Goal: Task Accomplishment & Management: Use online tool/utility

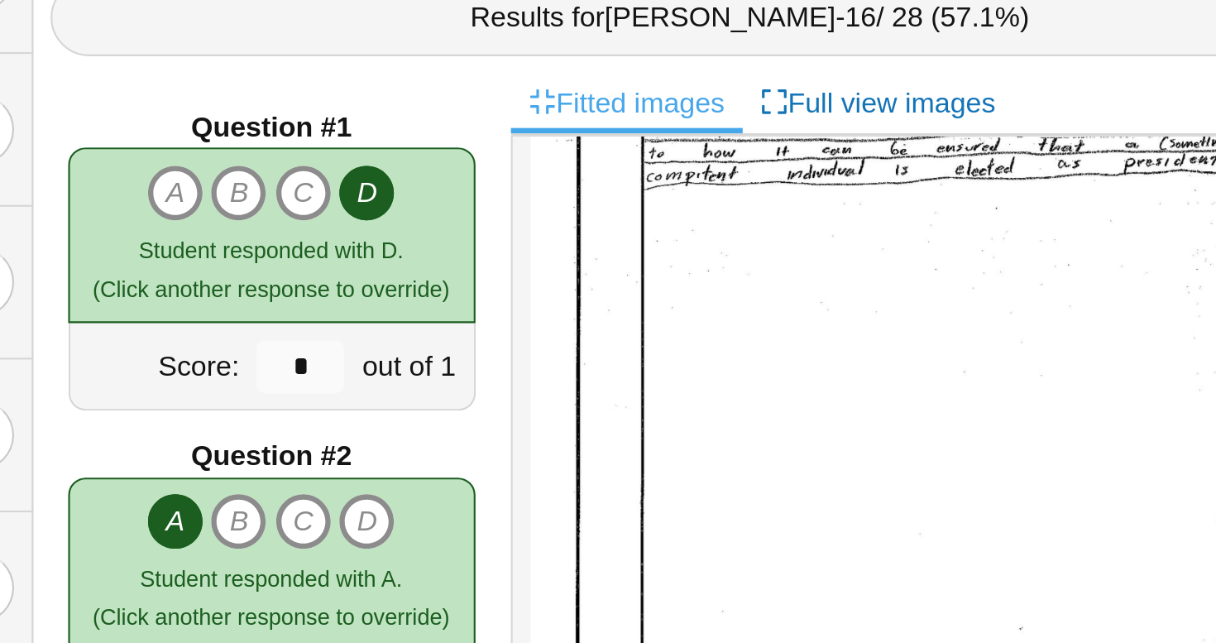
scroll to position [17, 0]
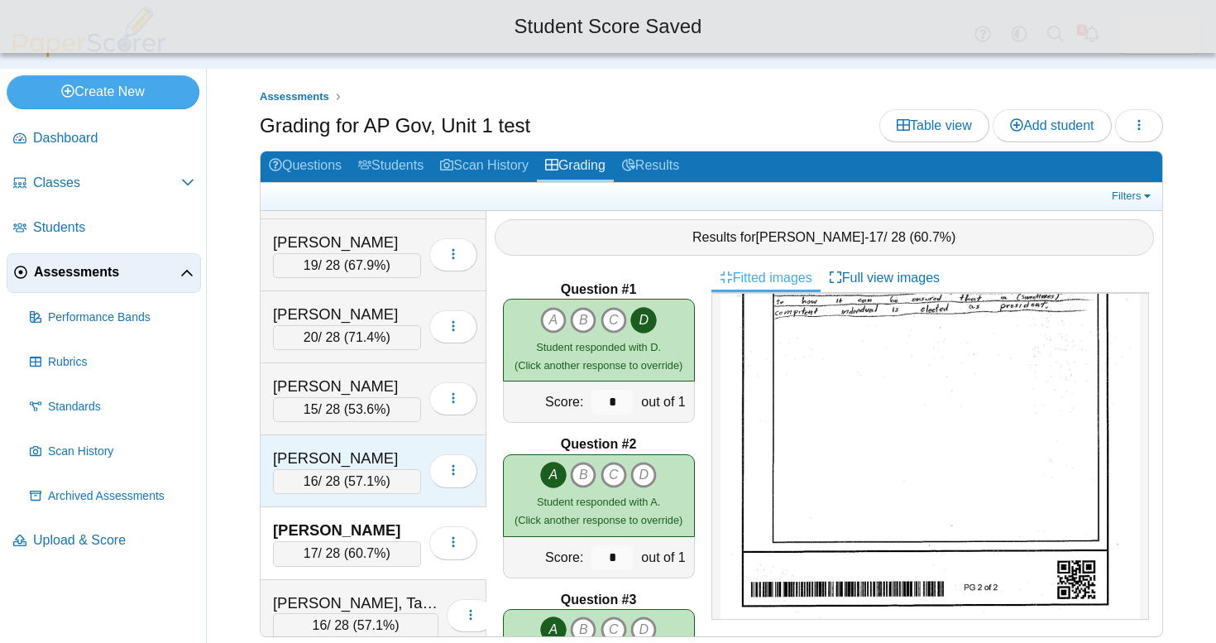
scroll to position [5631, 0]
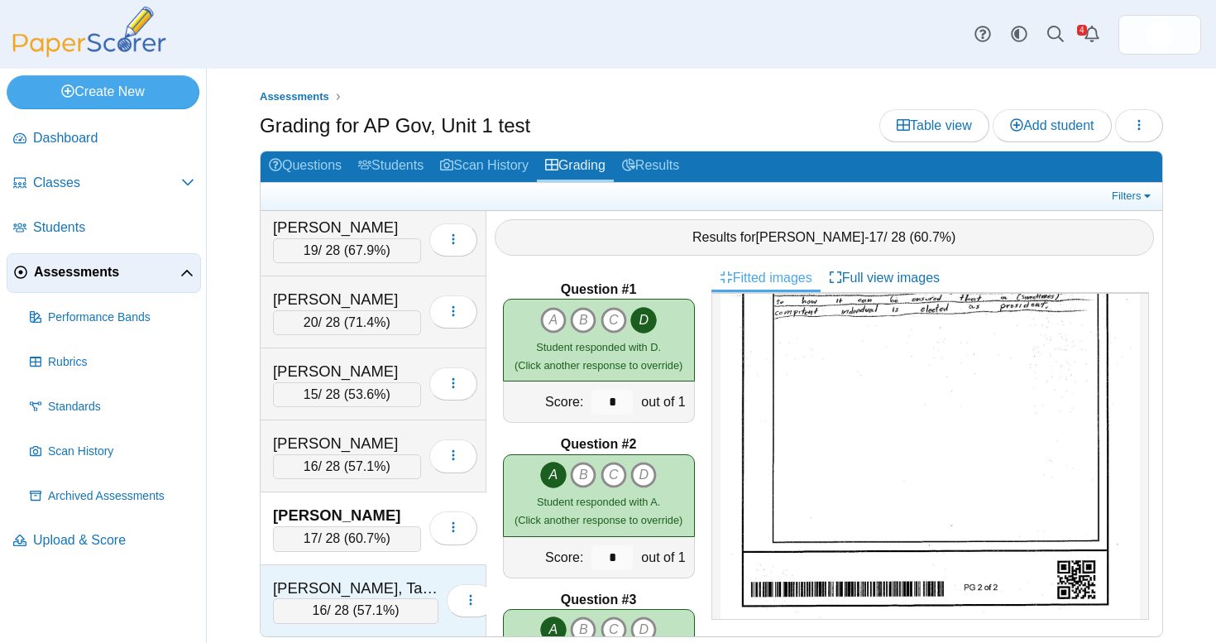
type input "*"
click at [372, 577] on div "Powell, Talen" at bounding box center [355, 588] width 165 height 22
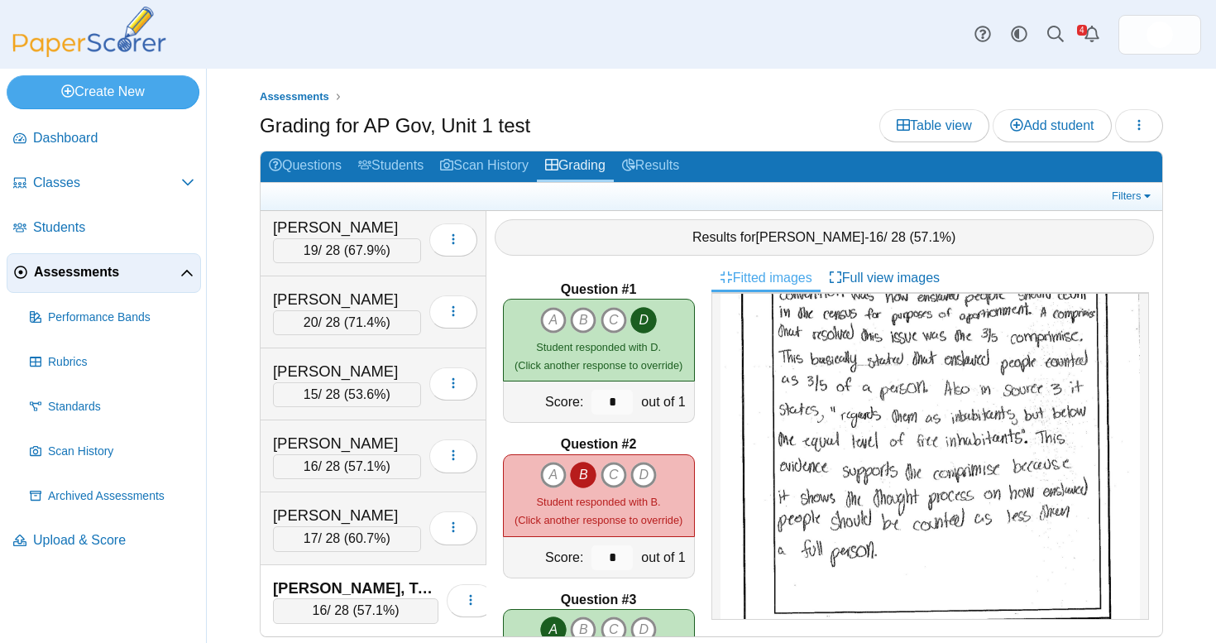
scroll to position [788, 0]
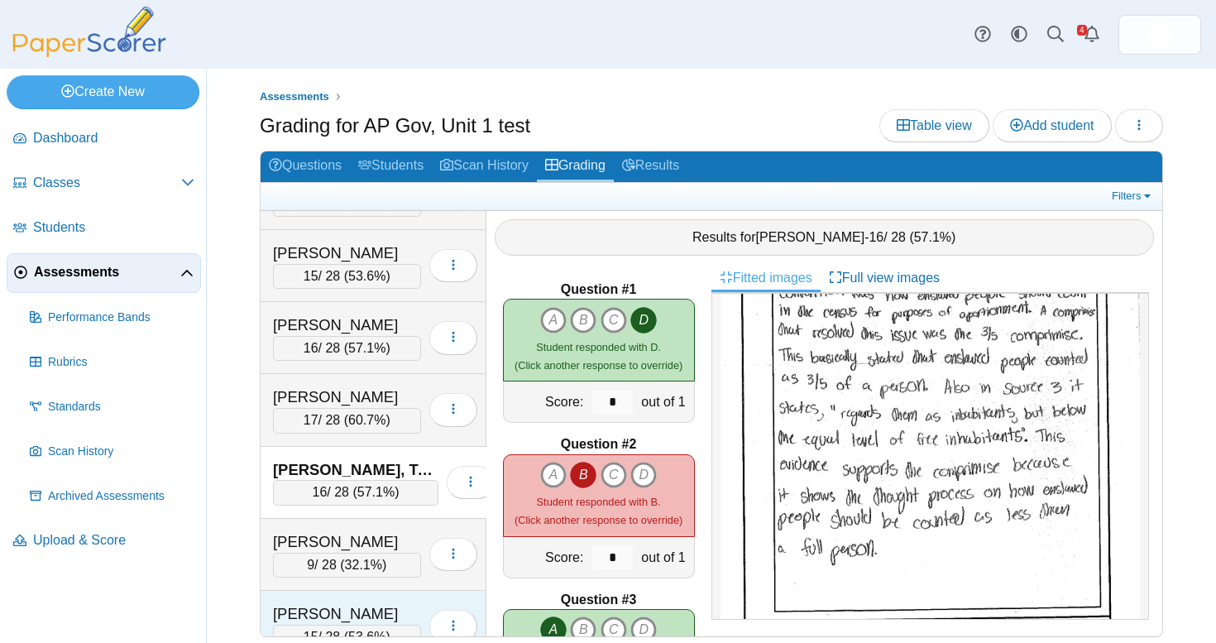
scroll to position [5762, 0]
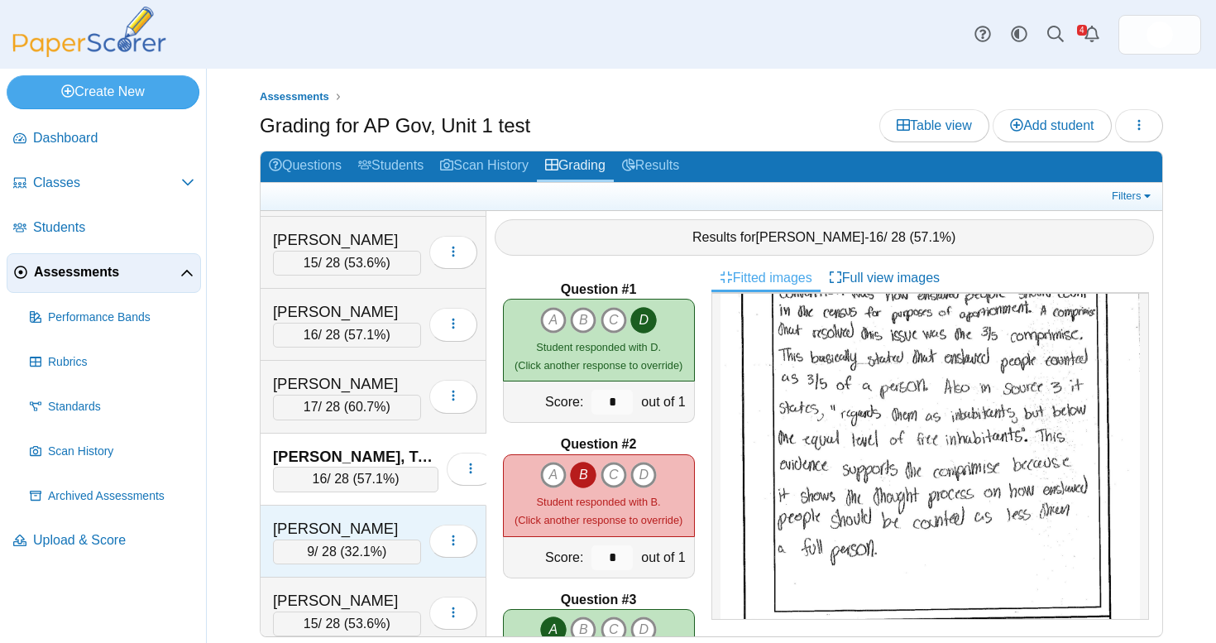
type input "*"
click at [392, 506] on div "Prudhomme, Isaiah 9 / 28 ( 32.1% ) Loading…" at bounding box center [374, 542] width 226 height 72
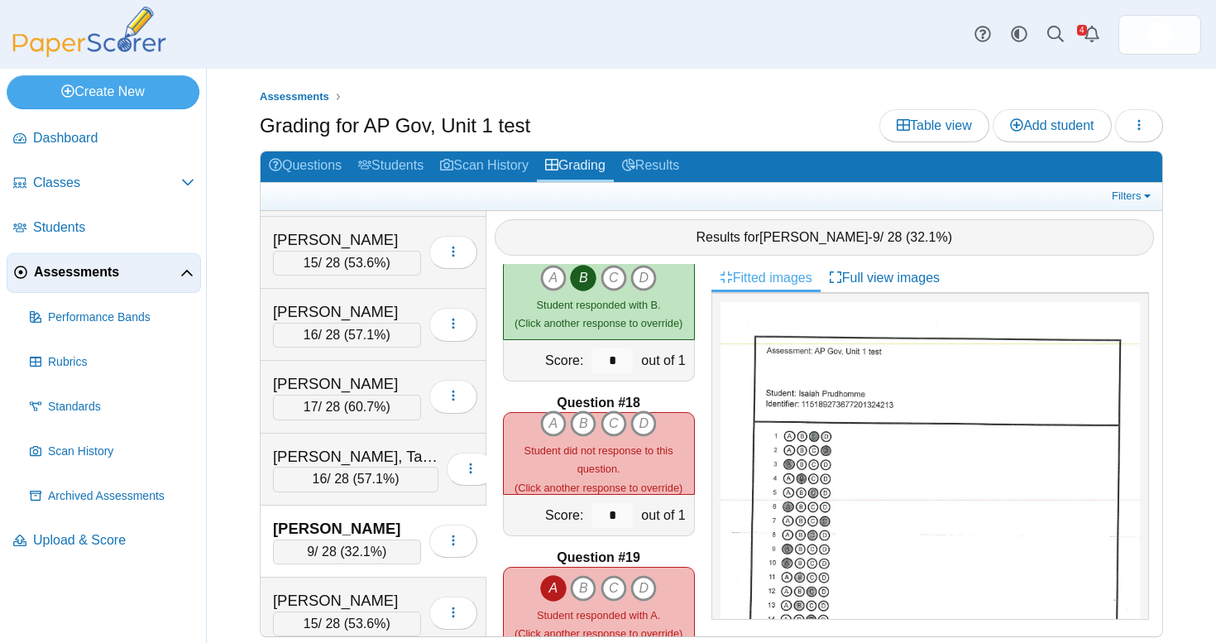
scroll to position [2537, 0]
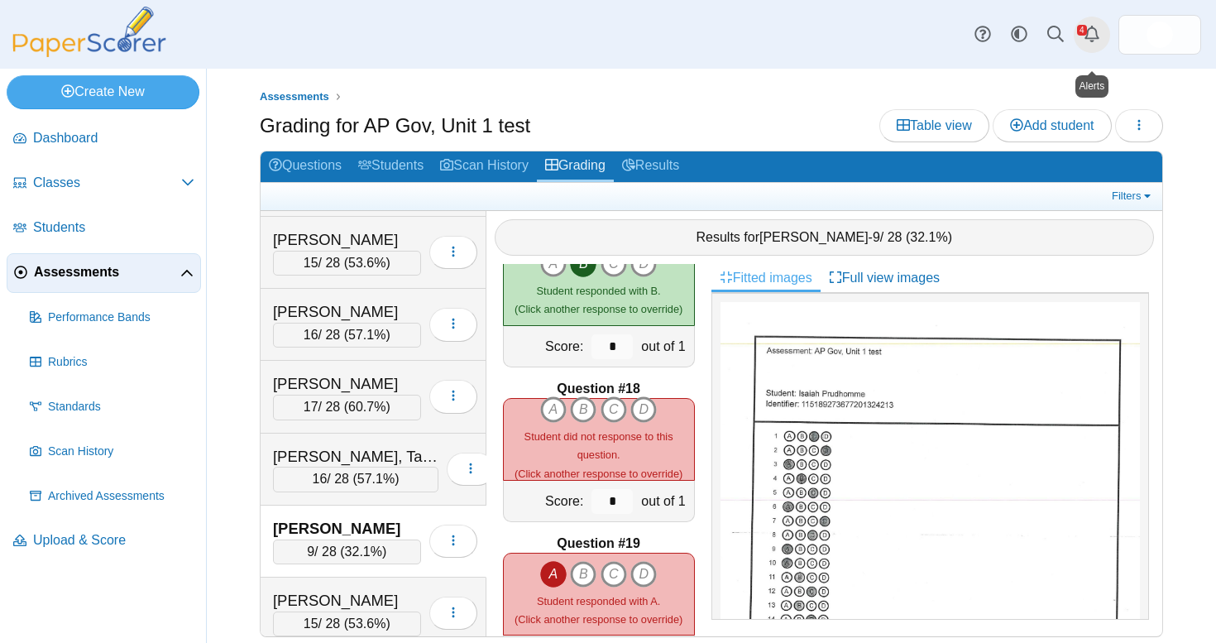
click at [1085, 34] on link "Alerts" at bounding box center [1092, 35] width 36 height 36
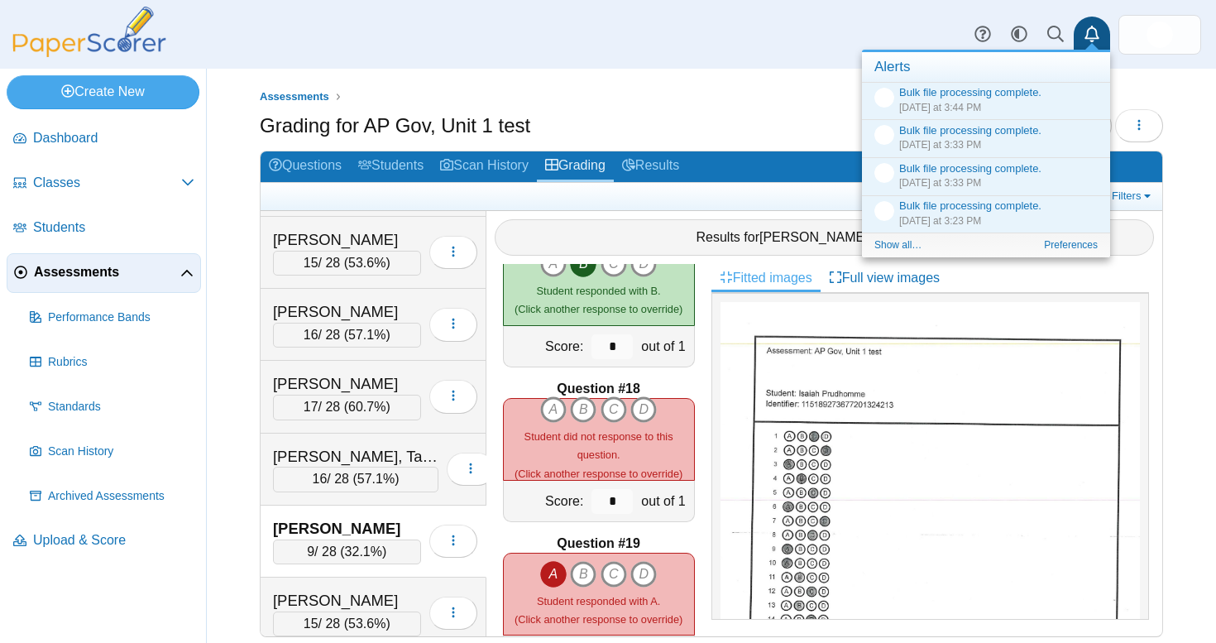
click at [769, 46] on div "Dashboard Classes Archived classes Students Assessments" at bounding box center [608, 34] width 1216 height 69
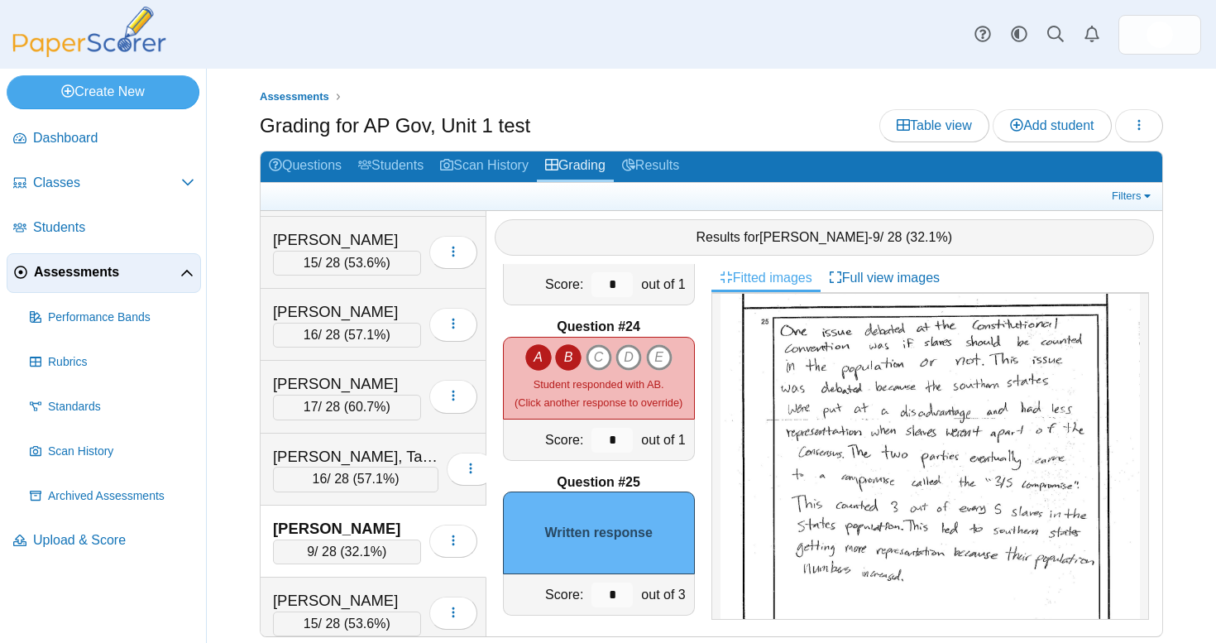
scroll to position [729, 0]
click at [621, 582] on input "*" at bounding box center [612, 594] width 41 height 25
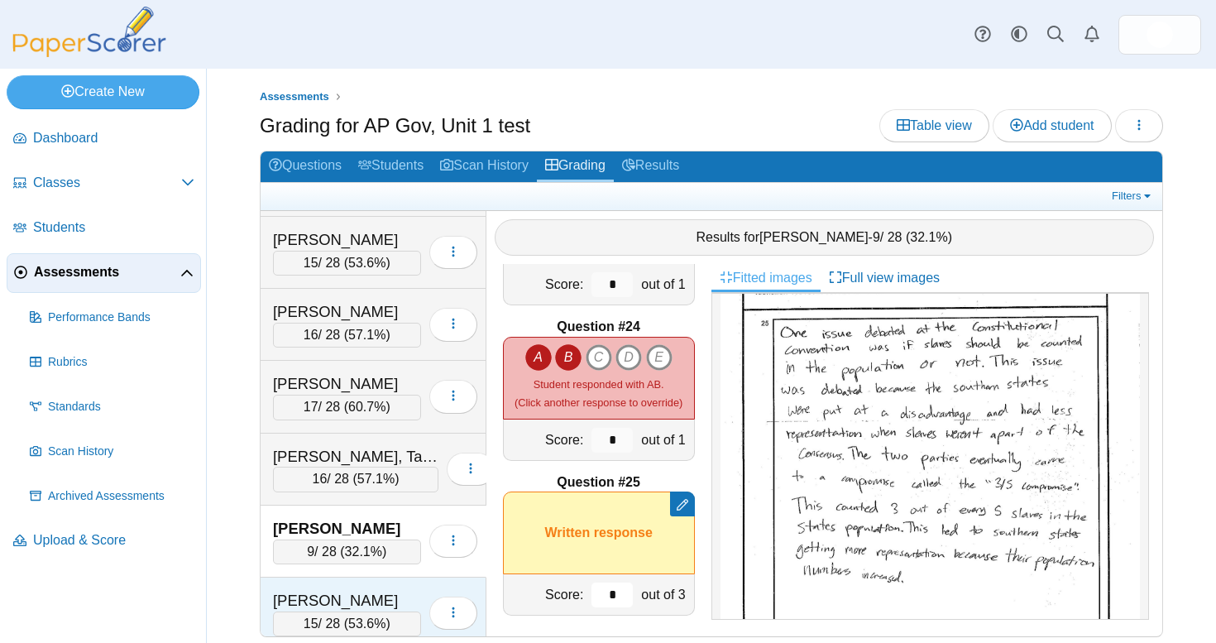
type input "*"
click at [398, 577] on div "Pult, William 15 / 28 ( 53.6% ) Loading…" at bounding box center [374, 613] width 226 height 72
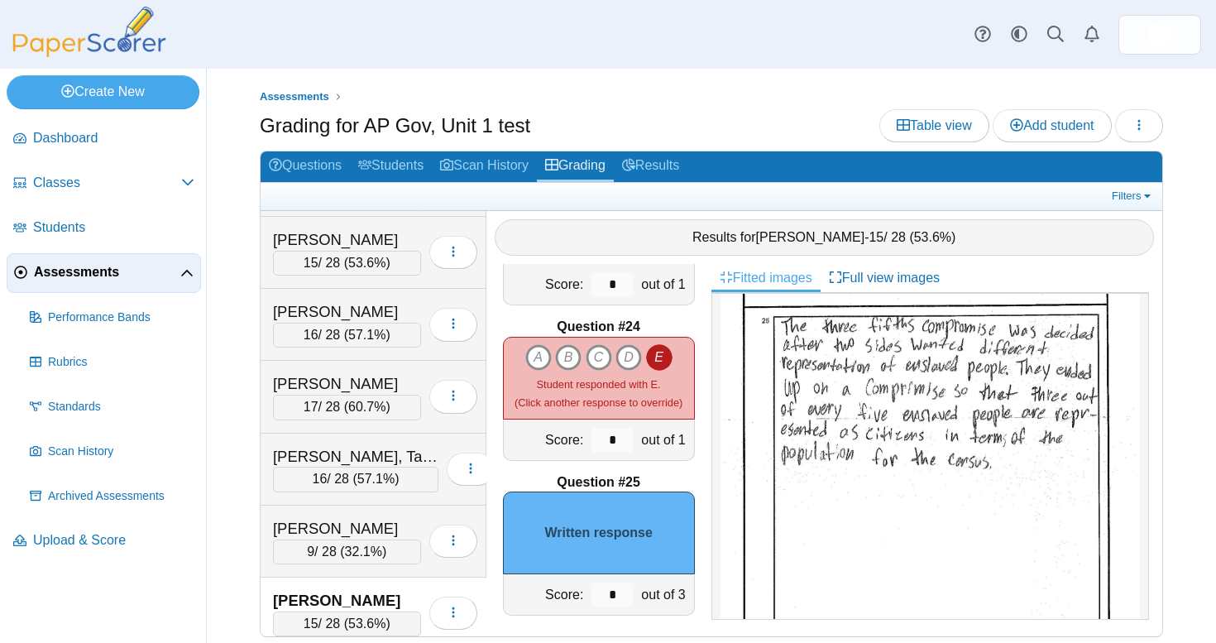
scroll to position [0, 0]
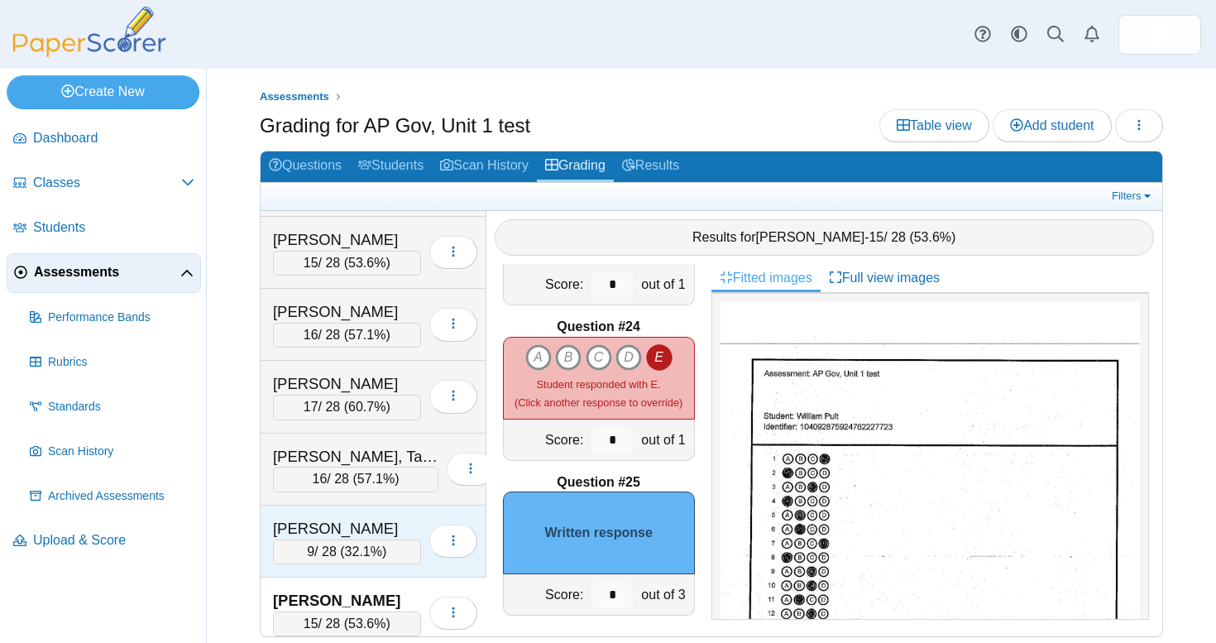
click at [424, 518] on div "Loading…" at bounding box center [449, 541] width 56 height 46
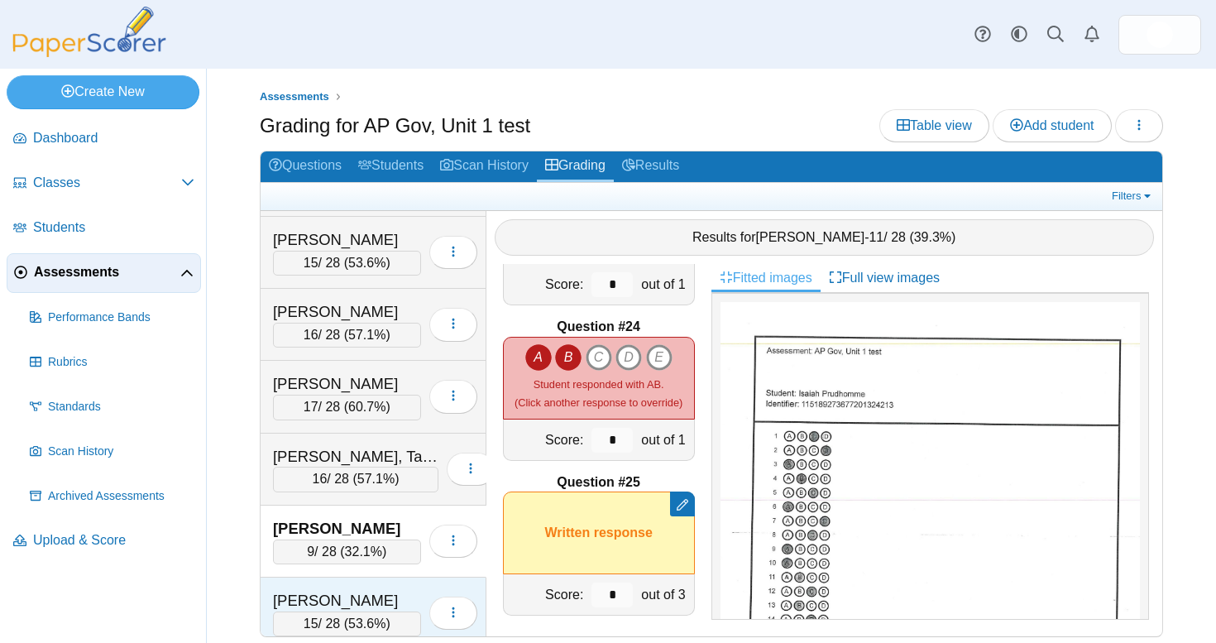
click at [400, 590] on div "Pult, William" at bounding box center [347, 601] width 148 height 22
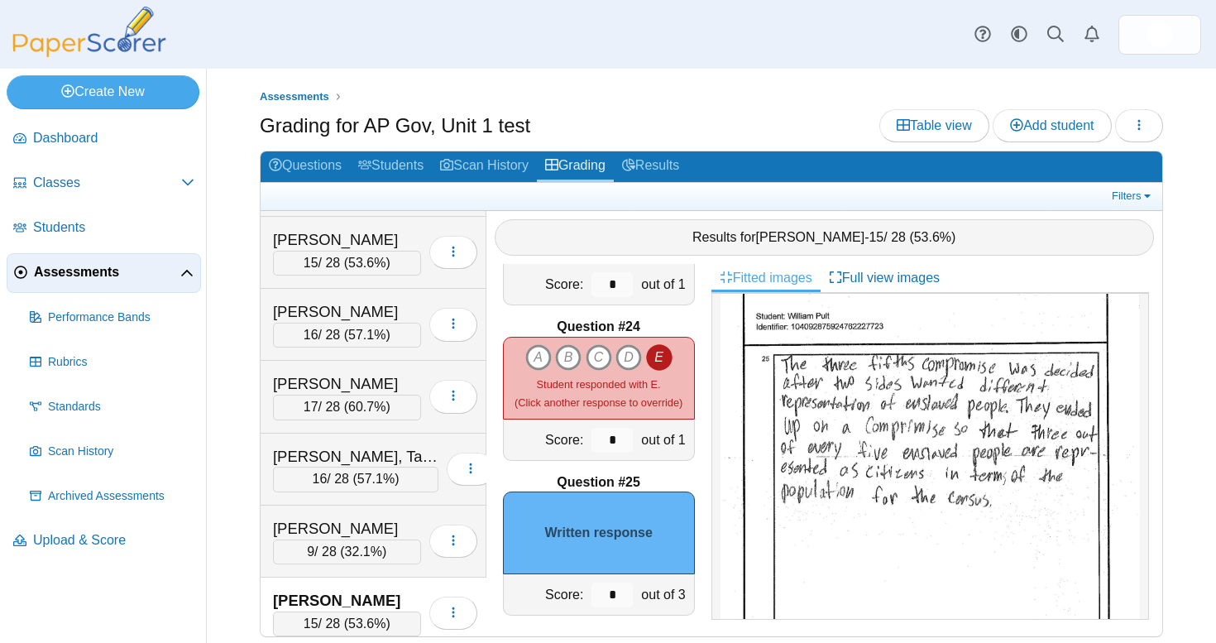
scroll to position [716, 0]
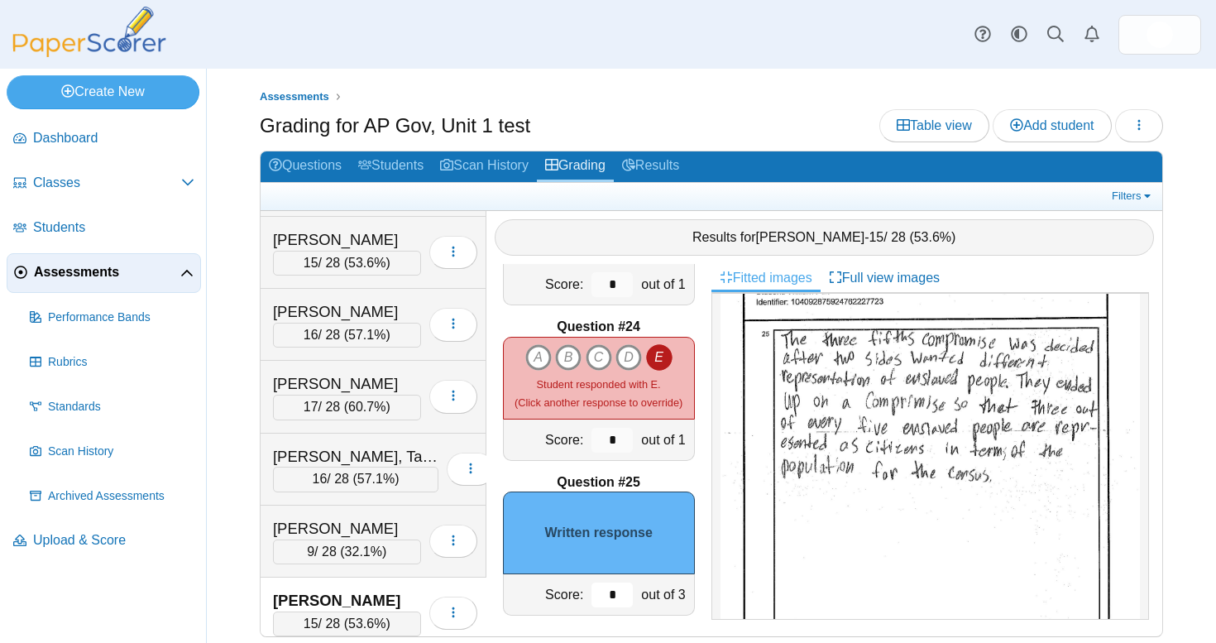
click at [606, 582] on input "*" at bounding box center [612, 594] width 41 height 25
type input "*"
click at [515, 598] on div "Question #1 A B C D Score: *" at bounding box center [598, 450] width 225 height 372
click at [388, 506] on div "Prudhomme, Isaiah 9 / 28 ( 32.1% ) Loading…" at bounding box center [374, 542] width 226 height 72
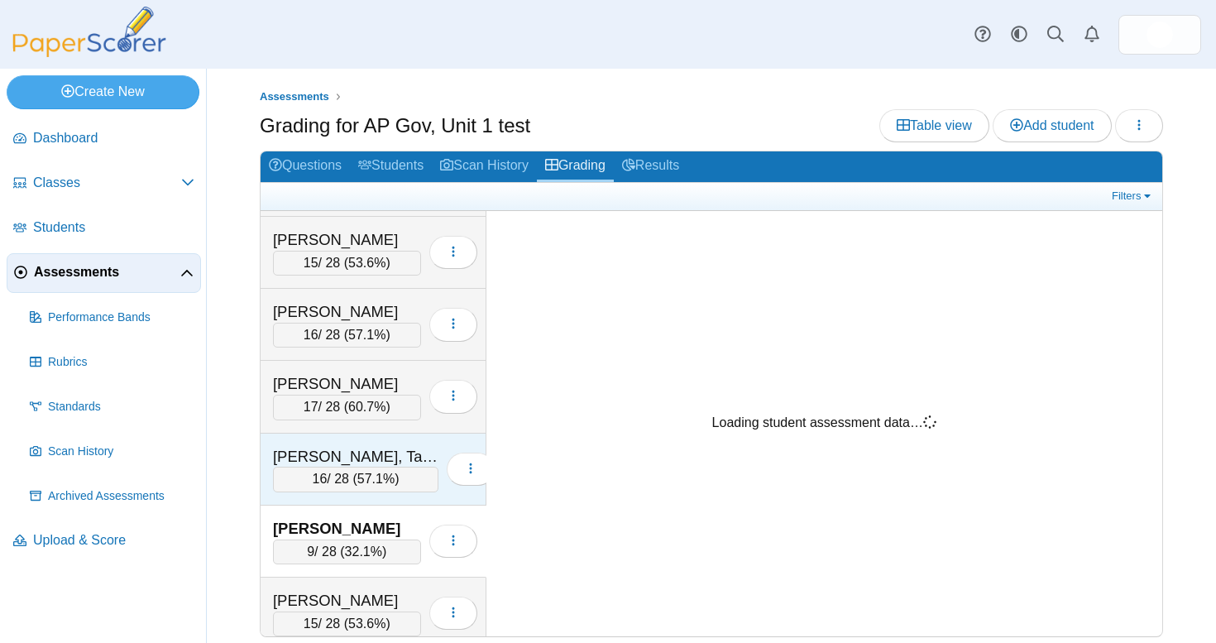
click at [385, 446] on div "Powell, Talen" at bounding box center [355, 457] width 165 height 22
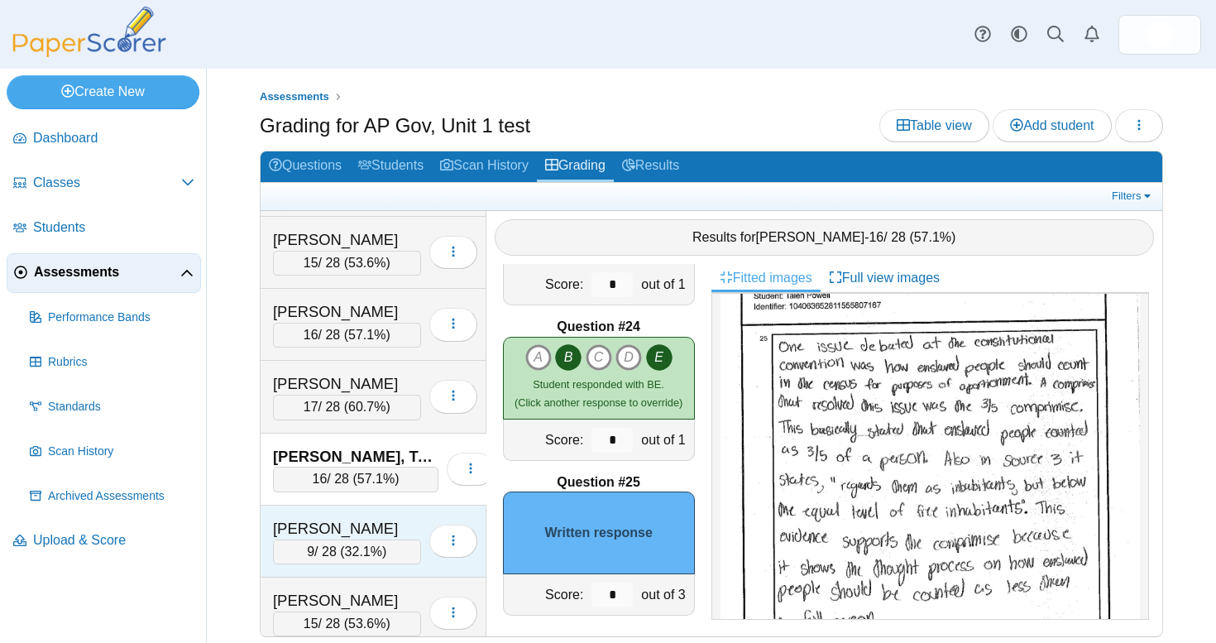
click at [380, 518] on div "Prudhomme, Isaiah" at bounding box center [347, 529] width 148 height 22
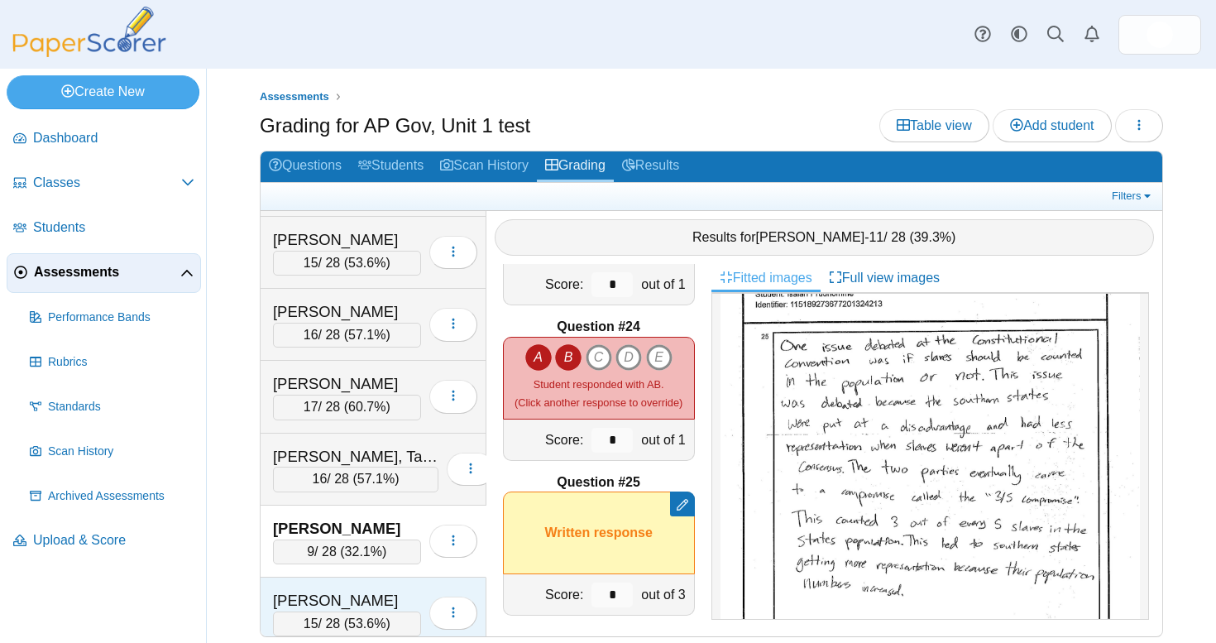
click at [389, 590] on div "Pult, William" at bounding box center [347, 601] width 148 height 22
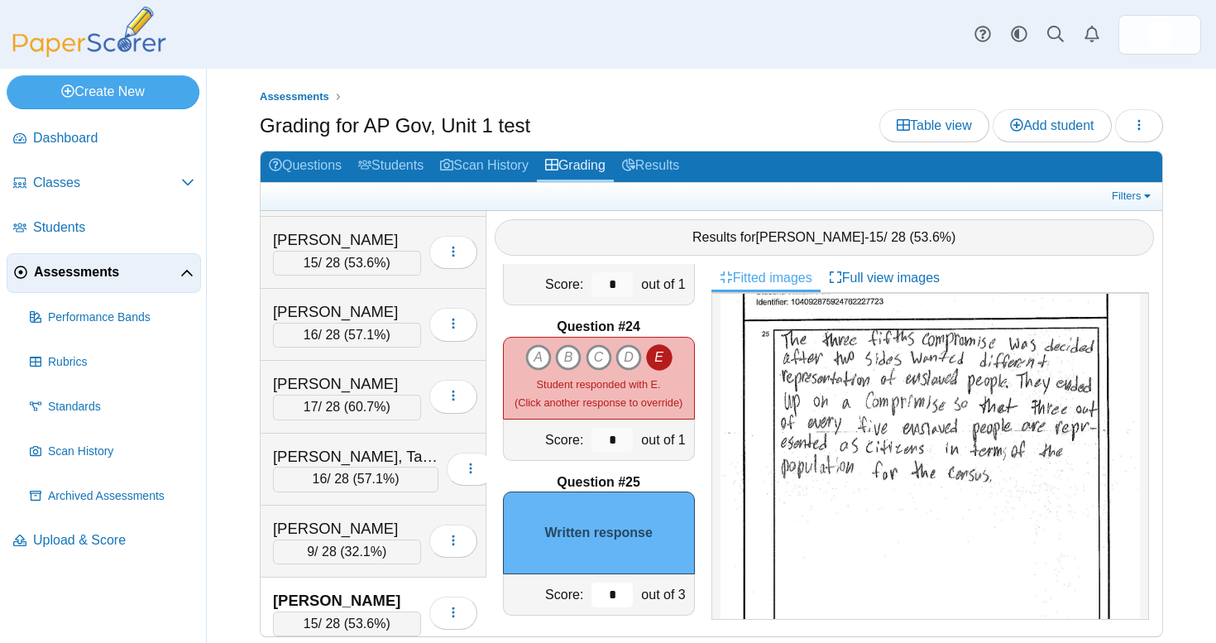
click at [592, 582] on input "*" at bounding box center [612, 594] width 41 height 25
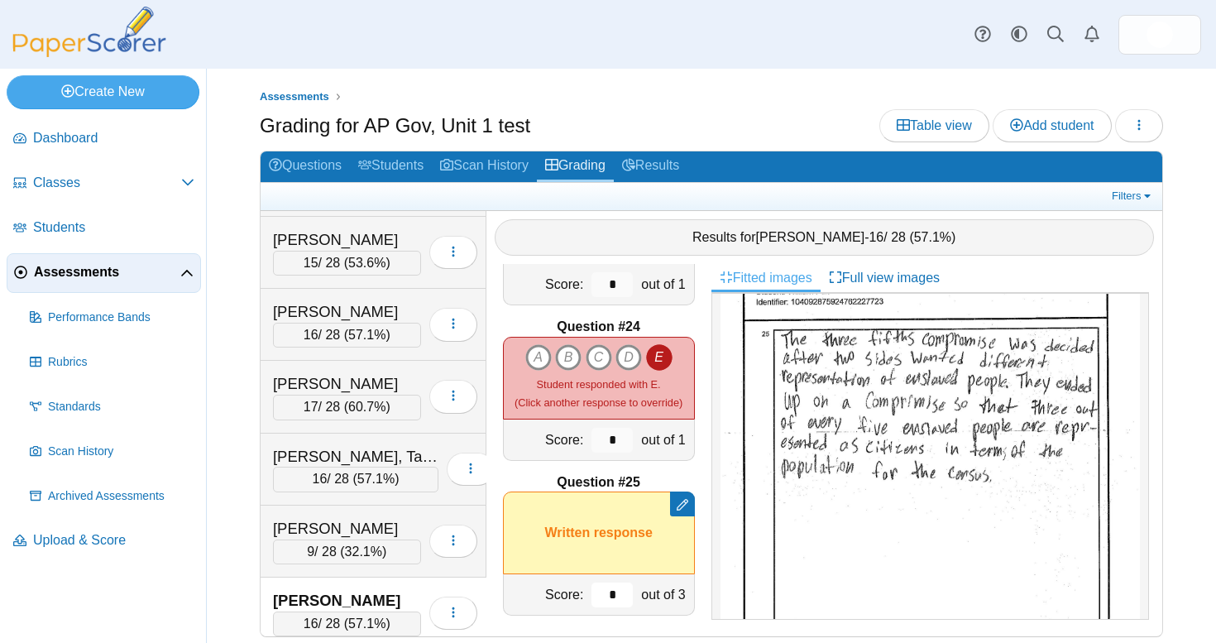
type input "*"
click at [701, 529] on div "Question #1 A B C D Score: *" at bounding box center [598, 450] width 225 height 372
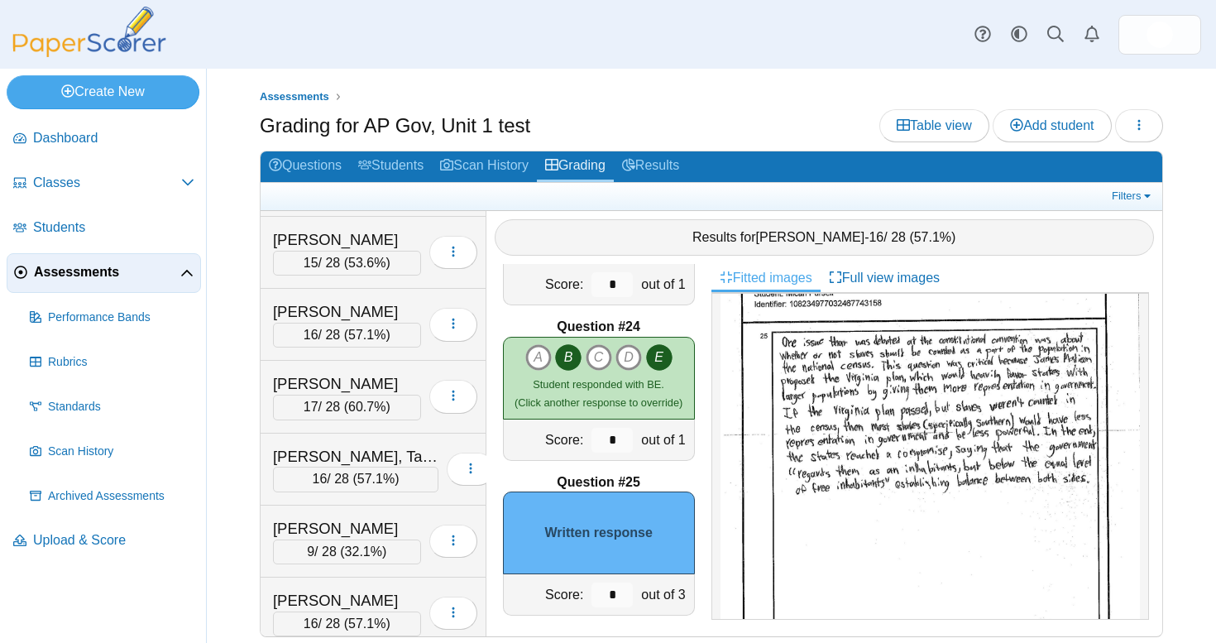
scroll to position [0, 0]
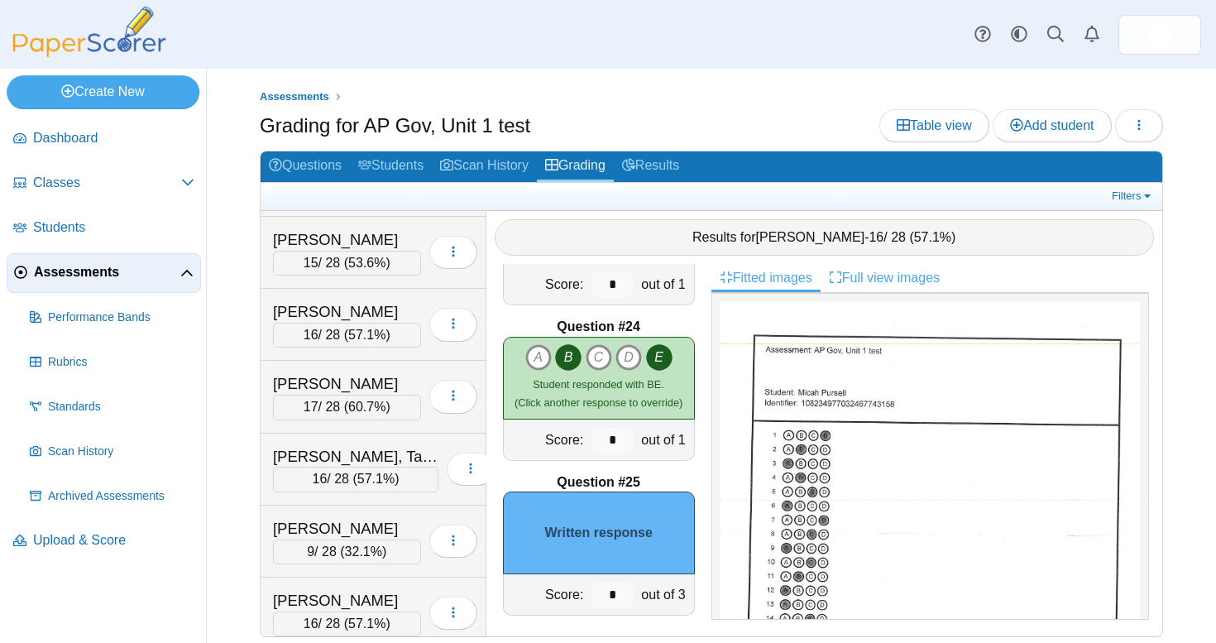
click at [892, 264] on link "Full view images" at bounding box center [884, 278] width 127 height 28
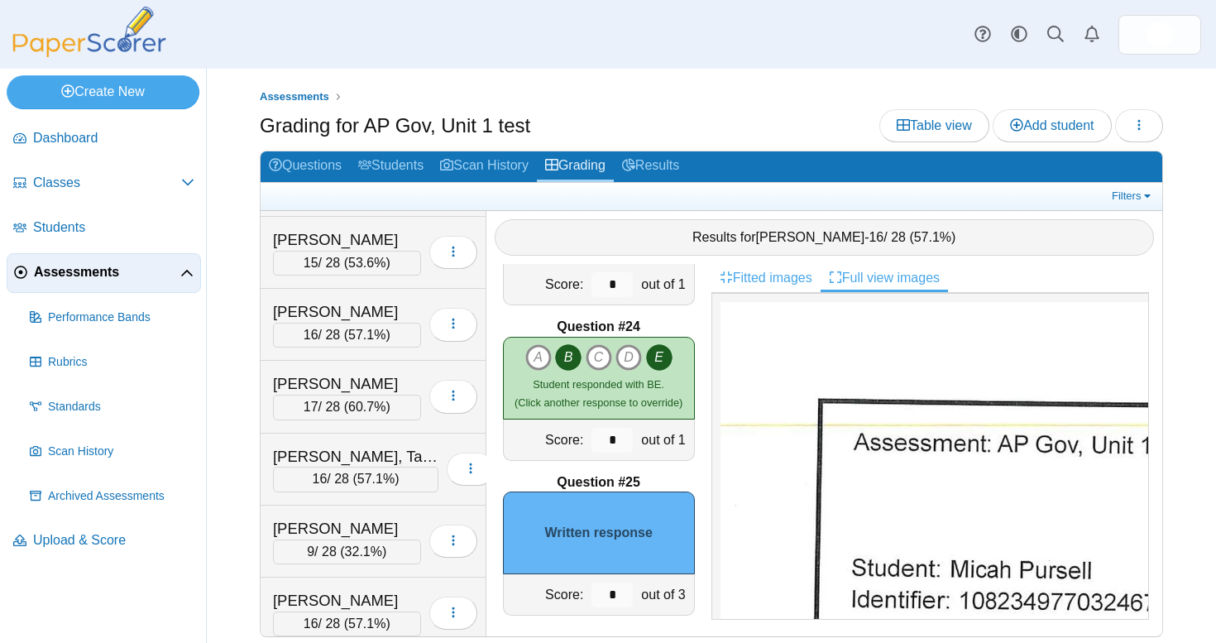
click at [764, 281] on link "Fitted images" at bounding box center [766, 278] width 109 height 28
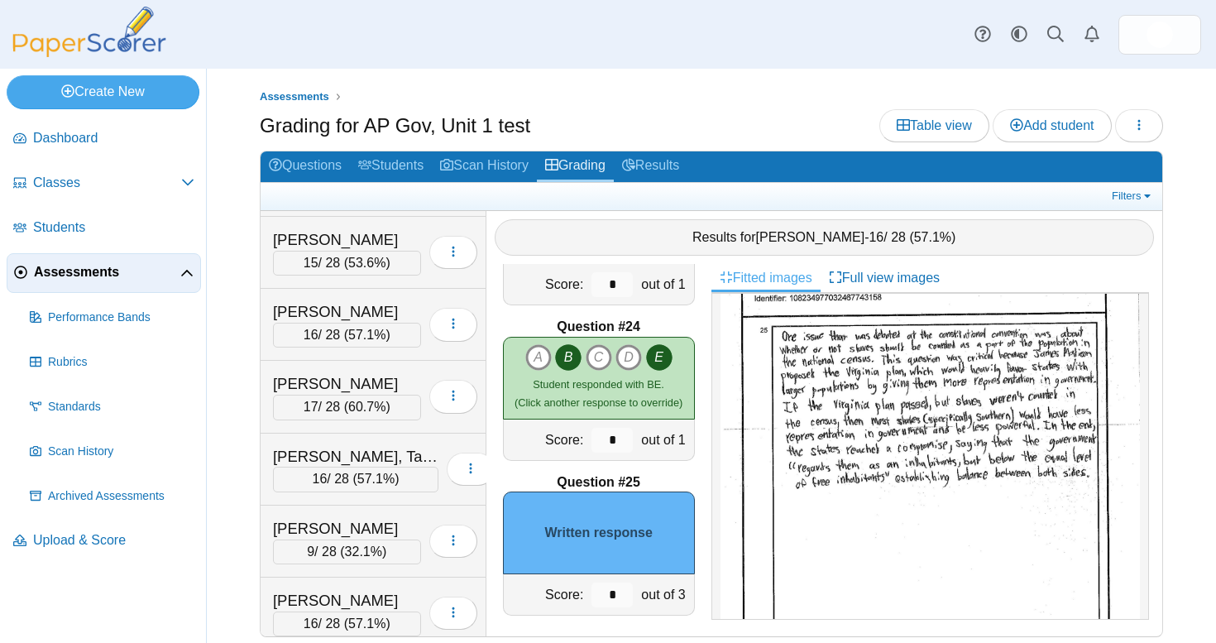
scroll to position [719, 0]
click at [620, 584] on input "*" at bounding box center [612, 594] width 41 height 25
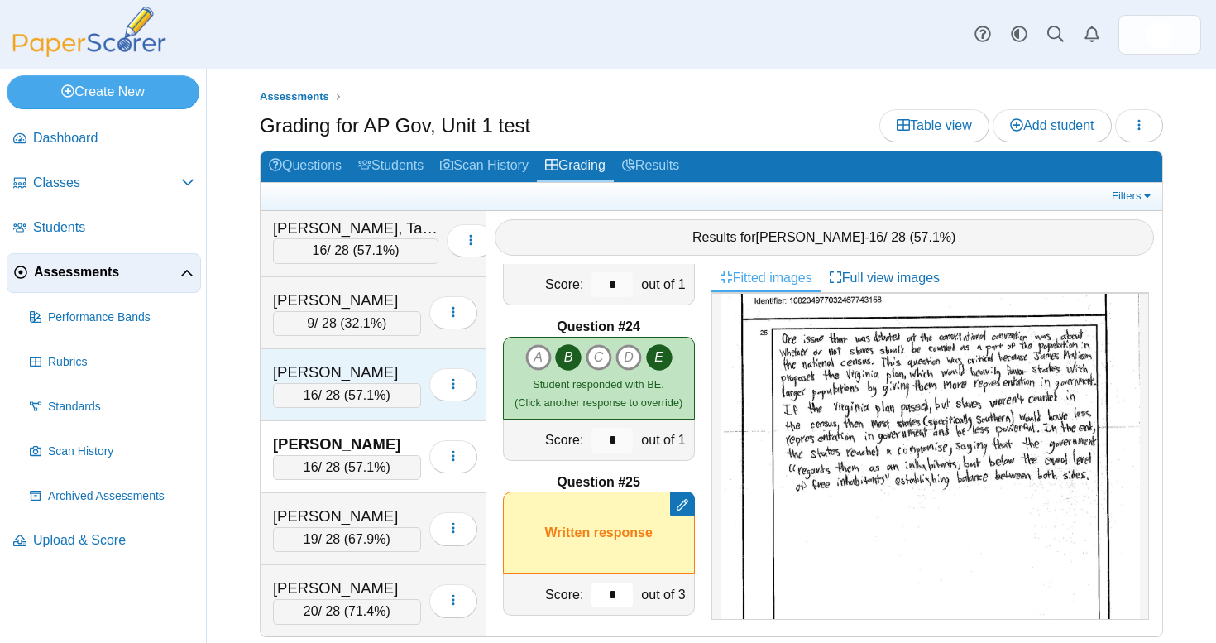
scroll to position [6031, 0]
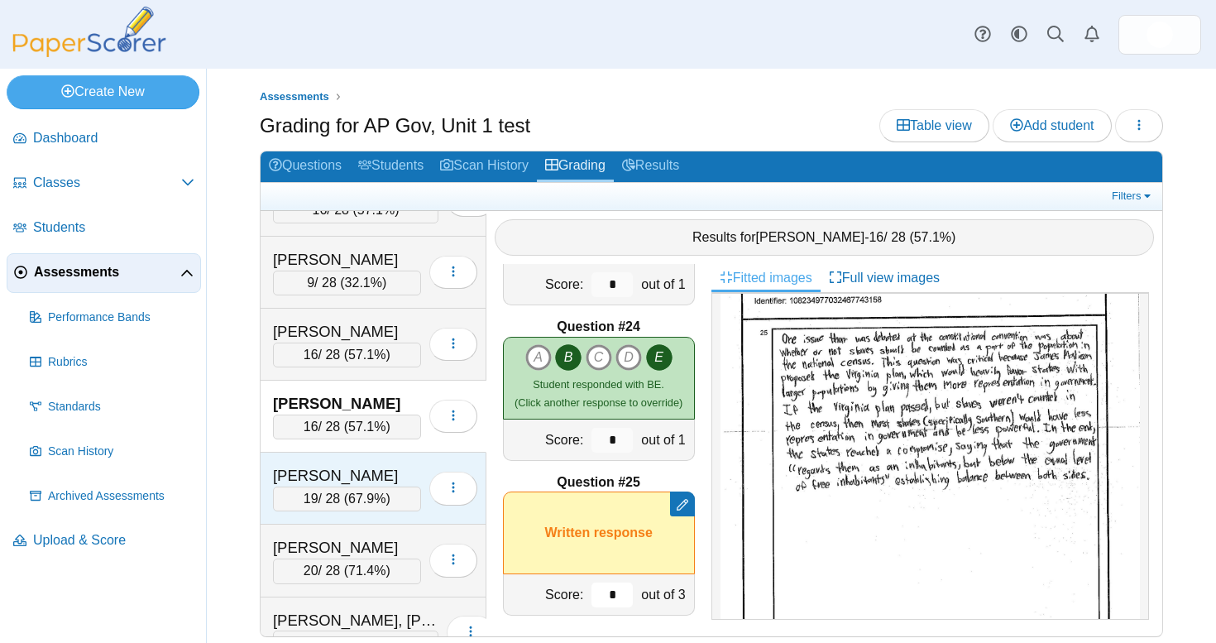
type input "*"
click at [392, 465] on div "Rhein, Liam" at bounding box center [347, 476] width 148 height 22
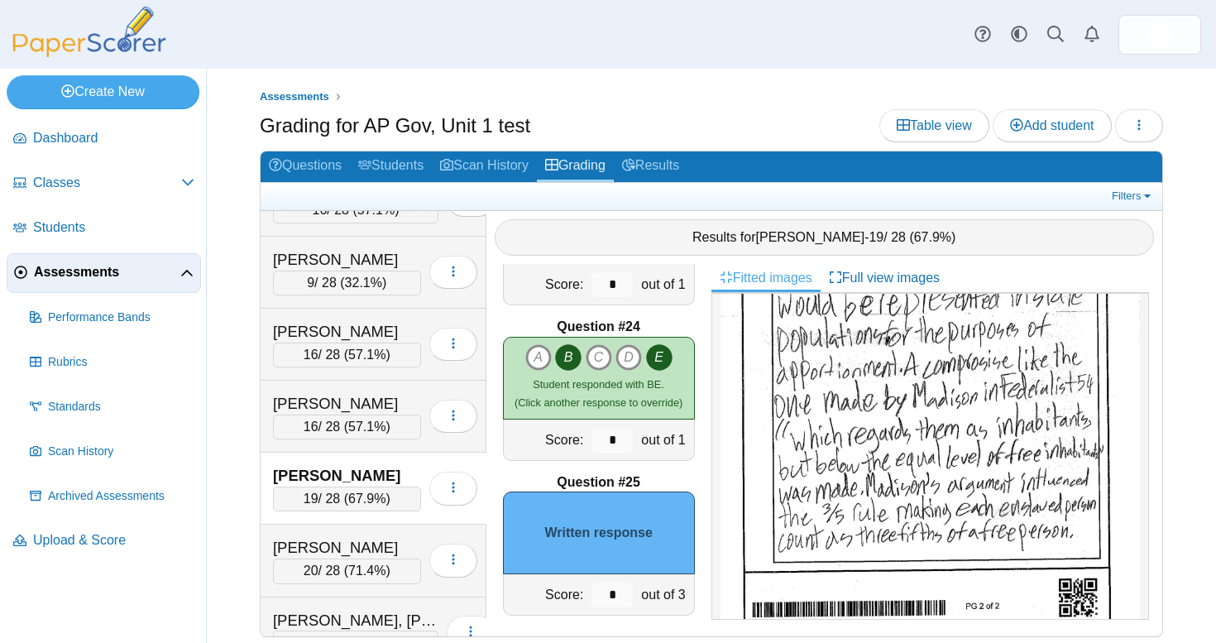
scroll to position [845, 0]
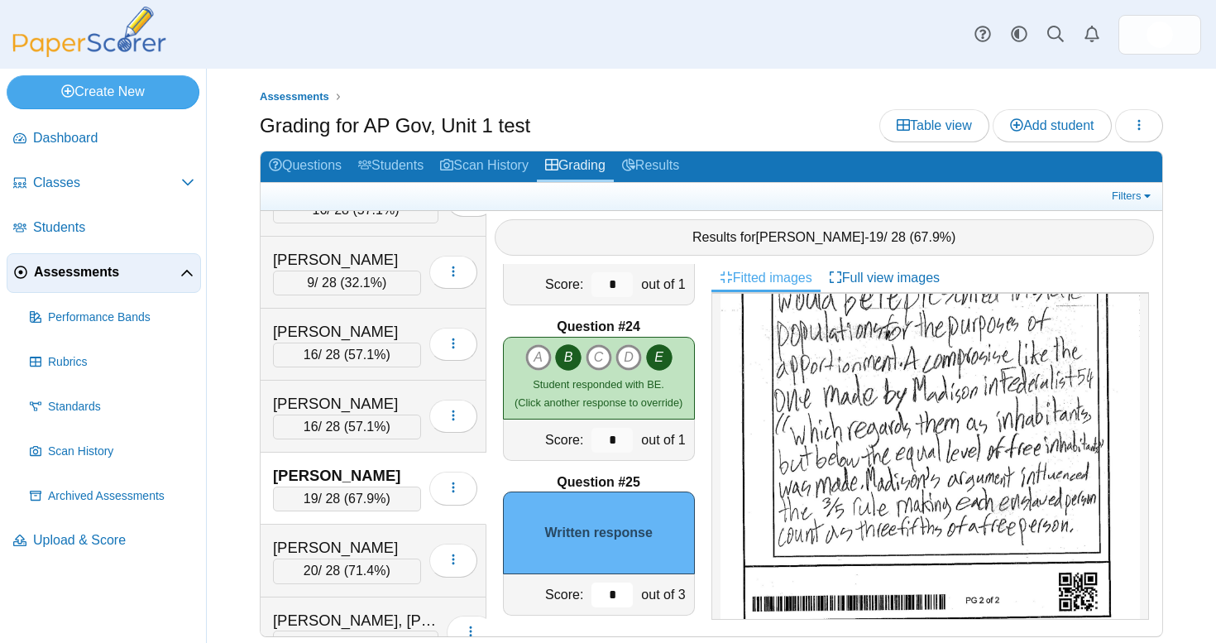
click at [613, 586] on input "*" at bounding box center [612, 594] width 41 height 25
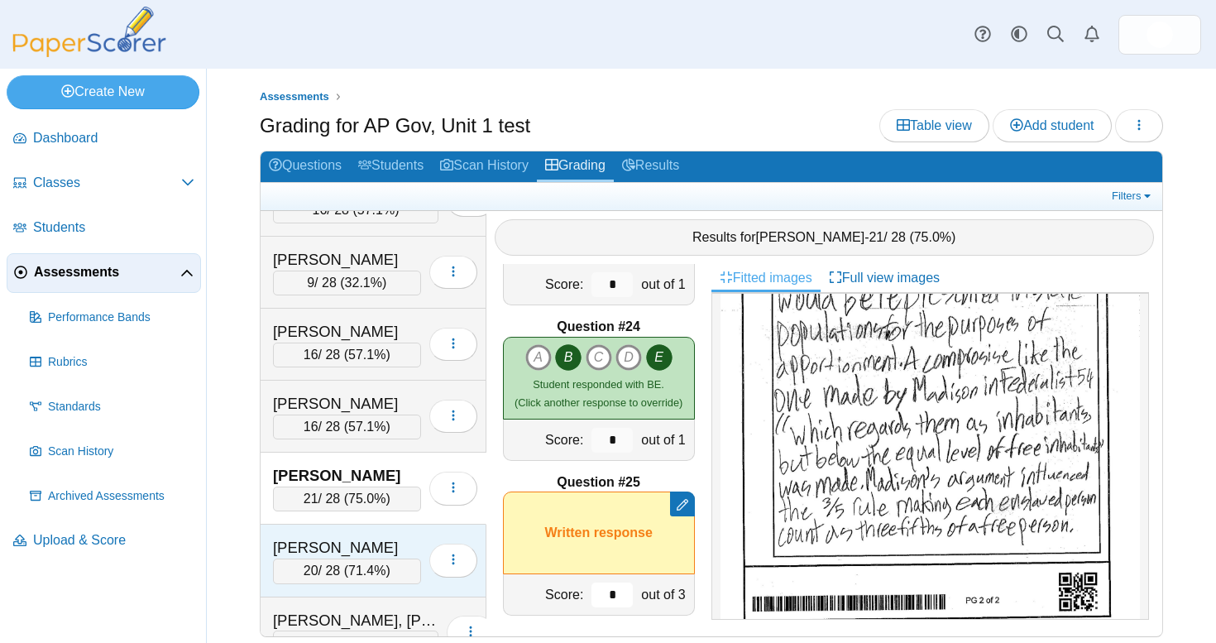
type input "*"
click at [383, 525] on div "Rhodes, Quentin 20 / 28 ( 71.4% ) Loading…" at bounding box center [374, 561] width 226 height 72
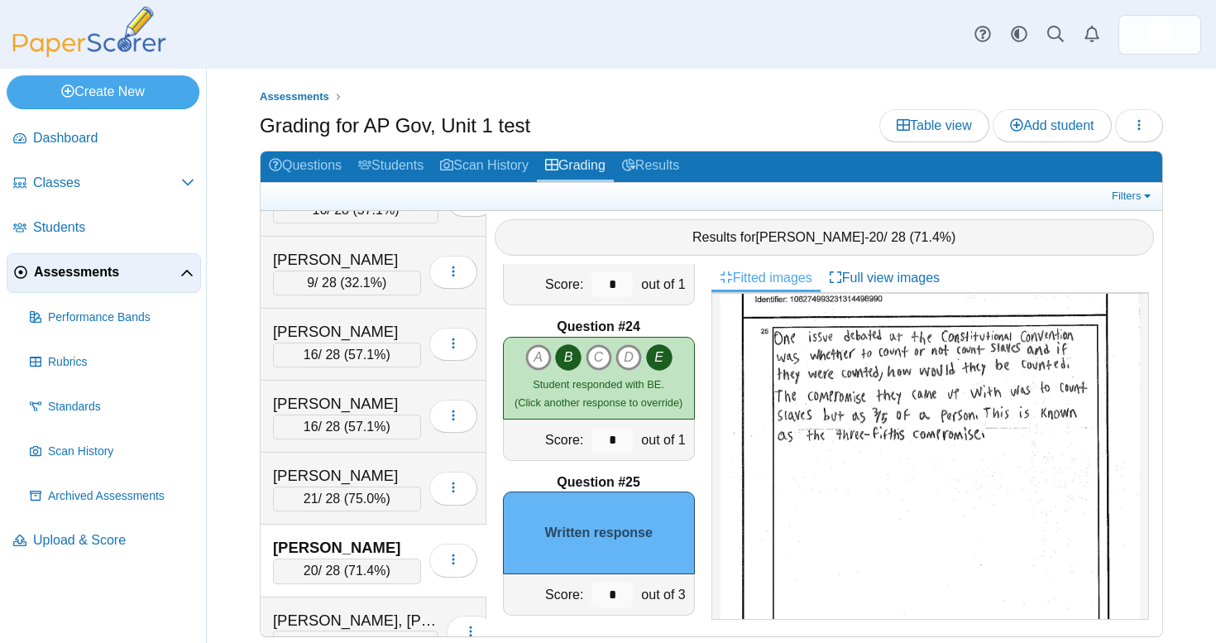
scroll to position [726, 0]
click at [616, 587] on input "*" at bounding box center [612, 594] width 41 height 25
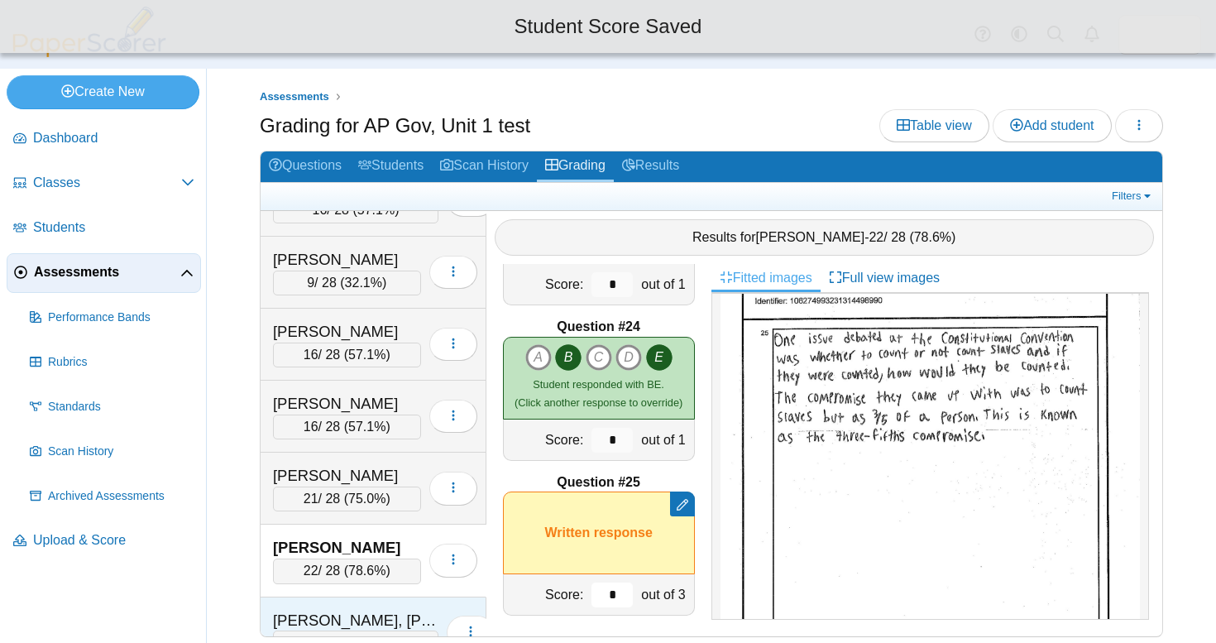
type input "*"
click at [356, 610] on div "Robb, Turner" at bounding box center [355, 621] width 165 height 22
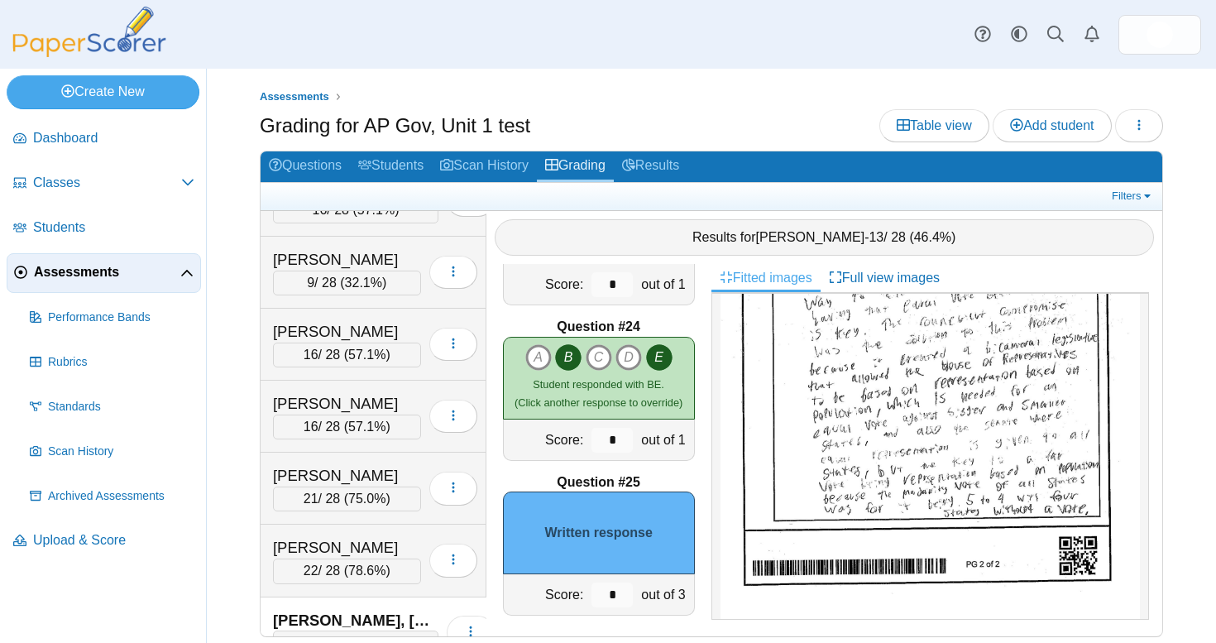
scroll to position [880, 0]
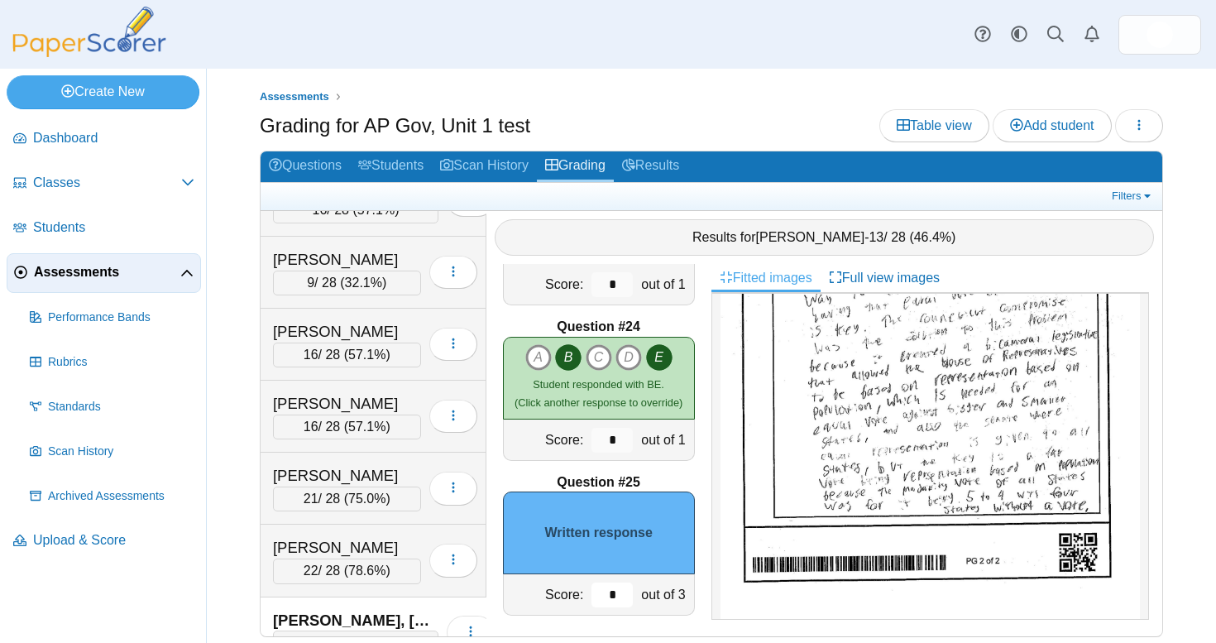
click at [607, 582] on input "*" at bounding box center [612, 594] width 41 height 25
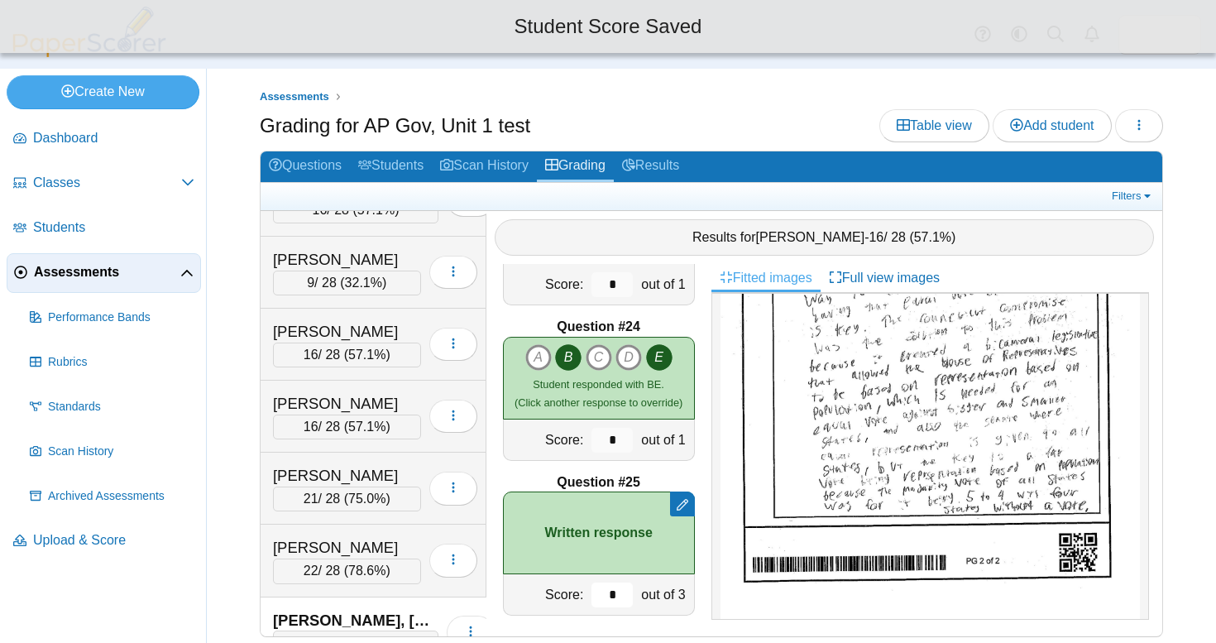
type input "*"
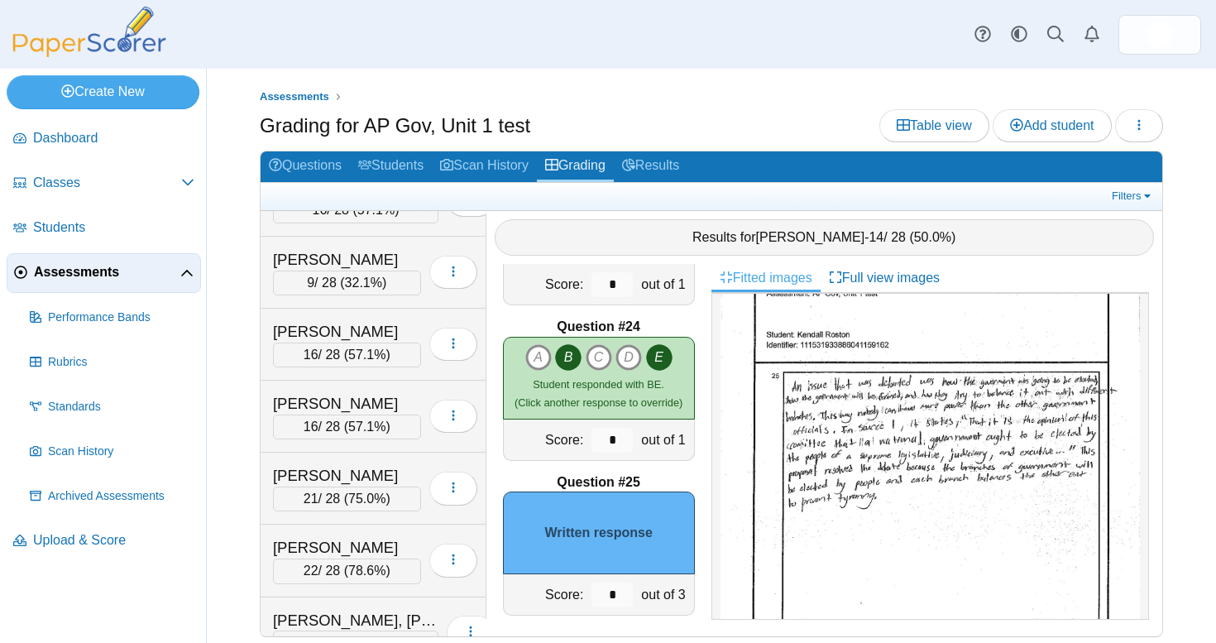
scroll to position [611, 0]
click at [610, 582] on input "*" at bounding box center [612, 594] width 41 height 25
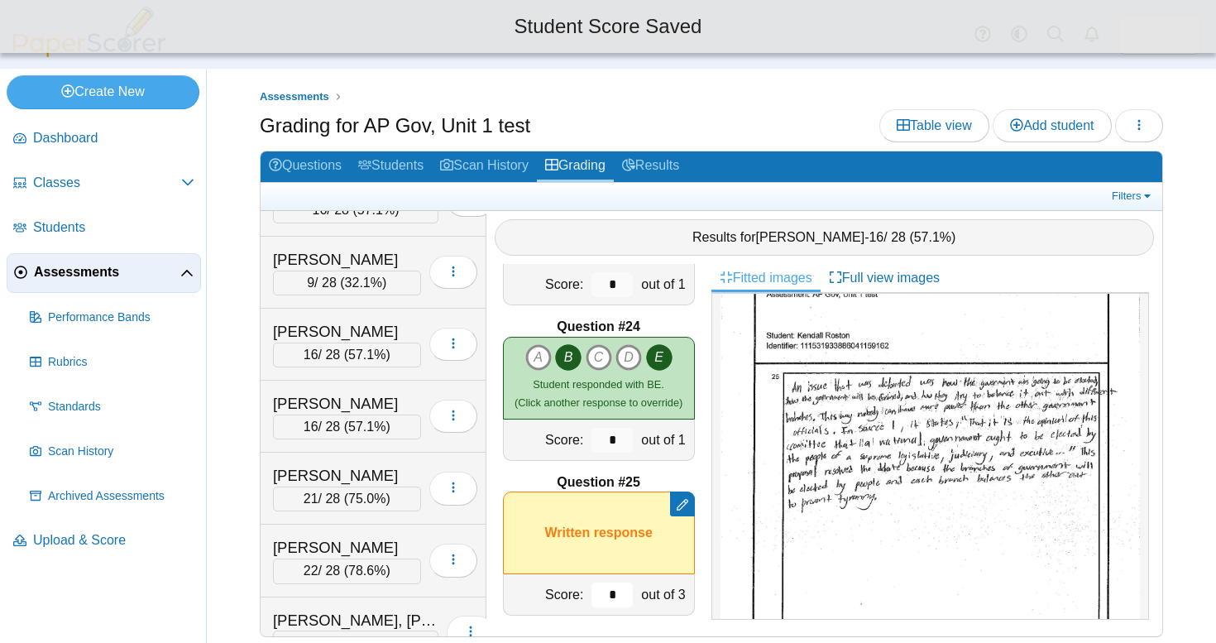
type input "*"
click at [707, 556] on div "Question #1 A B C D Score: *" at bounding box center [598, 450] width 225 height 372
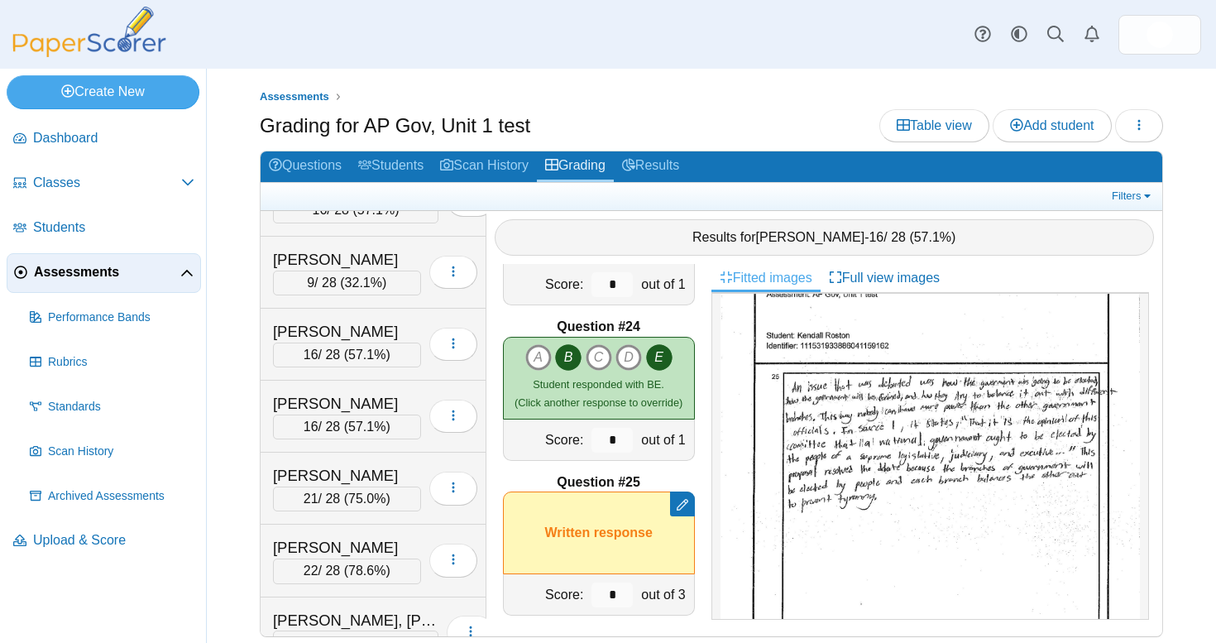
click at [702, 555] on div "Question #1 A B C D Score: *" at bounding box center [598, 450] width 225 height 372
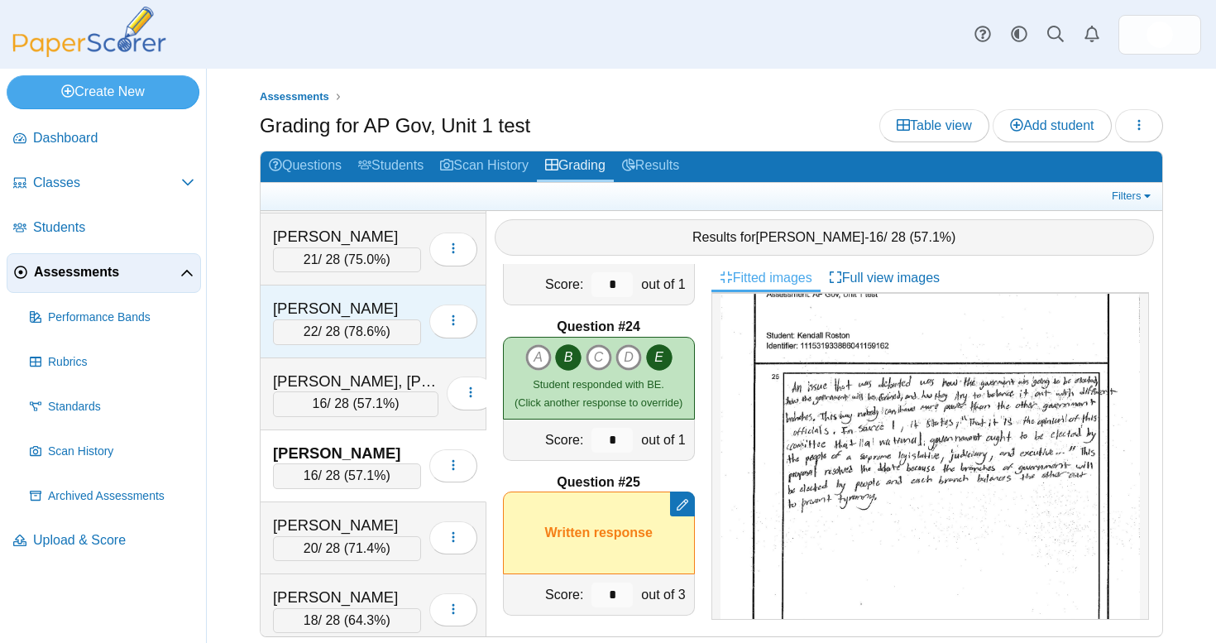
scroll to position [6264, 0]
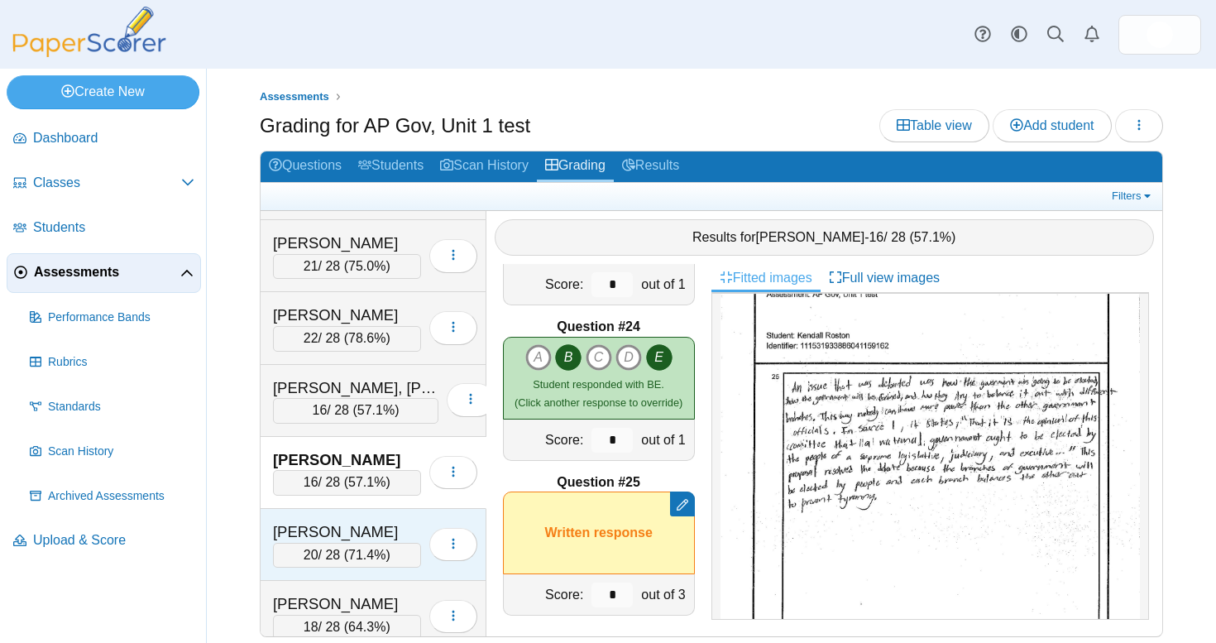
click at [391, 521] on div "Roussell, Marshall" at bounding box center [347, 532] width 148 height 22
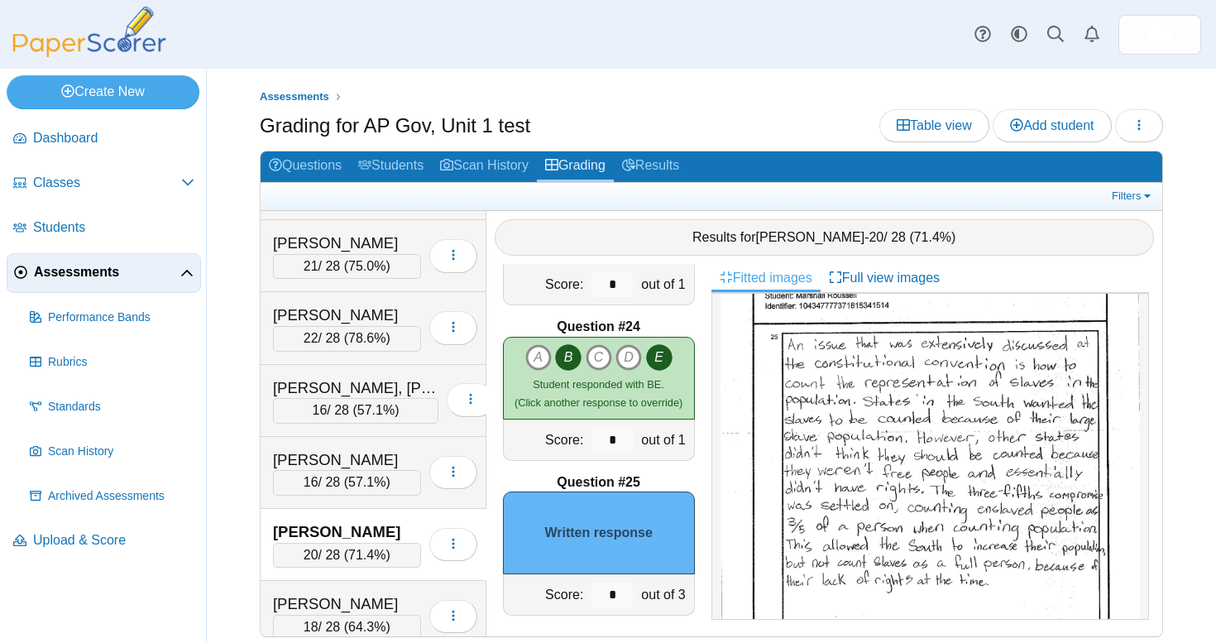
scroll to position [654, 0]
click at [616, 587] on input "*" at bounding box center [612, 594] width 41 height 25
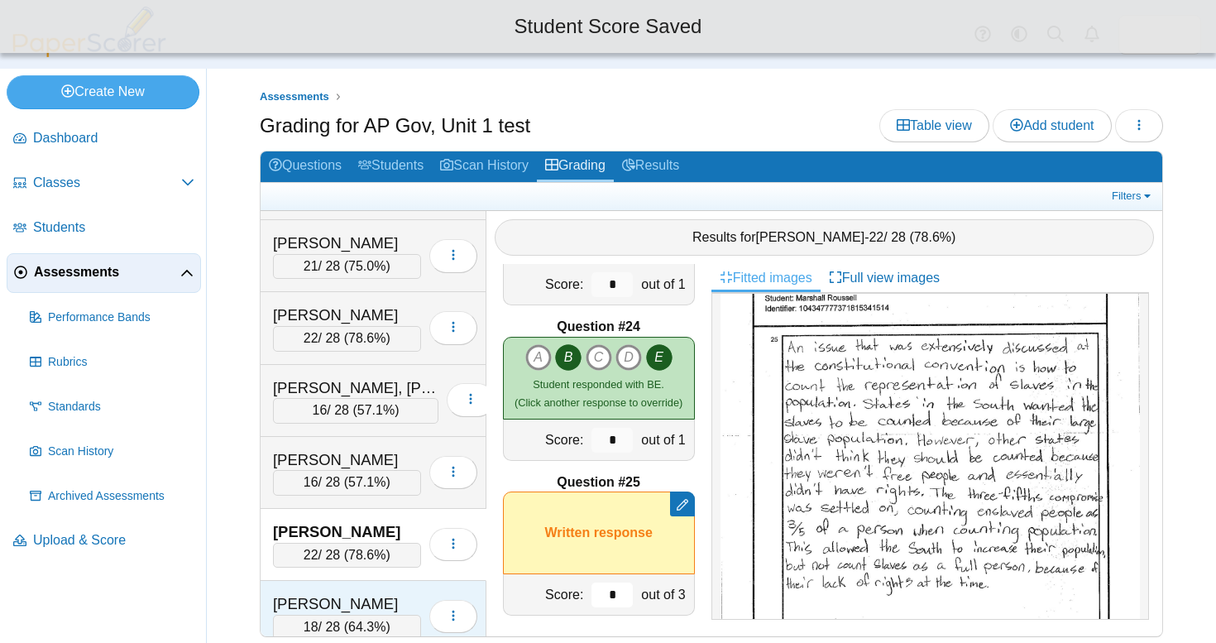
type input "*"
click at [378, 593] on div "Santanilla, Isabel" at bounding box center [347, 604] width 148 height 22
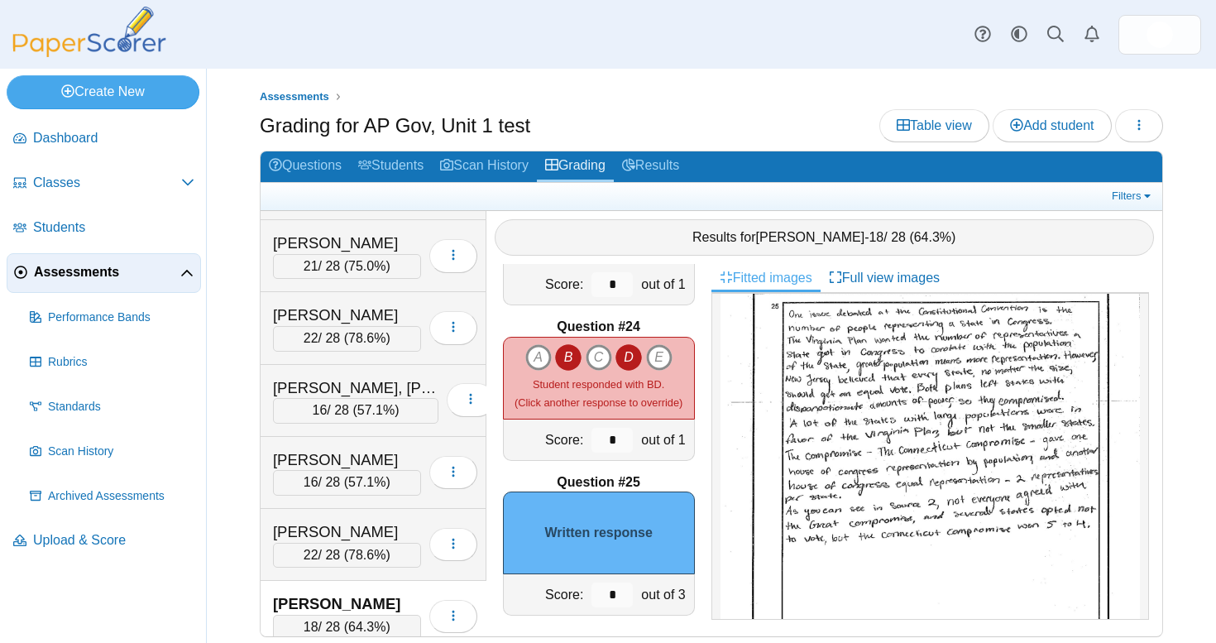
scroll to position [686, 0]
click at [612, 588] on input "*" at bounding box center [612, 594] width 41 height 25
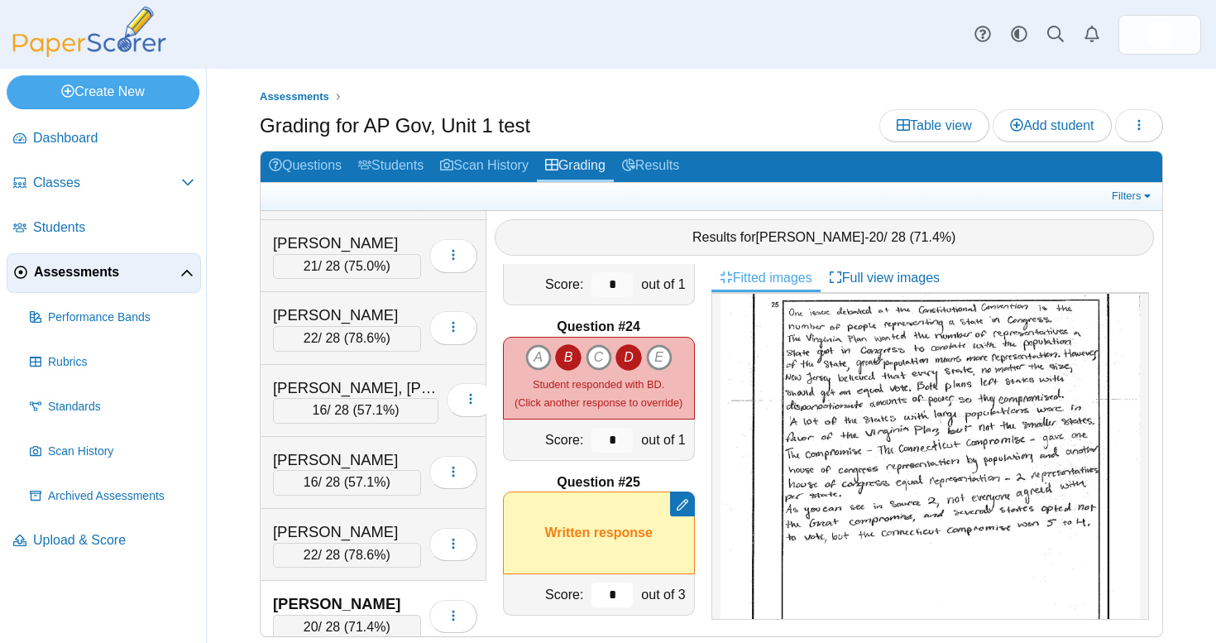
type input "*"
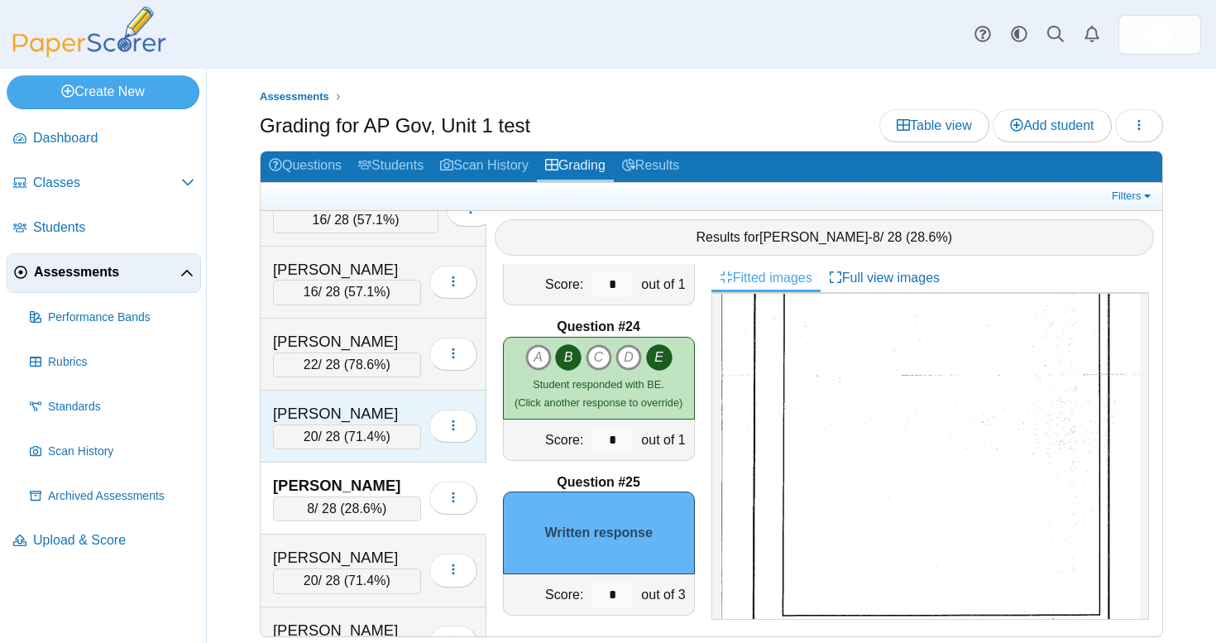
scroll to position [6457, 0]
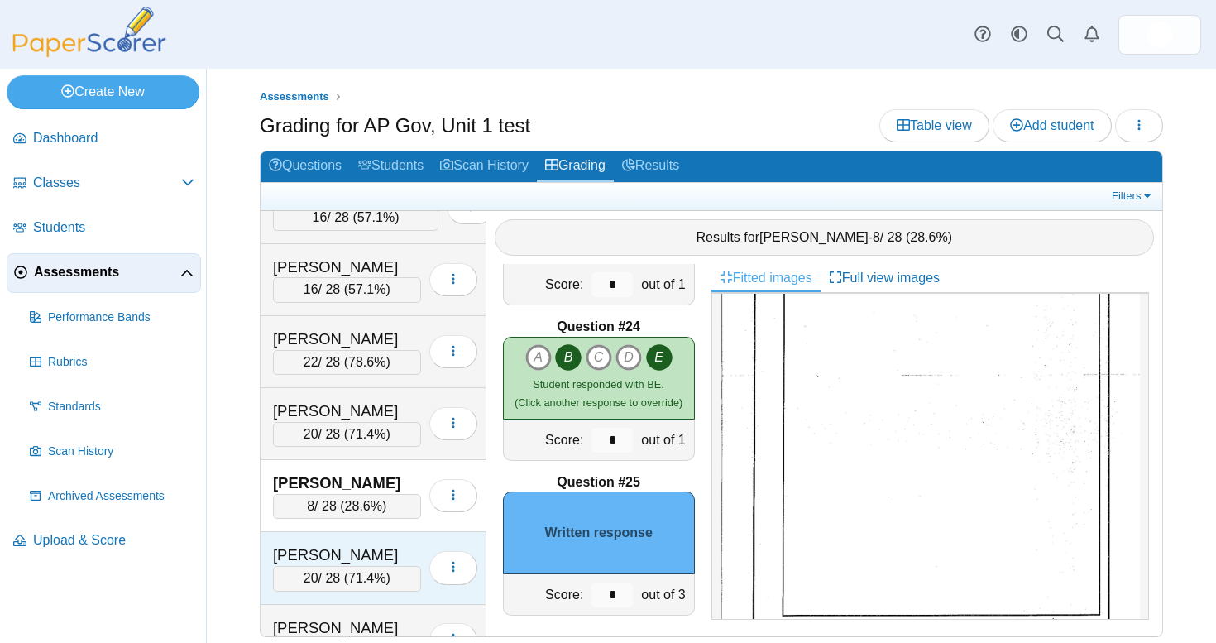
click at [387, 544] on div "Schorp, Marissa" at bounding box center [347, 555] width 148 height 22
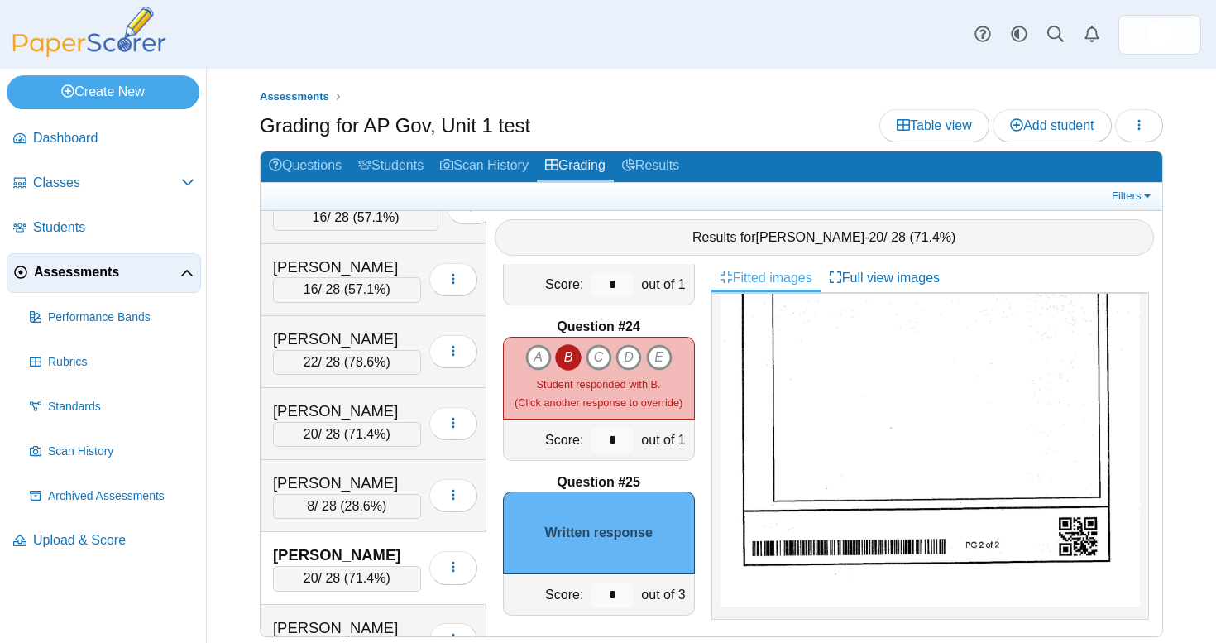
scroll to position [903, 0]
click at [347, 617] on div "Sepanik, Matthew" at bounding box center [347, 628] width 148 height 22
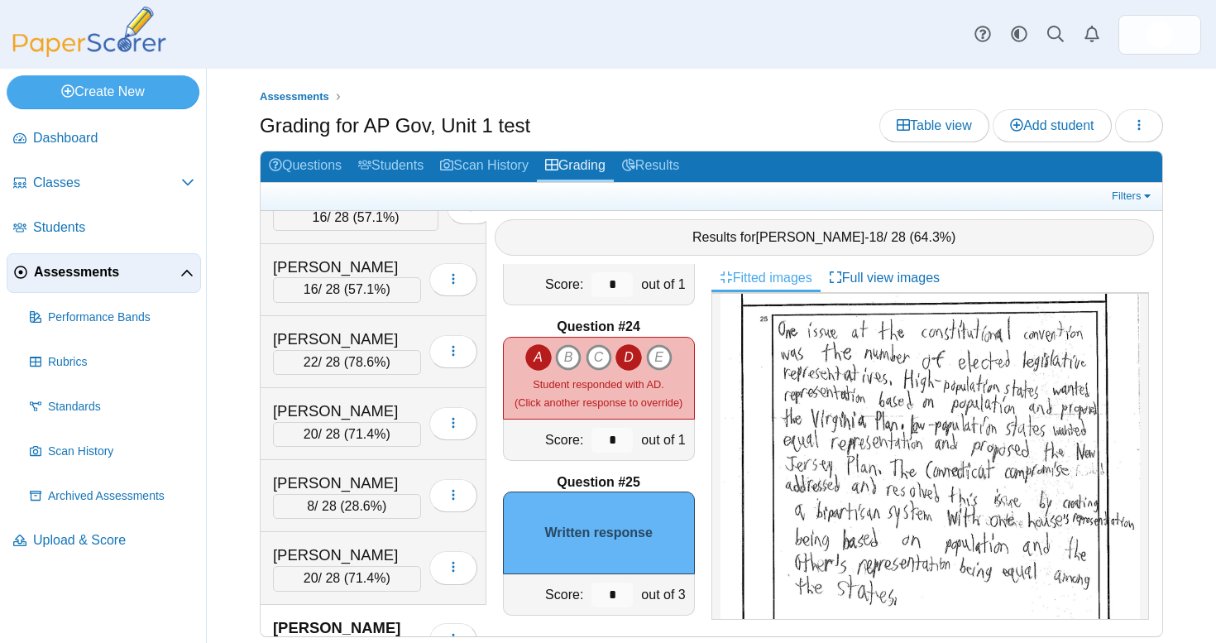
scroll to position [731, 0]
click at [612, 582] on input "*" at bounding box center [612, 594] width 41 height 25
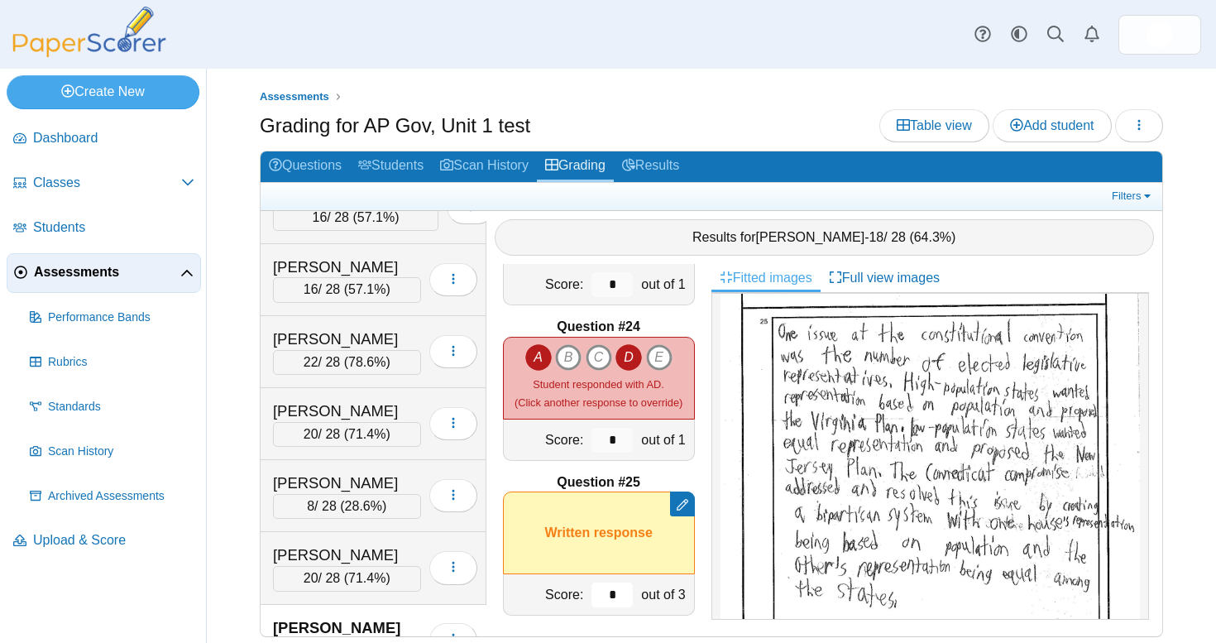
type input "*"
click at [490, 568] on div "Question #1 A B C D Score: *" at bounding box center [598, 450] width 225 height 372
click at [384, 605] on div "Sepanik, Matthew 18 / 28 ( 64.3% ) Loading…" at bounding box center [374, 641] width 226 height 72
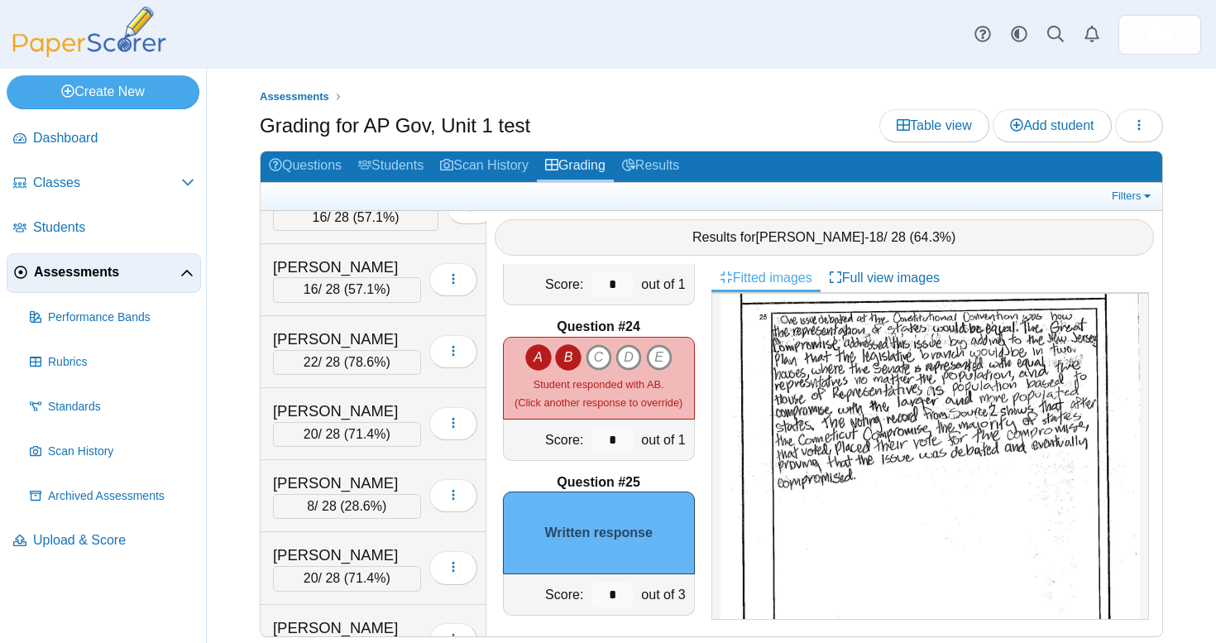
scroll to position [740, 0]
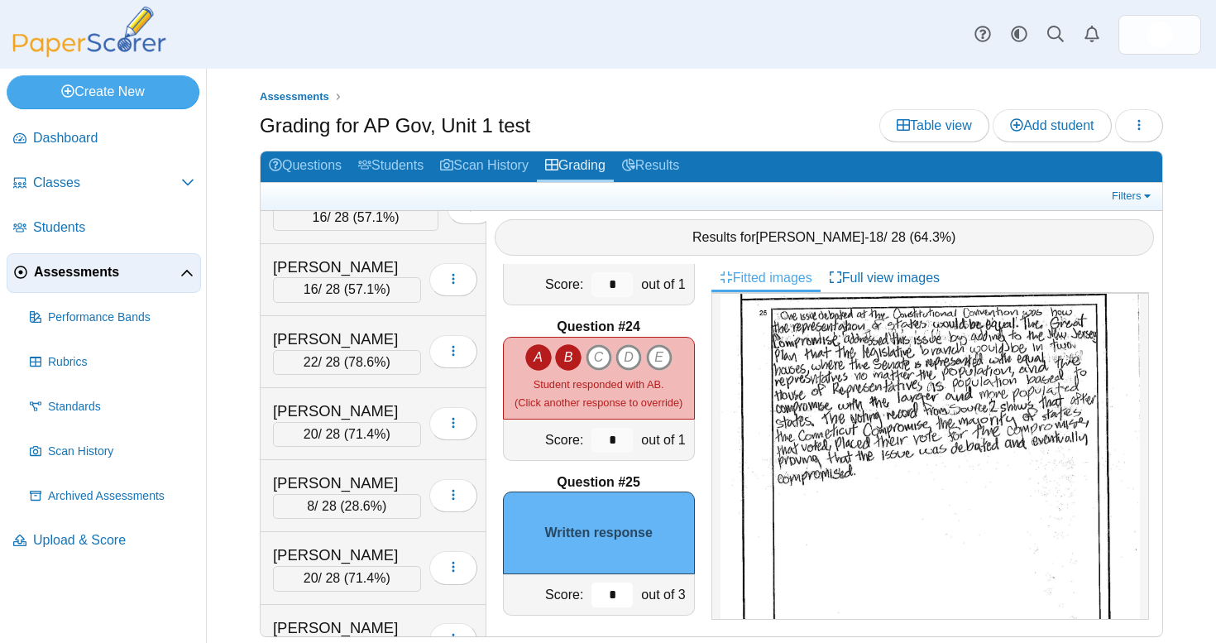
click at [611, 584] on input "*" at bounding box center [612, 594] width 41 height 25
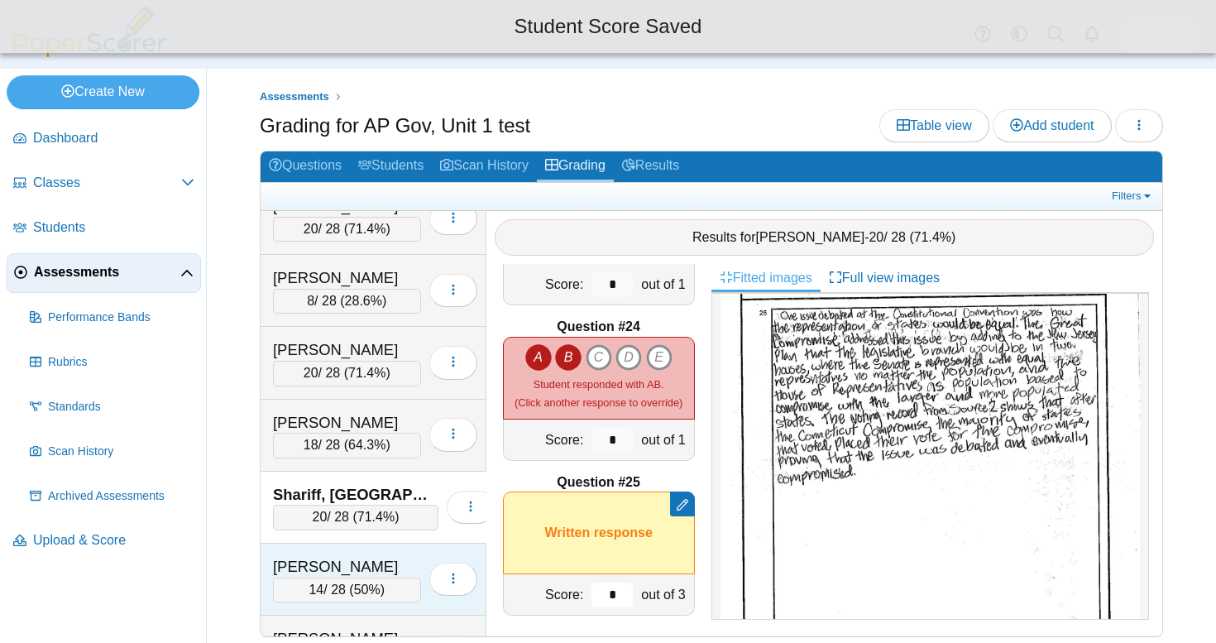
scroll to position [6675, 0]
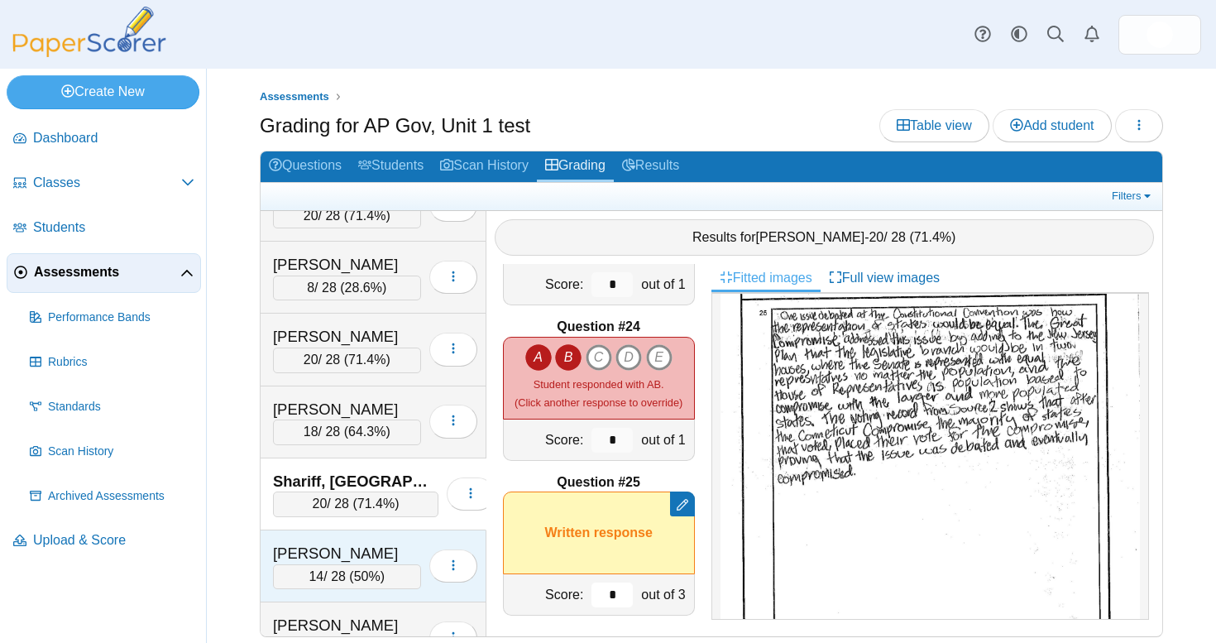
type input "*"
click at [373, 543] on div "Sliwinski, Rina" at bounding box center [347, 554] width 148 height 22
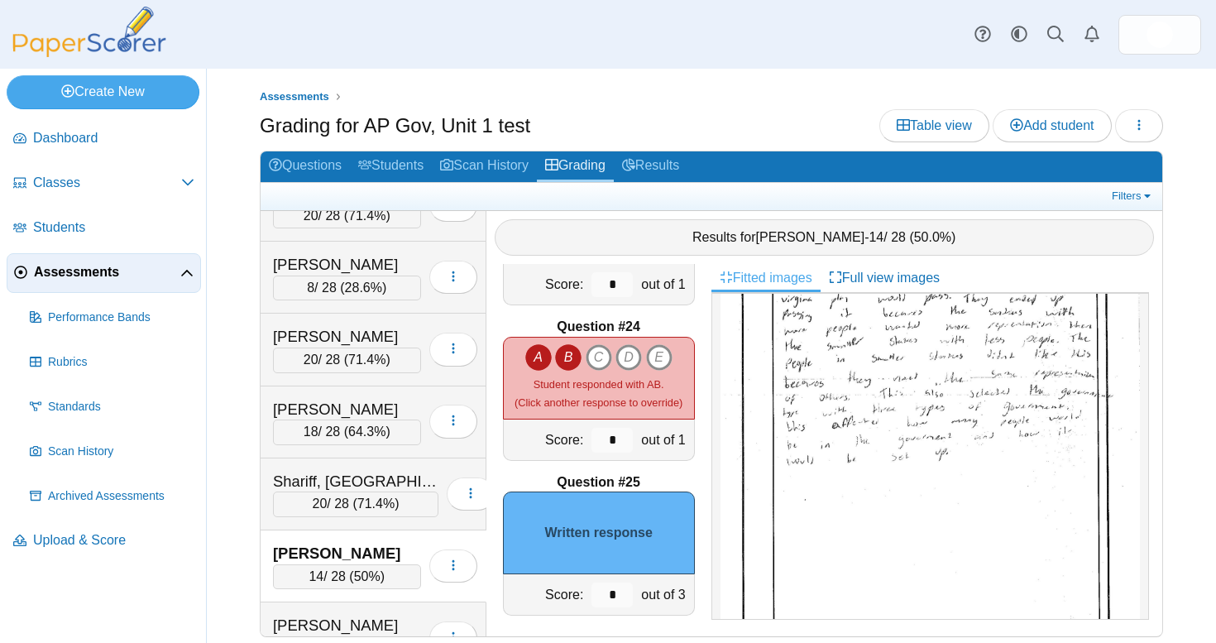
scroll to position [775, 0]
click at [608, 582] on input "*" at bounding box center [612, 594] width 41 height 25
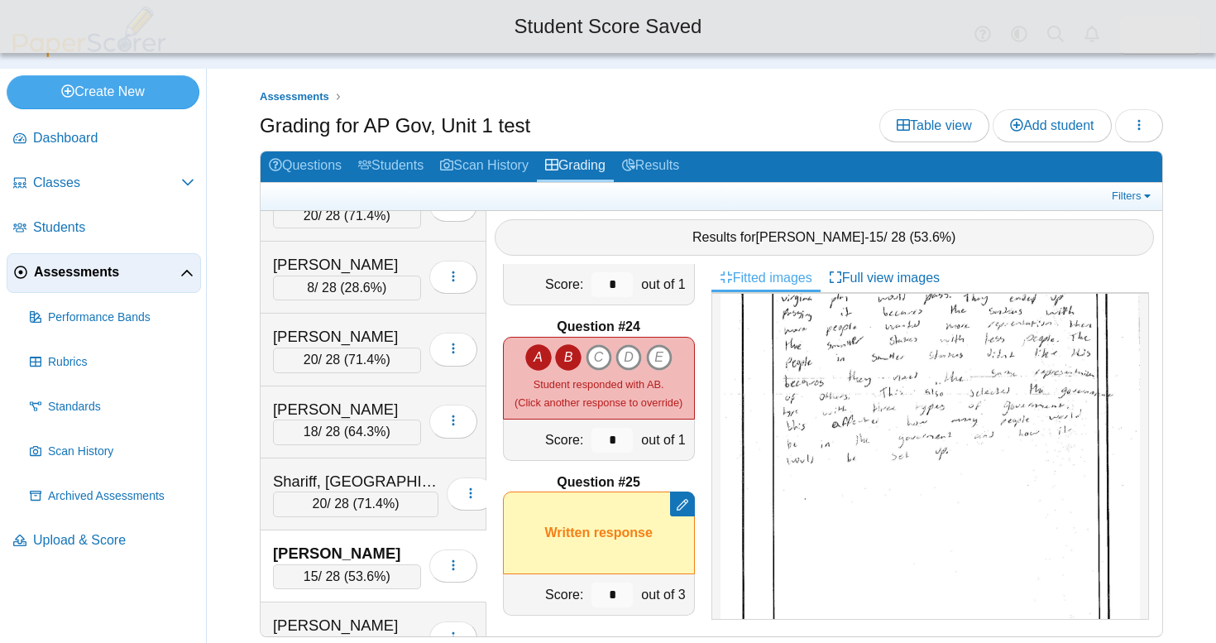
click at [971, 398] on img at bounding box center [930, 437] width 419 height 593
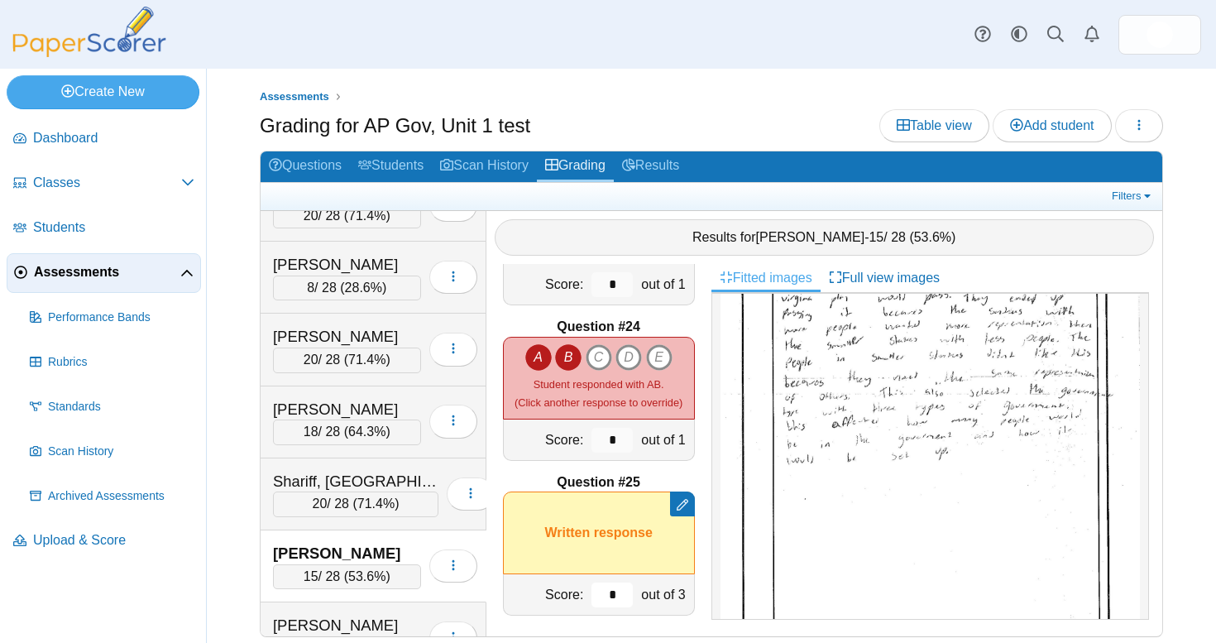
click at [609, 582] on input "*" at bounding box center [612, 594] width 41 height 25
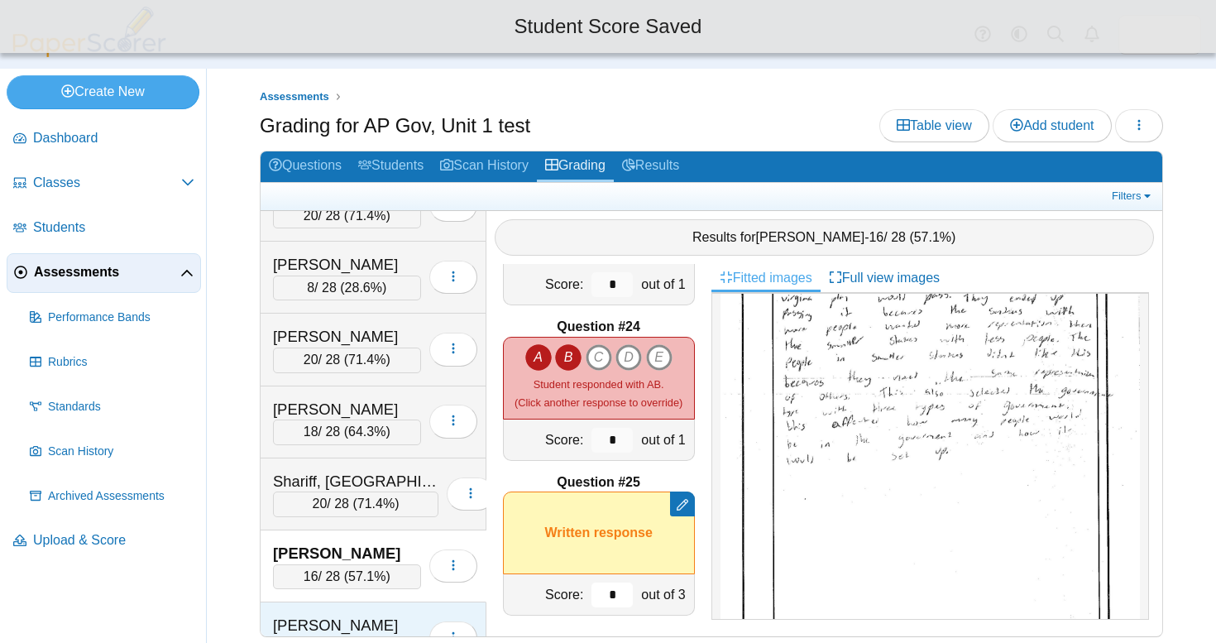
type input "*"
click at [351, 615] on div "Smith, Janiyah" at bounding box center [347, 626] width 148 height 22
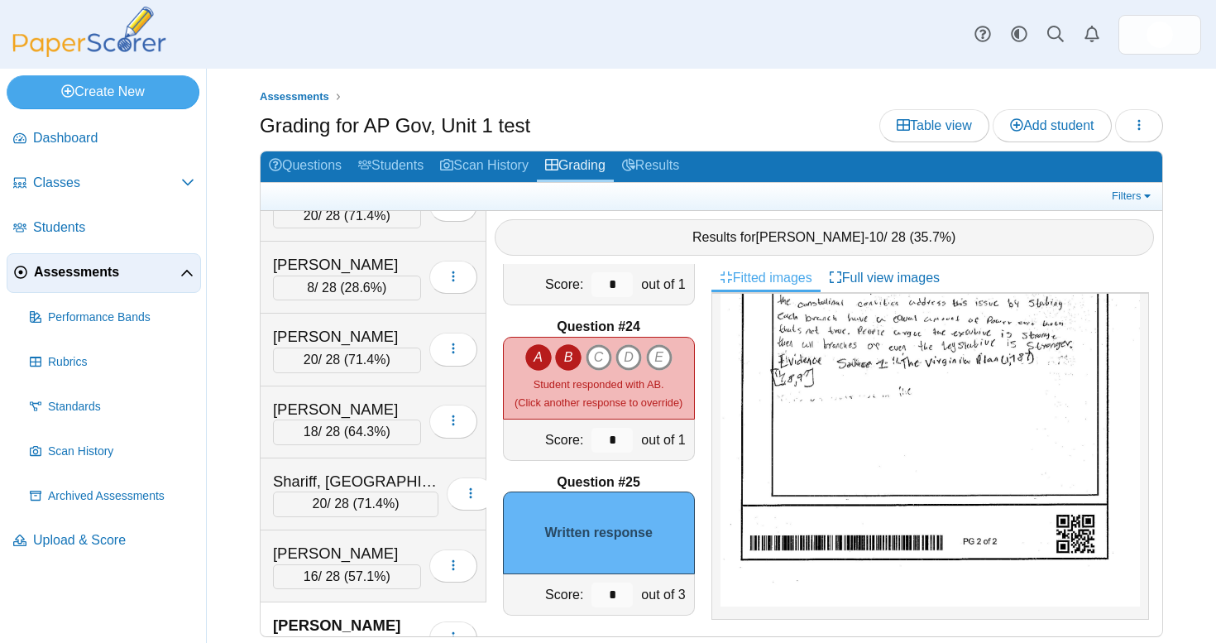
scroll to position [903, 0]
click at [606, 582] on input "*" at bounding box center [612, 594] width 41 height 25
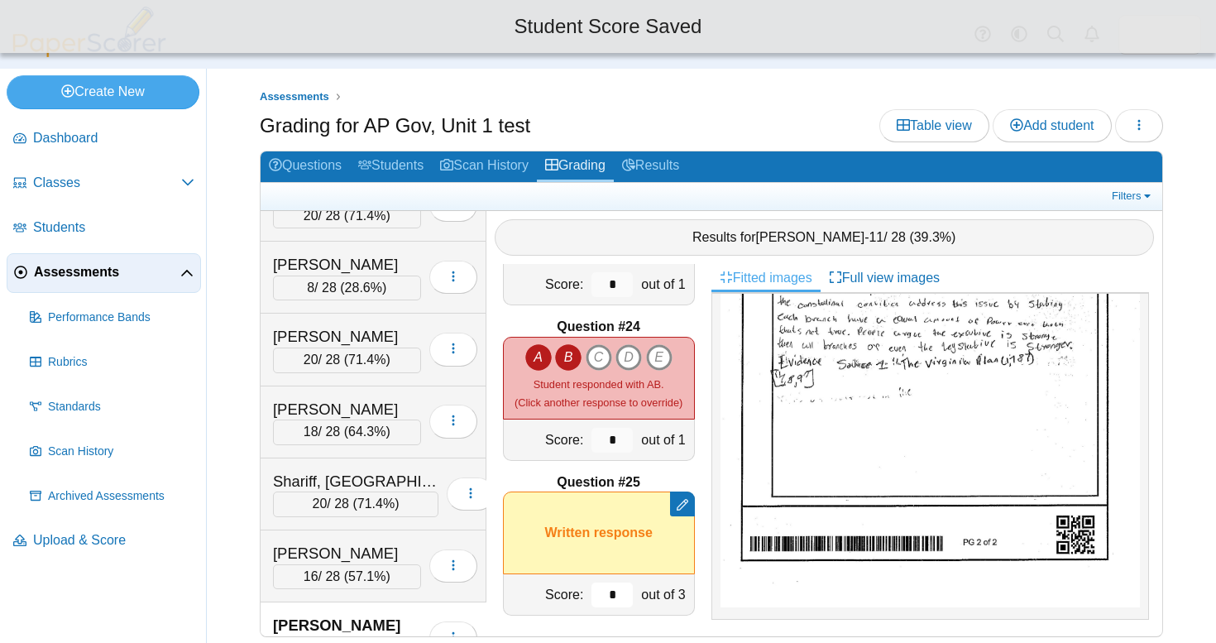
type input "*"
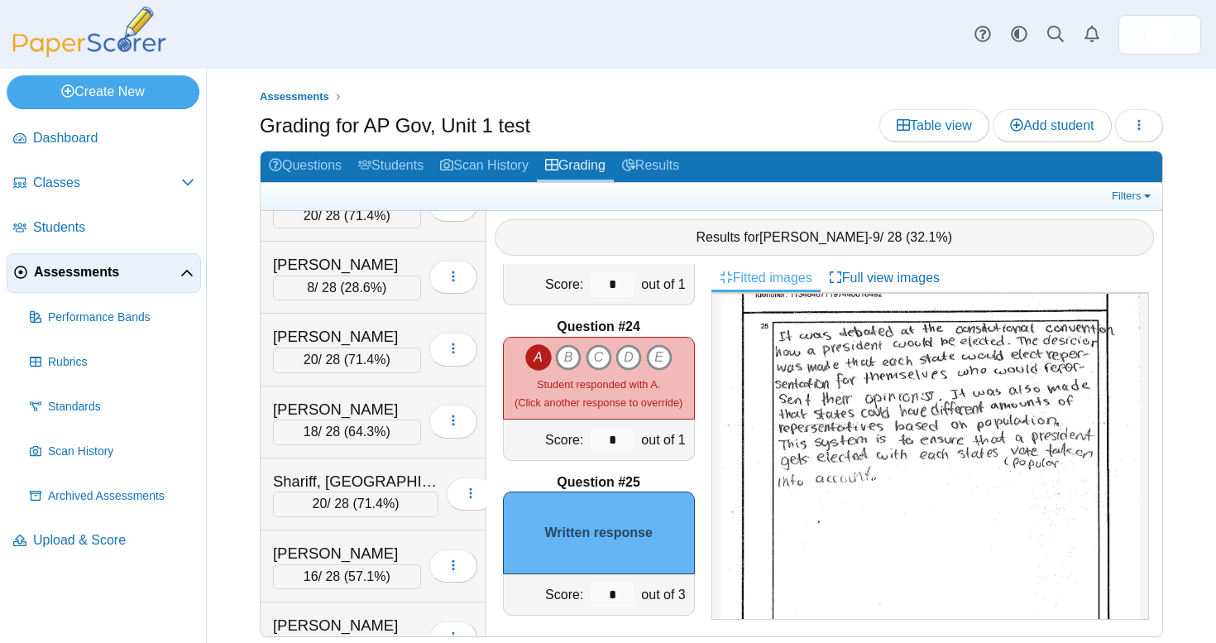
scroll to position [726, 0]
click at [609, 582] on input "*" at bounding box center [612, 594] width 41 height 25
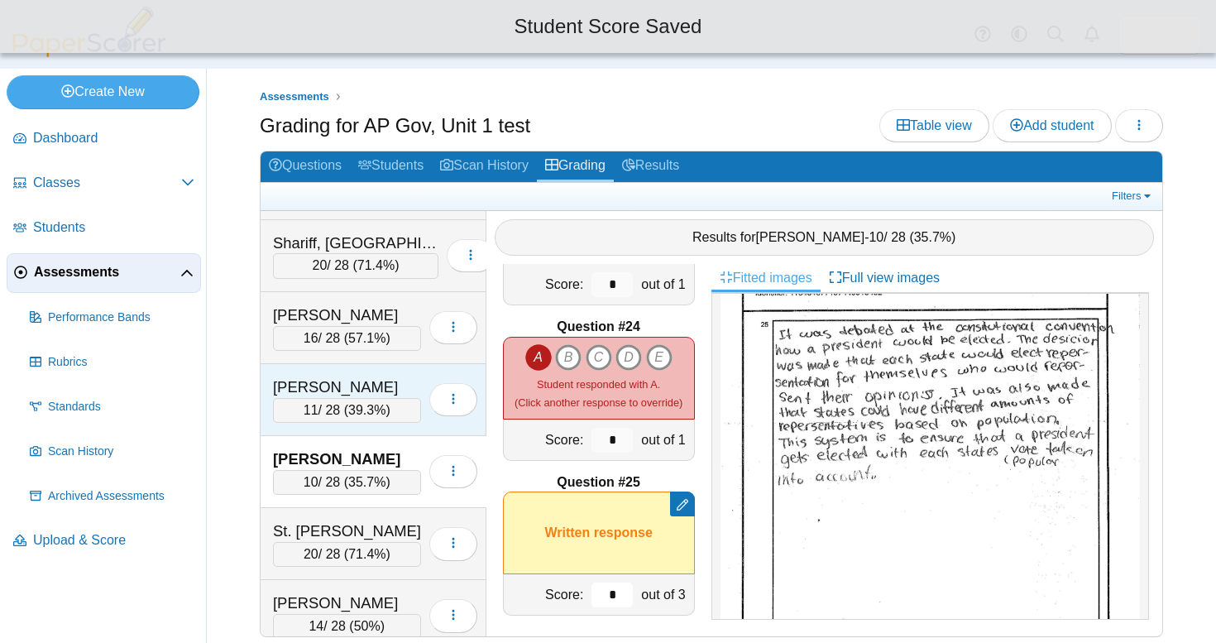
scroll to position [6927, 0]
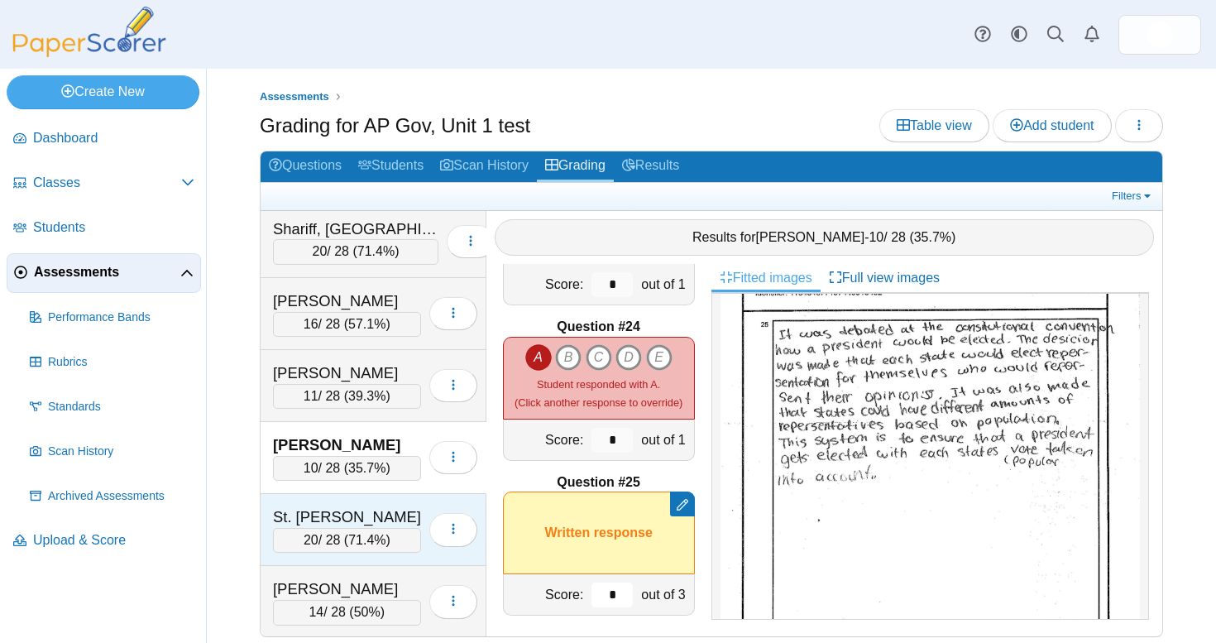
type input "*"
click at [377, 506] on div "St. Amant, Alexander" at bounding box center [347, 517] width 148 height 22
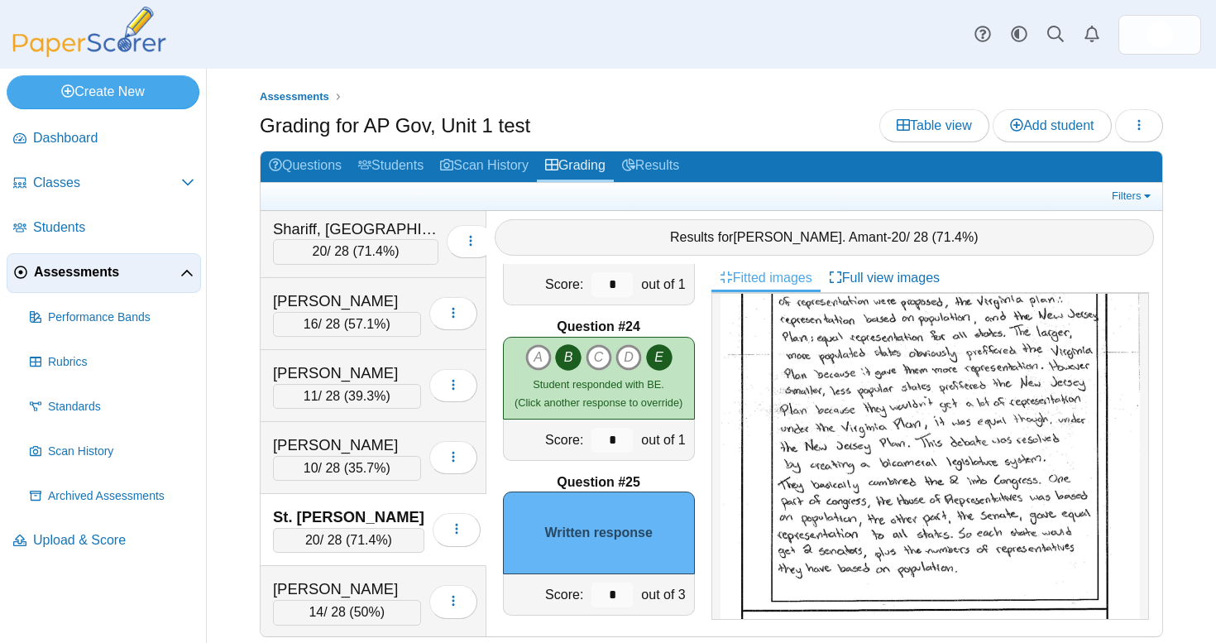
scroll to position [795, 0]
click at [611, 582] on input "*" at bounding box center [612, 594] width 41 height 25
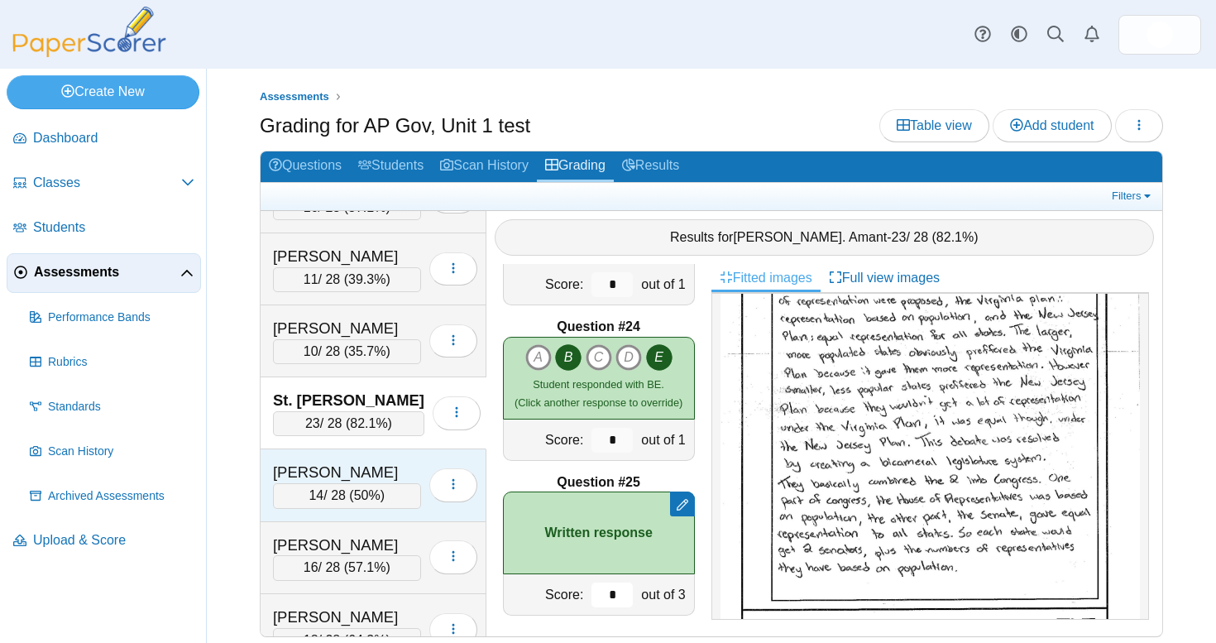
scroll to position [7046, 0]
type input "*"
click at [371, 460] on div "Tabak, Charles" at bounding box center [347, 471] width 148 height 22
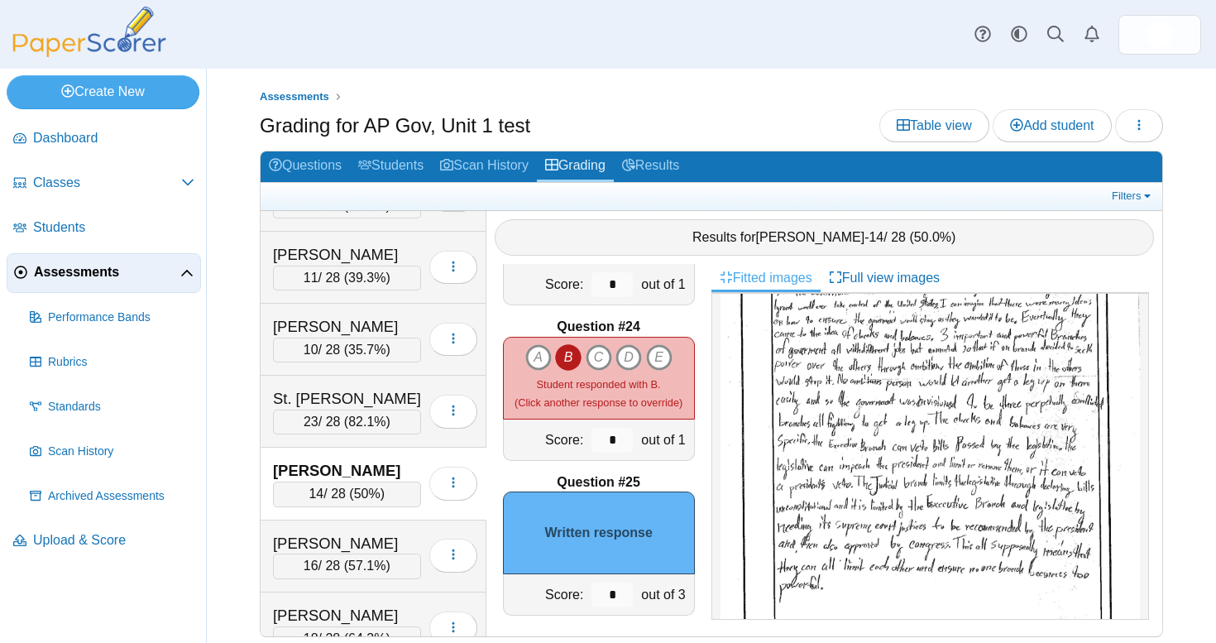
scroll to position [798, 0]
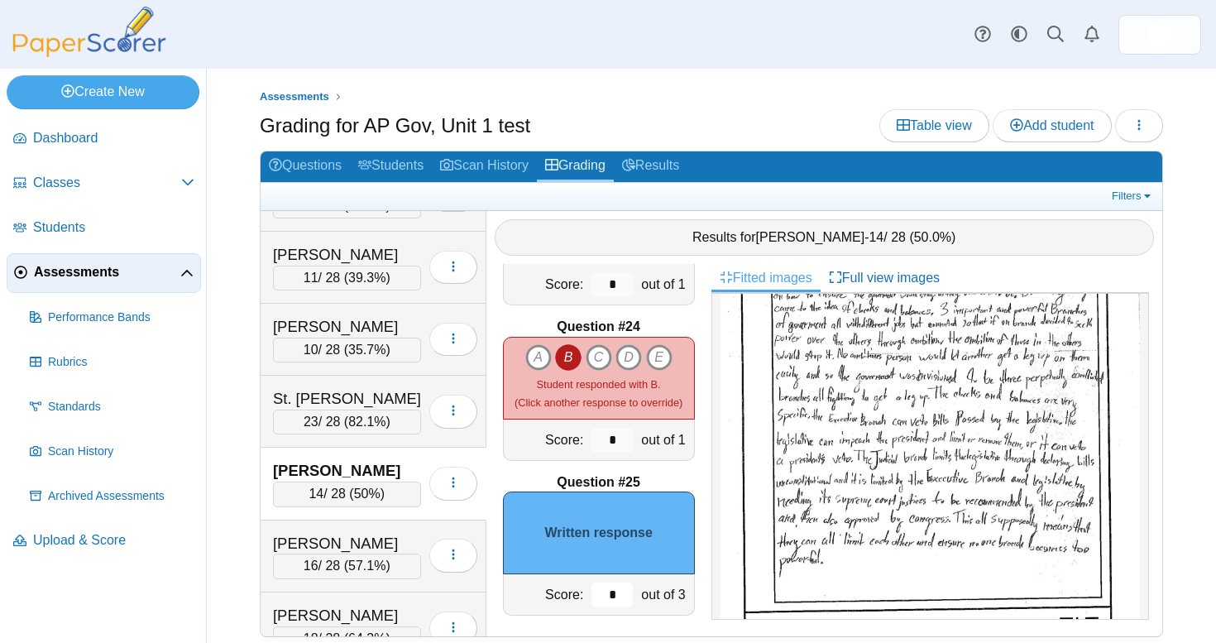
click at [609, 587] on input "*" at bounding box center [612, 594] width 41 height 25
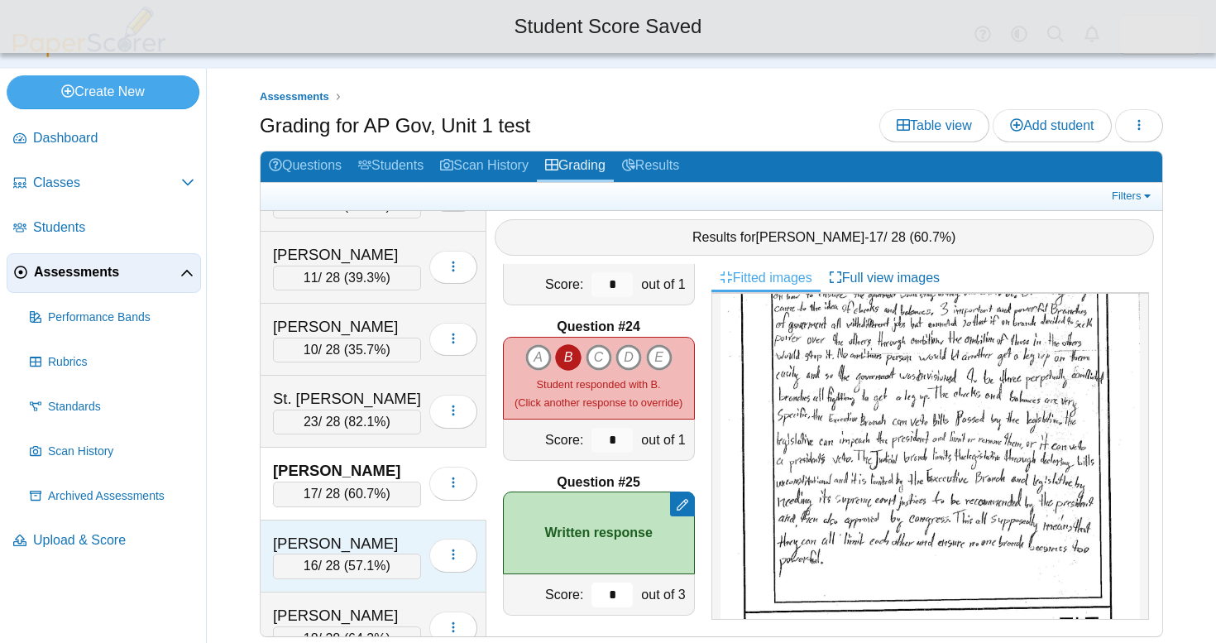
type input "*"
click at [376, 533] on div "Taylor, David" at bounding box center [347, 544] width 148 height 22
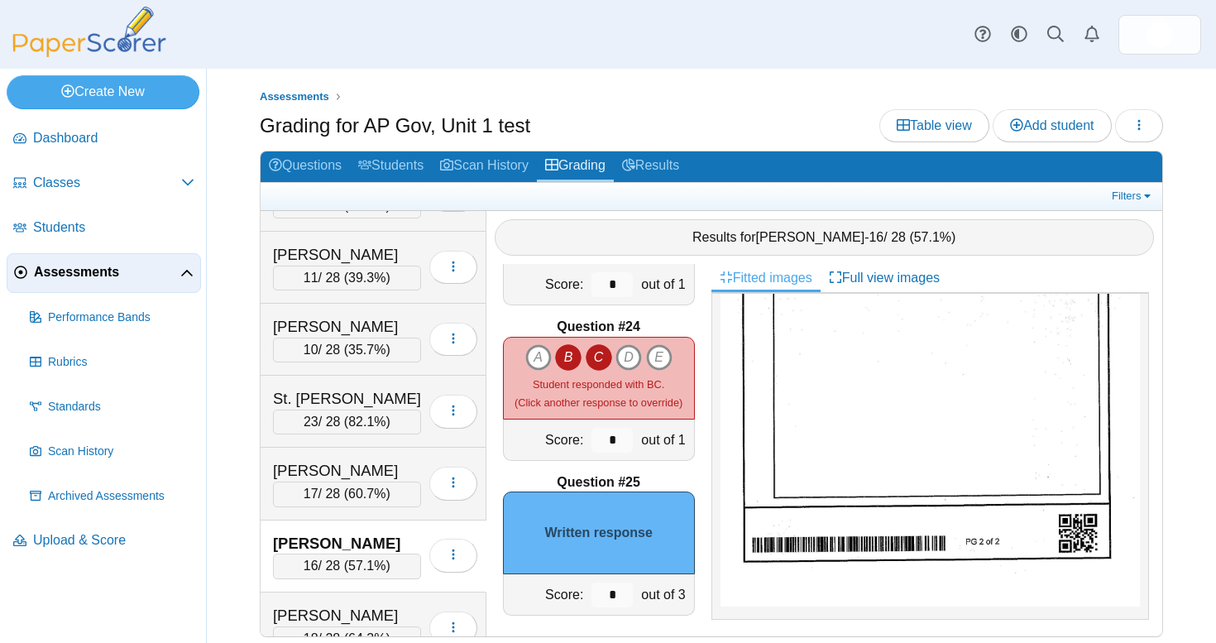
scroll to position [903, 0]
click at [370, 592] on div "Toledo, Lisette 18 / 28 ( 64.3% ) Loading…" at bounding box center [374, 628] width 226 height 72
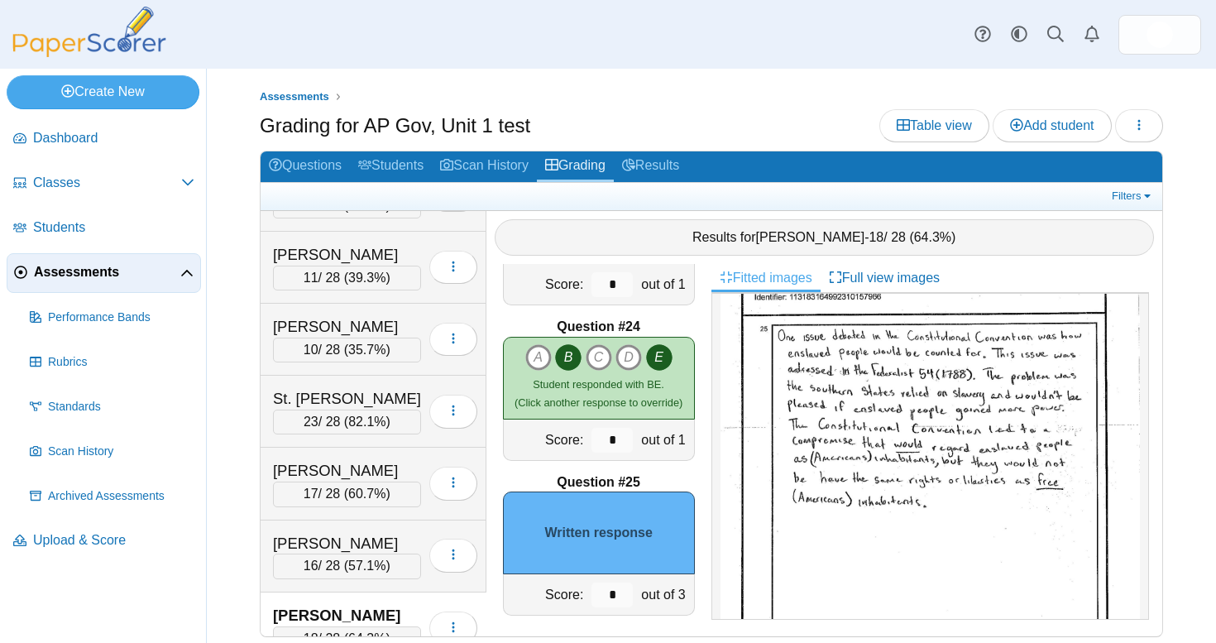
scroll to position [726, 0]
click at [605, 588] on input "*" at bounding box center [612, 594] width 41 height 25
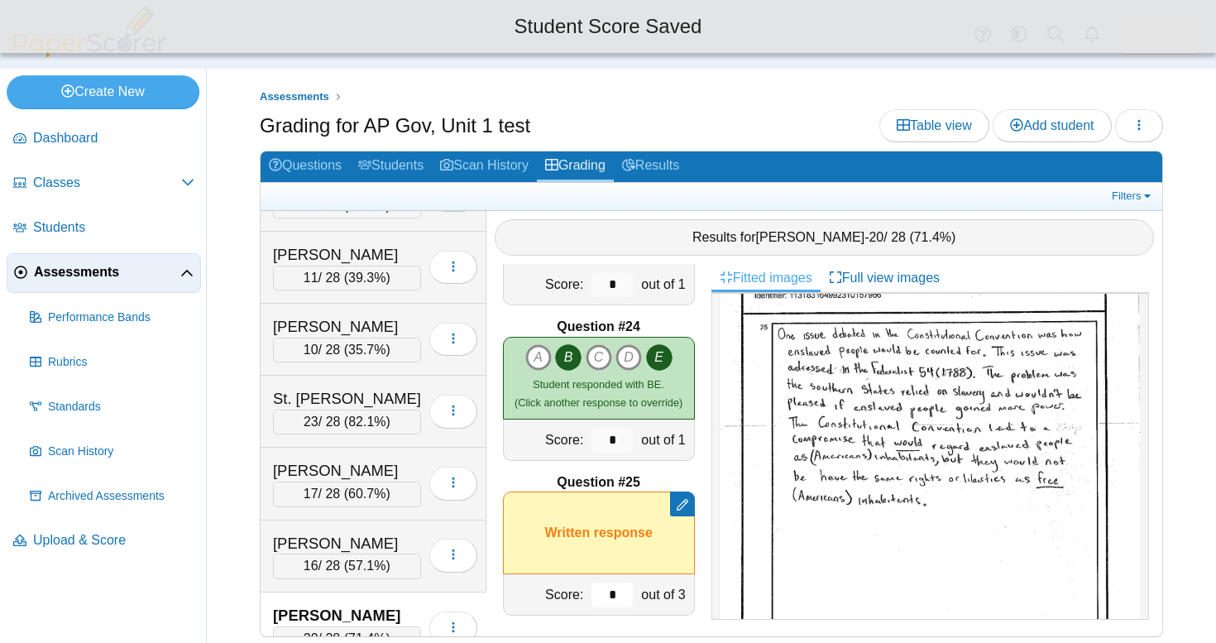
type input "*"
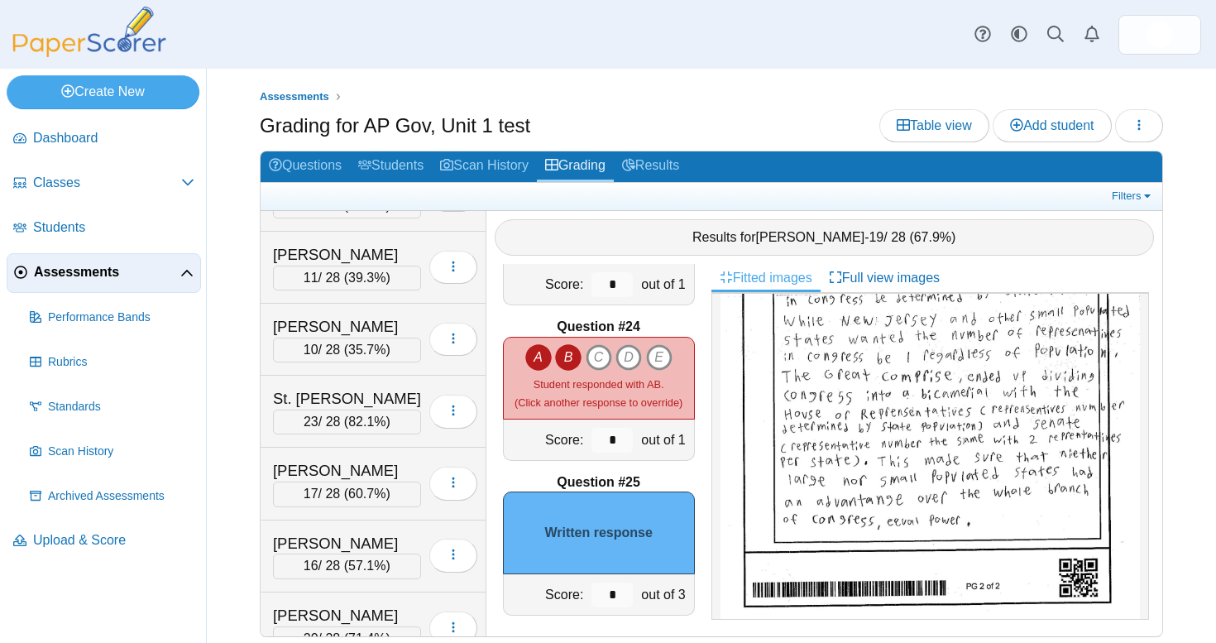
scroll to position [861, 0]
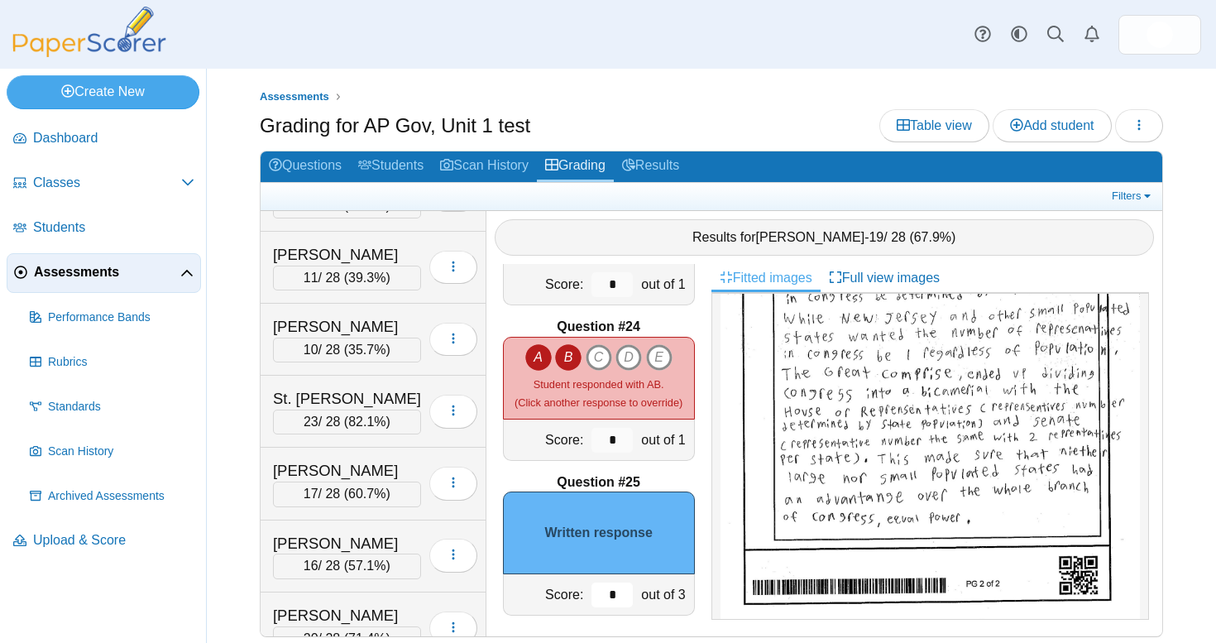
click at [615, 586] on input "*" at bounding box center [612, 594] width 41 height 25
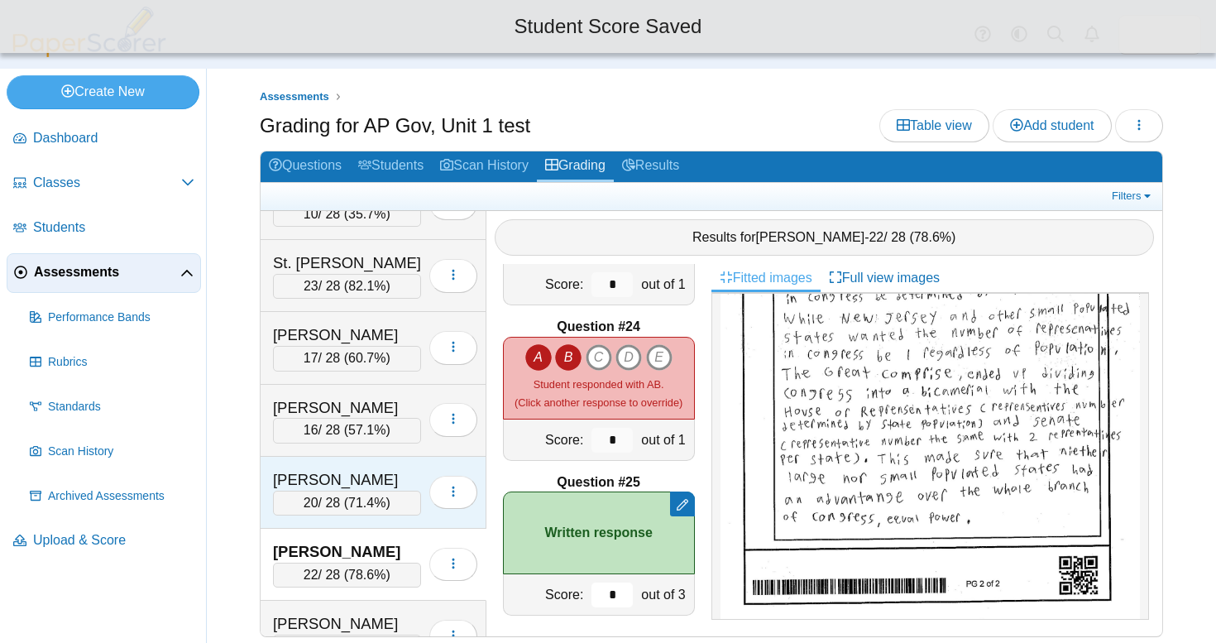
scroll to position [7247, 0]
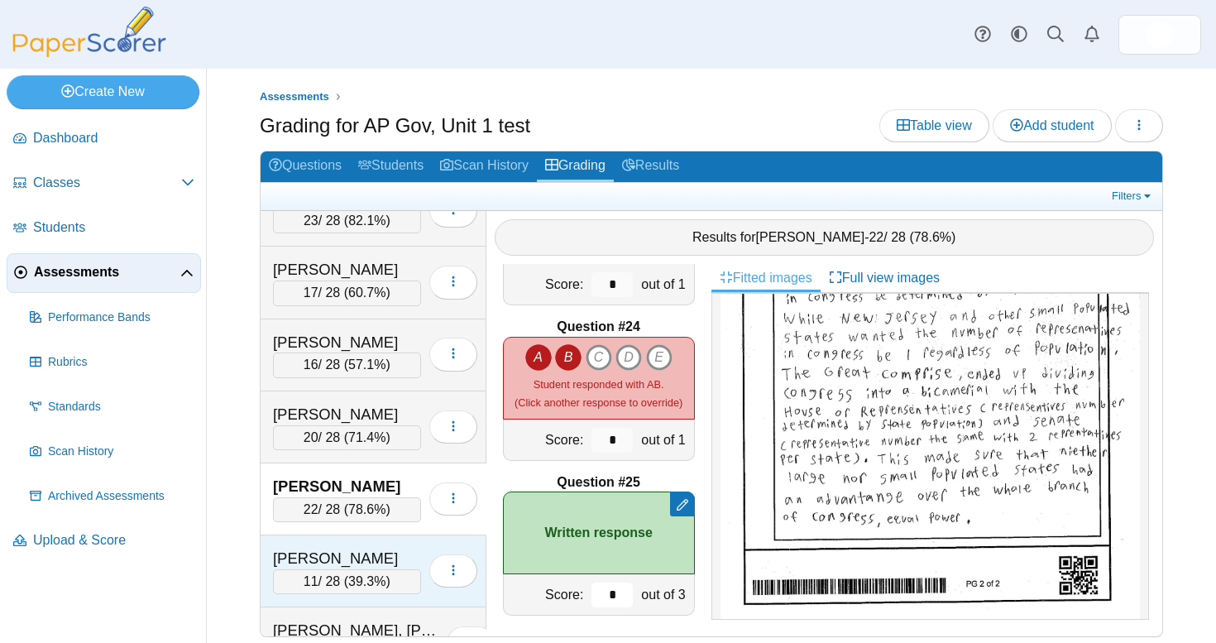
type input "*"
click at [366, 548] on div "Waldron, Justin" at bounding box center [347, 559] width 148 height 22
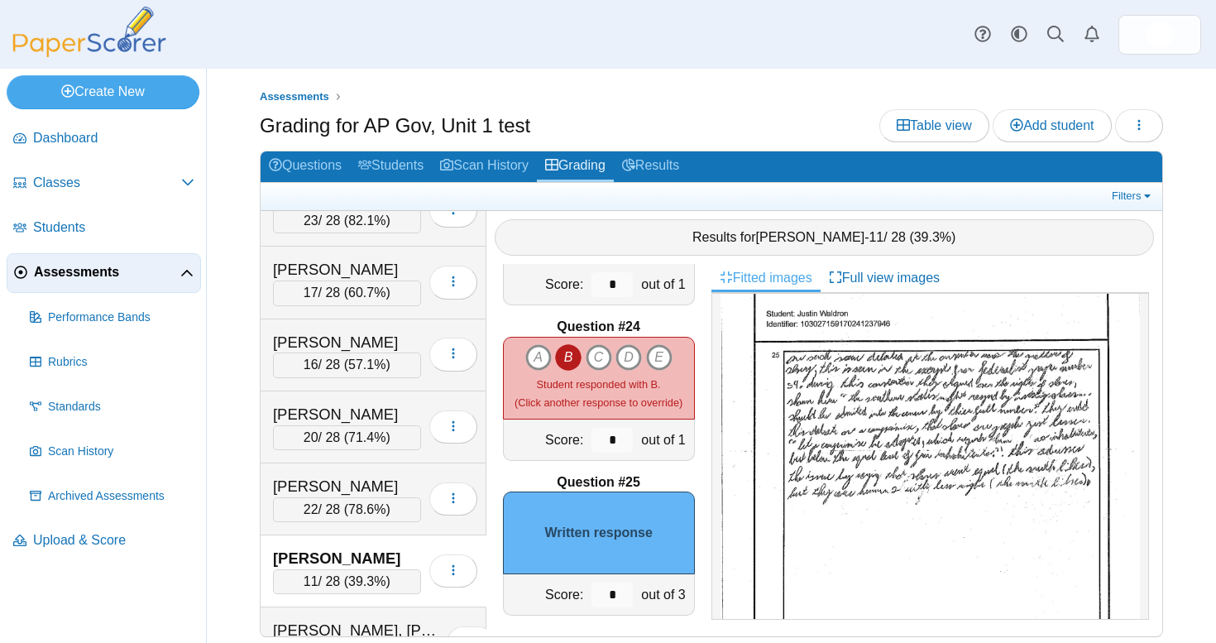
scroll to position [683, 0]
click at [879, 442] on img at bounding box center [930, 504] width 419 height 542
click at [611, 582] on input "*" at bounding box center [612, 594] width 41 height 25
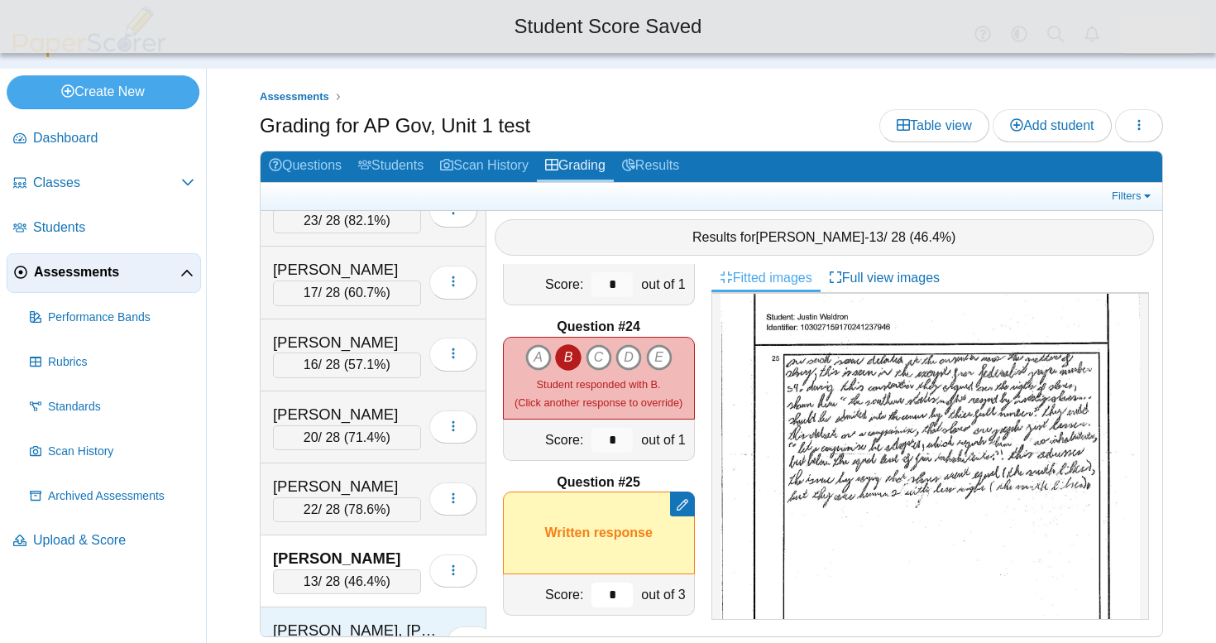
type input "*"
click at [309, 607] on div "Walters, Andilee 12 / 28 ( 42.9% ) Loading…" at bounding box center [374, 643] width 226 height 72
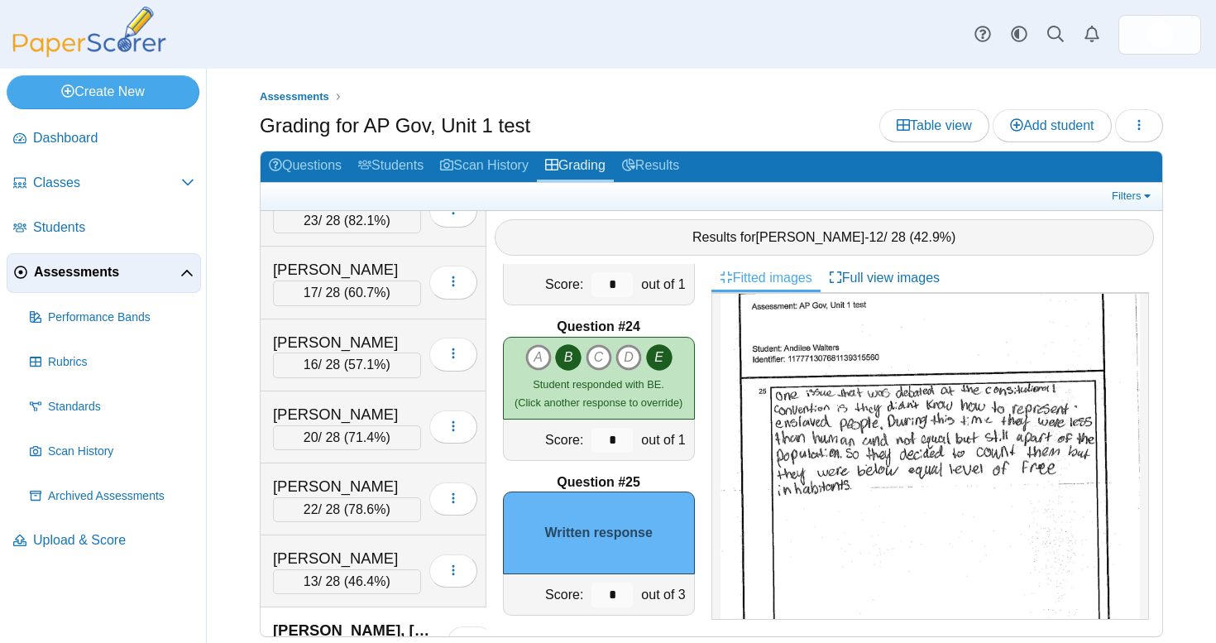
scroll to position [678, 0]
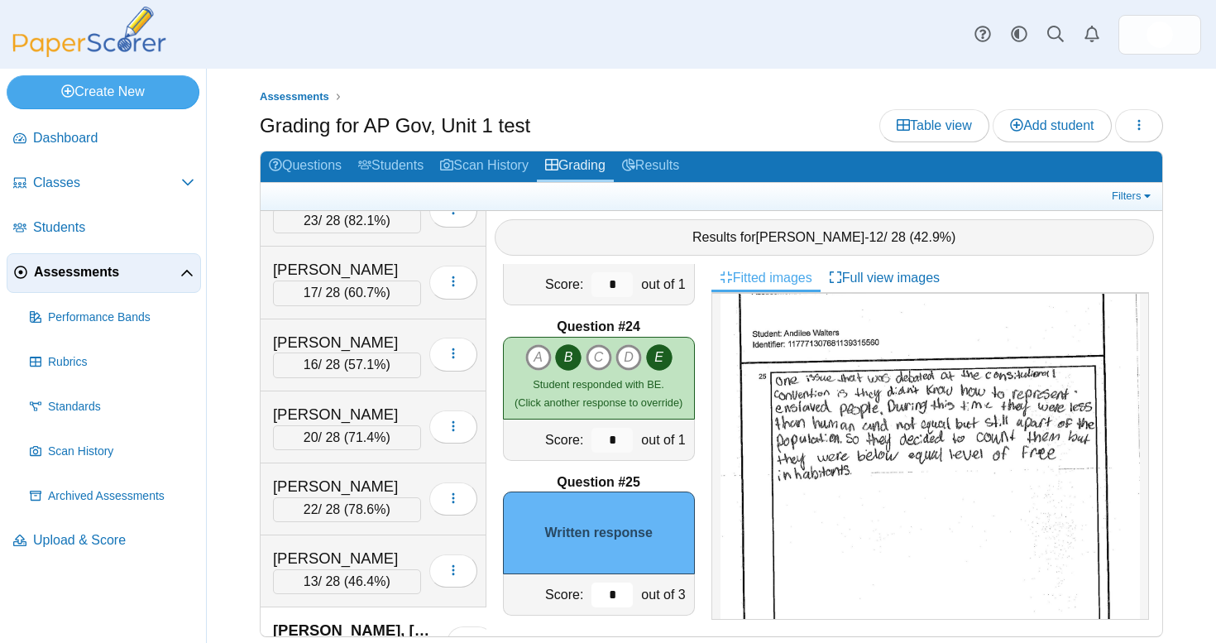
click at [610, 582] on input "*" at bounding box center [612, 594] width 41 height 25
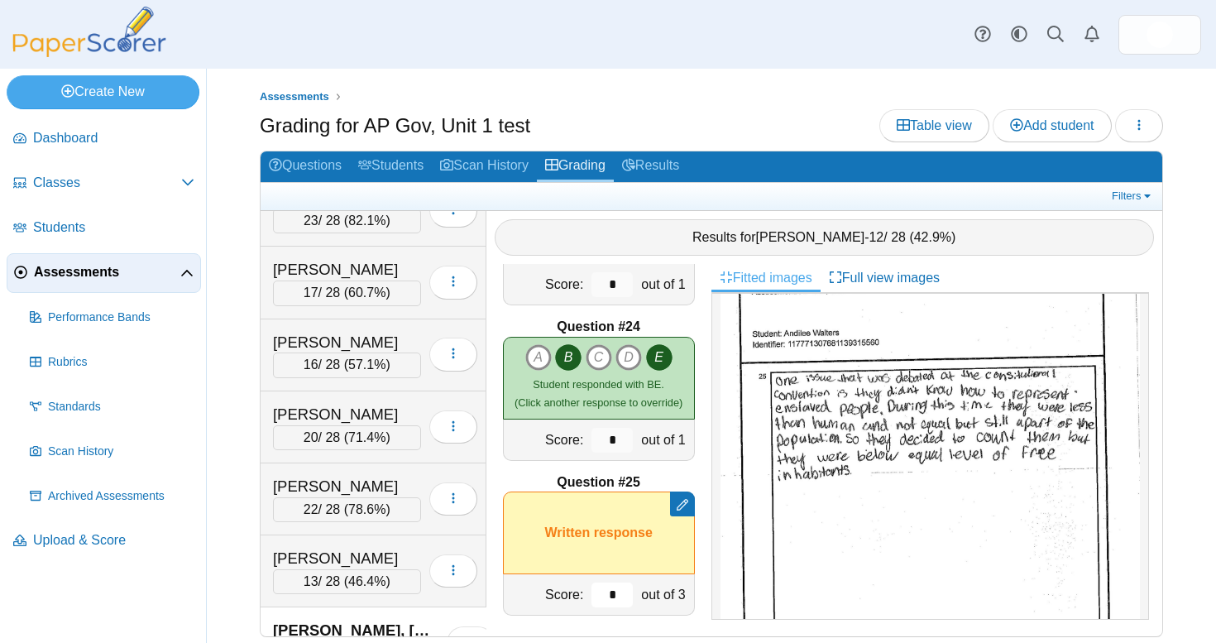
type input "*"
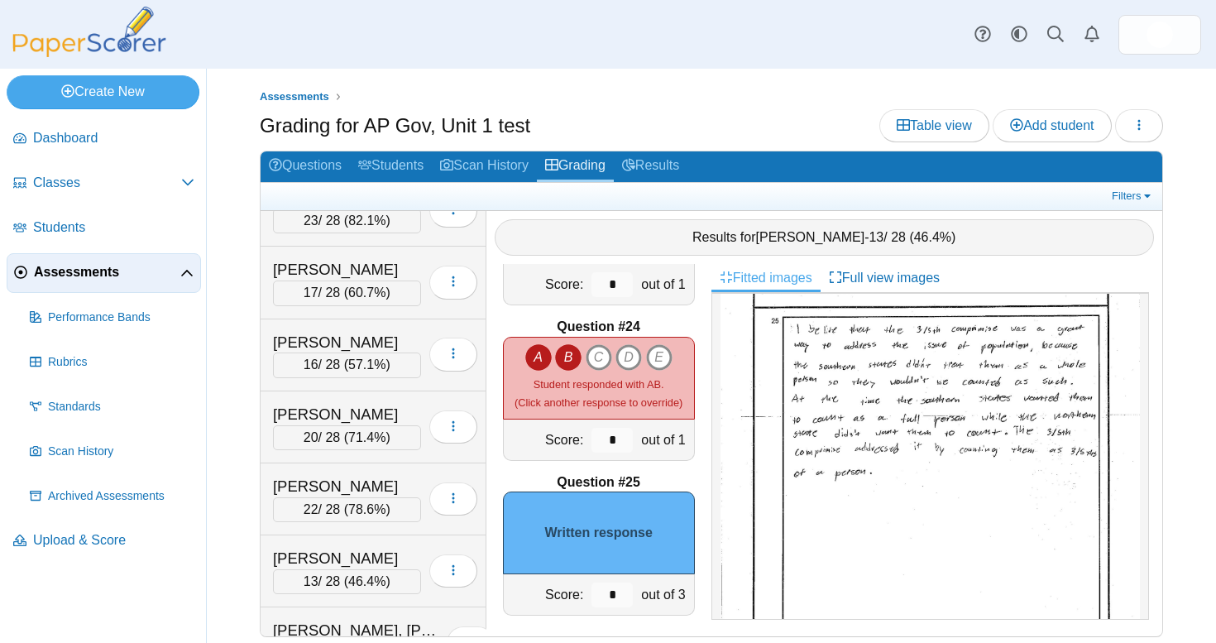
scroll to position [670, 0]
click at [611, 582] on input "*" at bounding box center [612, 594] width 41 height 25
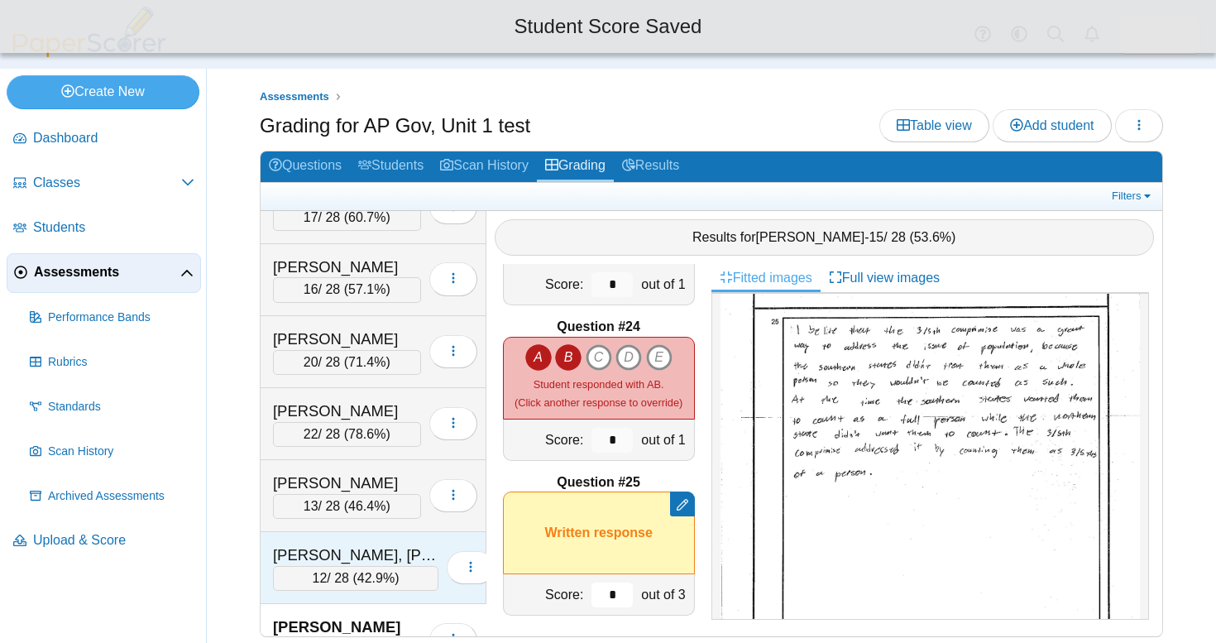
scroll to position [7379, 0]
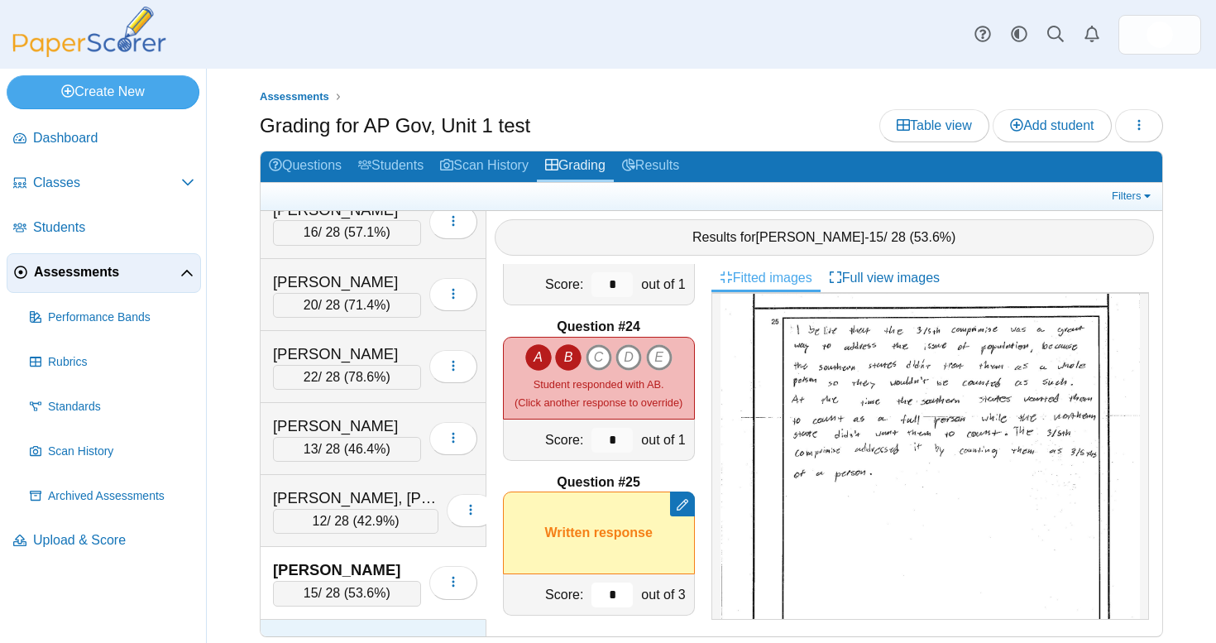
type input "*"
click at [386, 632] on div "Wright, Jayden" at bounding box center [347, 643] width 148 height 22
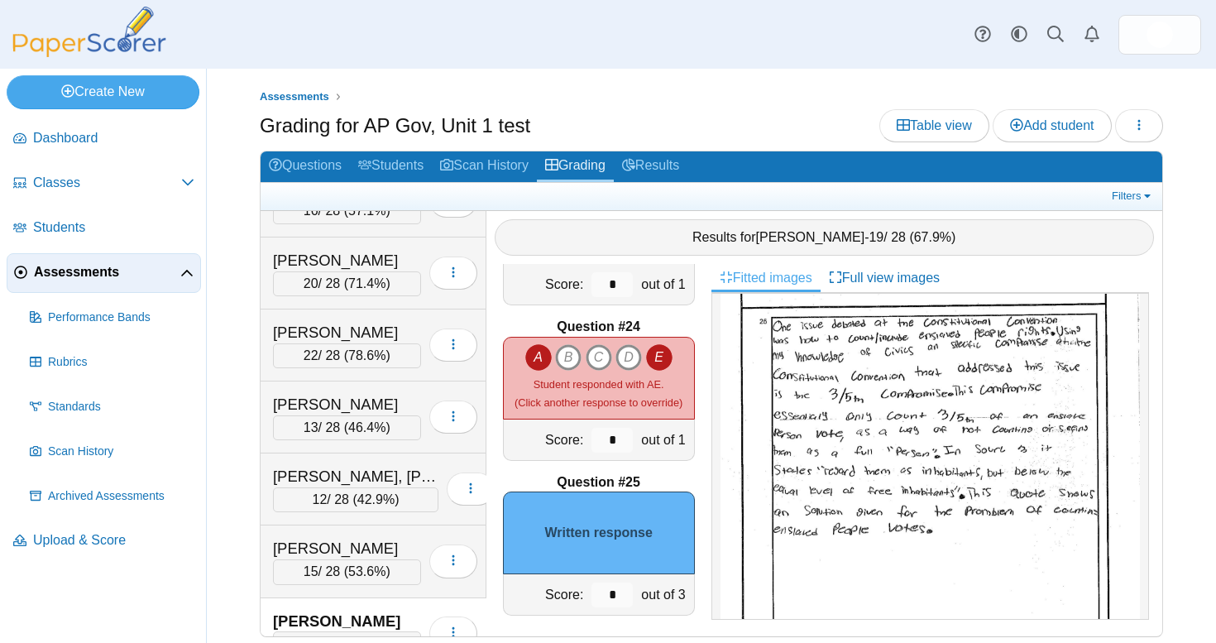
scroll to position [679, 0]
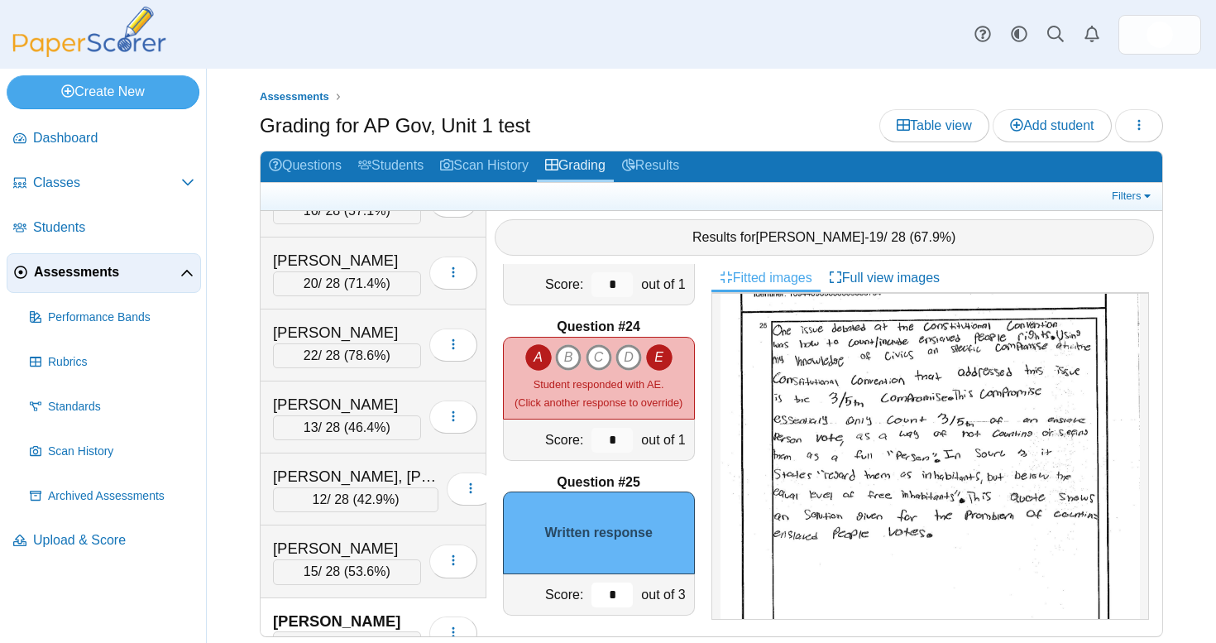
click at [619, 587] on input "*" at bounding box center [612, 594] width 41 height 25
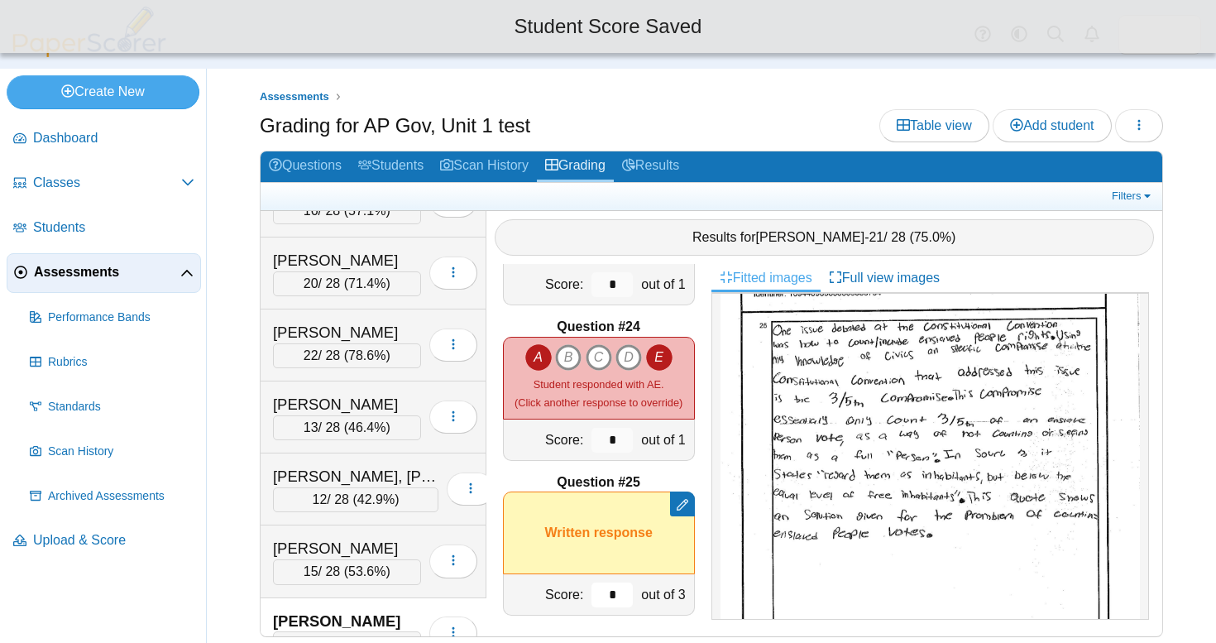
type input "*"
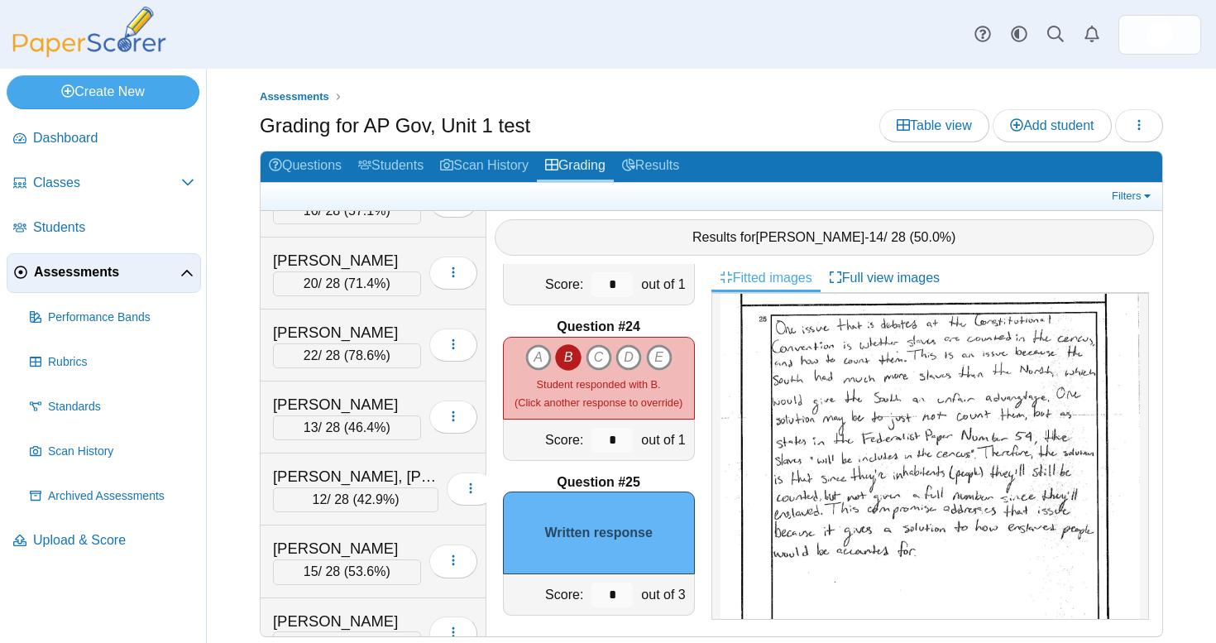
scroll to position [731, 0]
click at [606, 585] on input "*" at bounding box center [612, 594] width 41 height 25
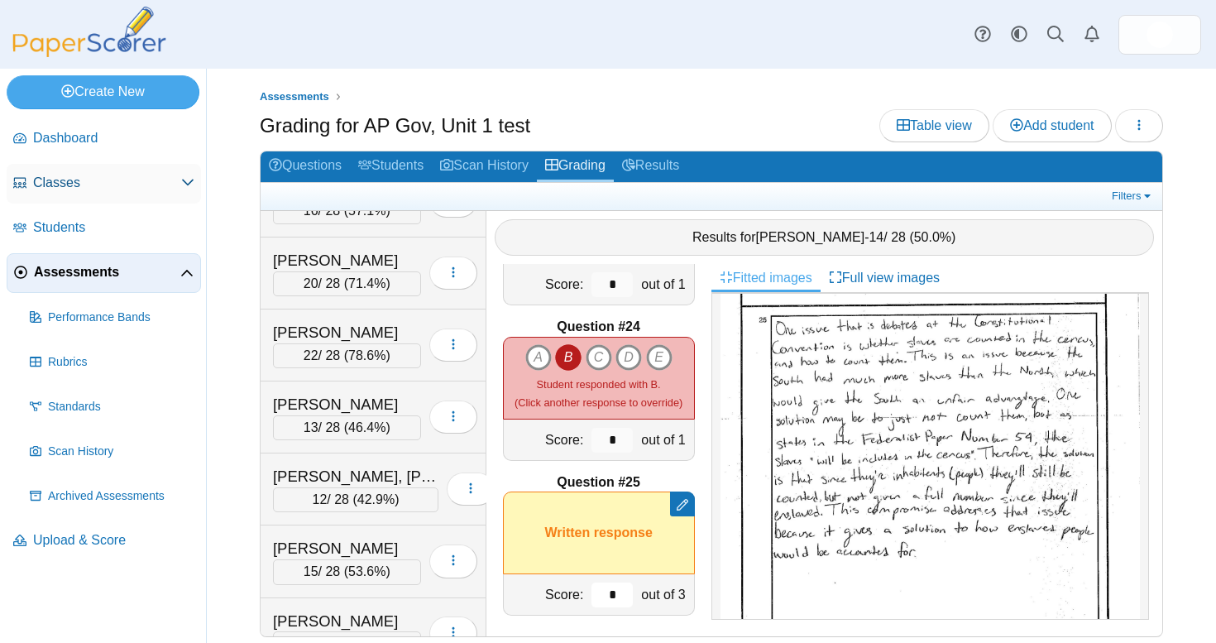
type input "*"
click at [74, 185] on span "Classes" at bounding box center [107, 183] width 148 height 18
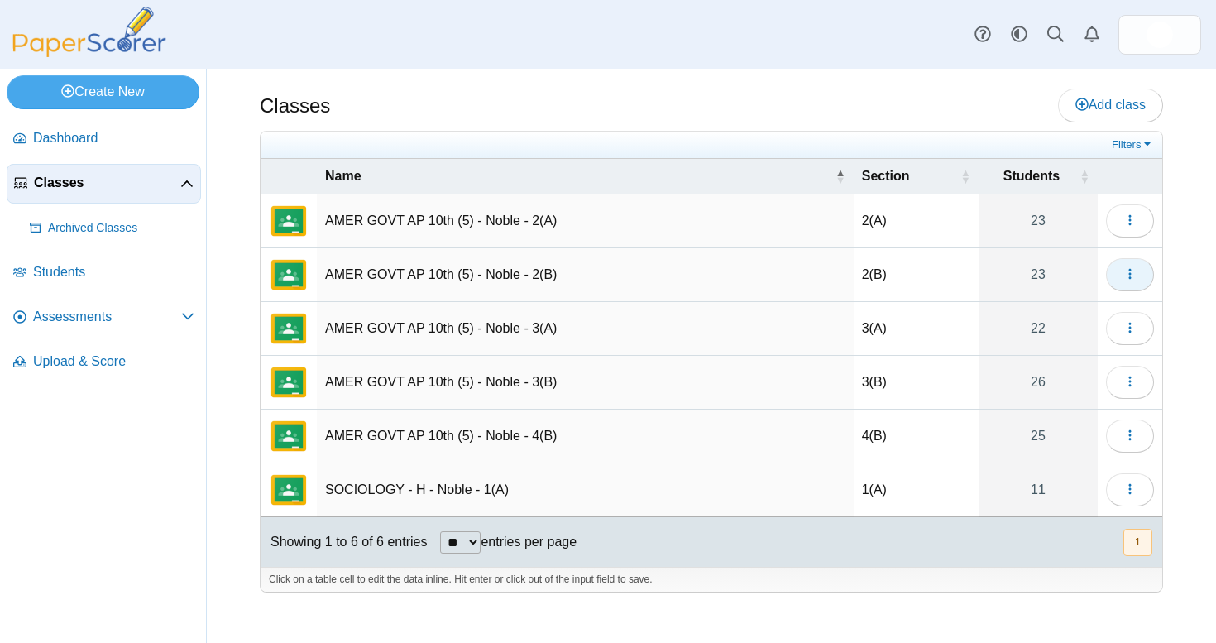
click at [1124, 283] on button "button" at bounding box center [1130, 274] width 48 height 33
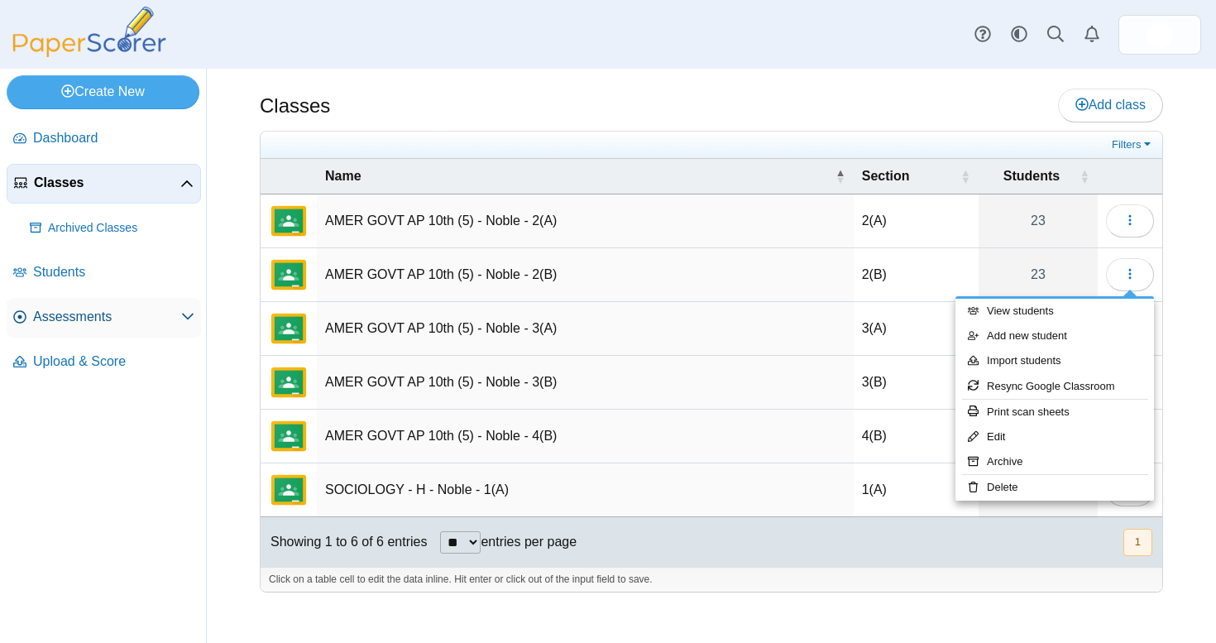
click at [97, 308] on span "Assessments" at bounding box center [107, 317] width 148 height 18
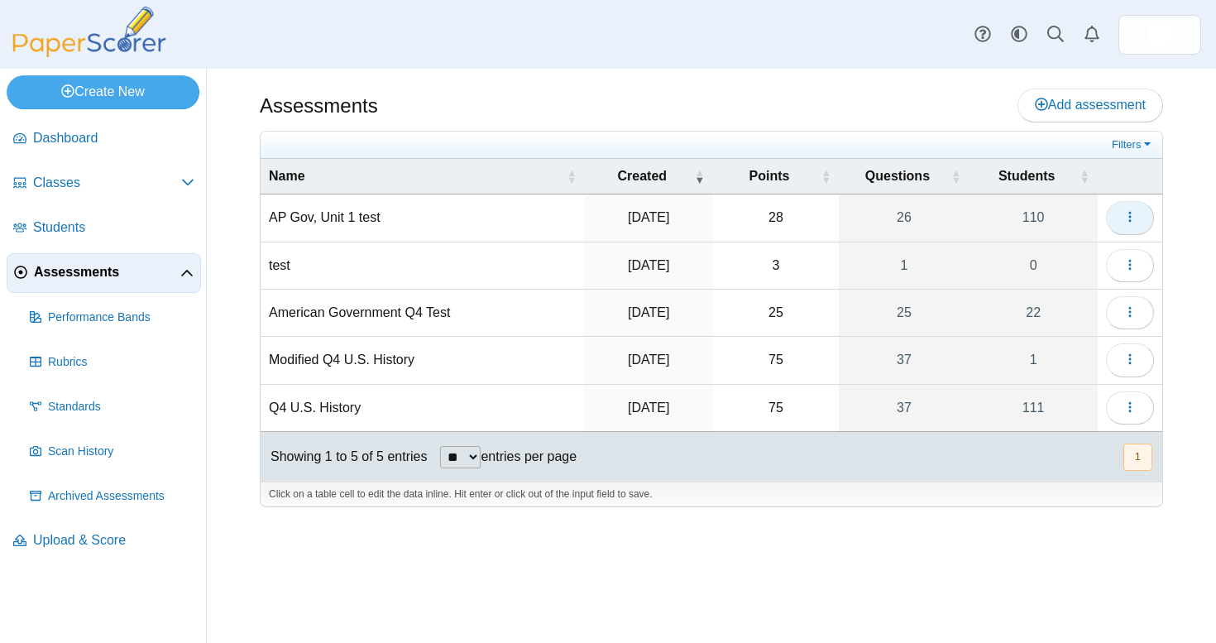
click at [1148, 213] on button "button" at bounding box center [1130, 217] width 48 height 33
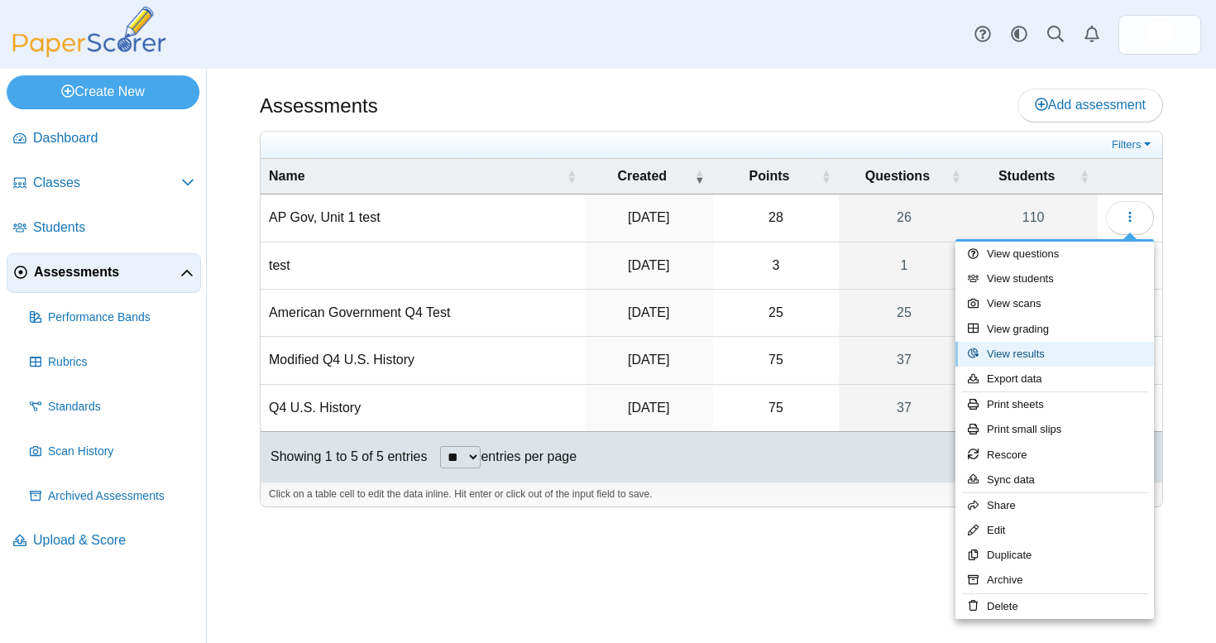
click at [1071, 346] on link "View results" at bounding box center [1055, 354] width 199 height 25
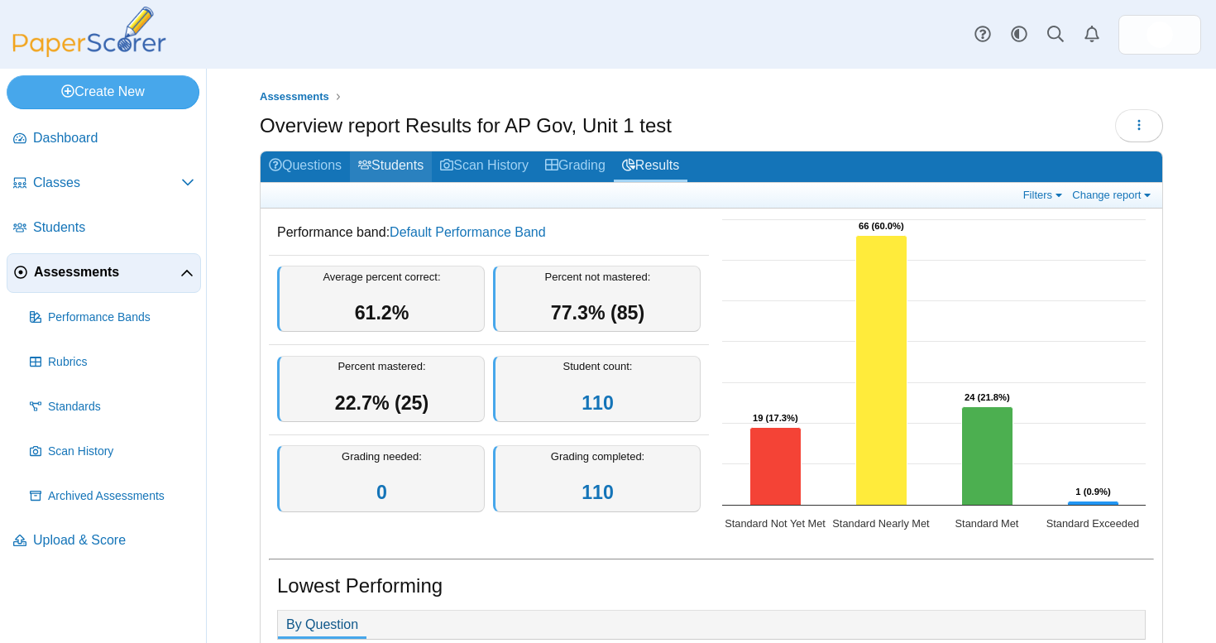
click at [383, 165] on link "Students" at bounding box center [391, 166] width 82 height 31
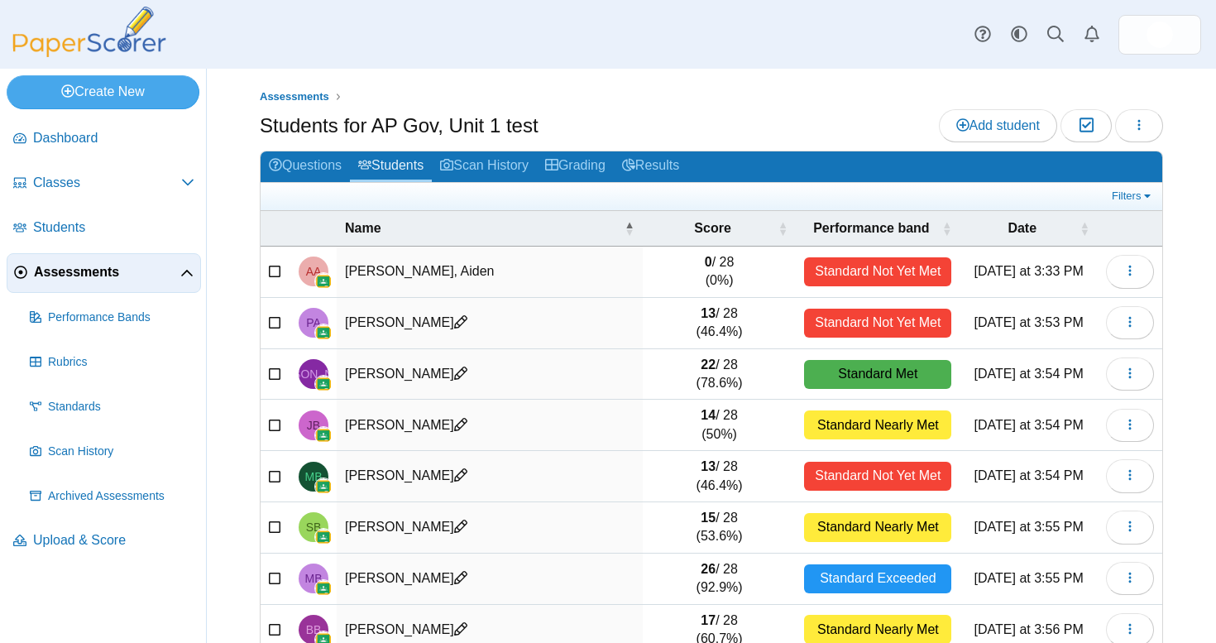
click at [602, 279] on td "[PERSON_NAME], Aiden" at bounding box center [490, 272] width 306 height 51
click at [711, 101] on ul "Assessments" at bounding box center [711, 97] width 903 height 17
click at [228, 297] on div "Assessments Students for AP Gov, Unit 1 test Add student Moderation 0 Loading…" at bounding box center [711, 356] width 1009 height 574
click at [416, 158] on link "Students" at bounding box center [391, 166] width 82 height 31
click at [240, 150] on div "Assessments Students for AP Gov, Unit 1 test Add student Moderation 0 Loading…" at bounding box center [711, 356] width 1009 height 574
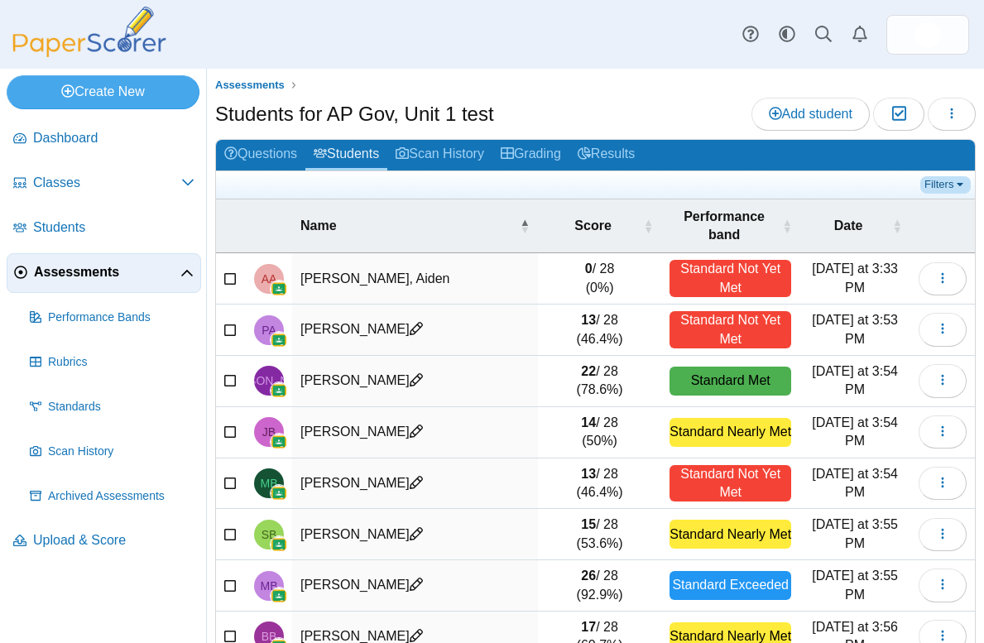
click at [944, 179] on link "Filters" at bounding box center [945, 184] width 50 height 17
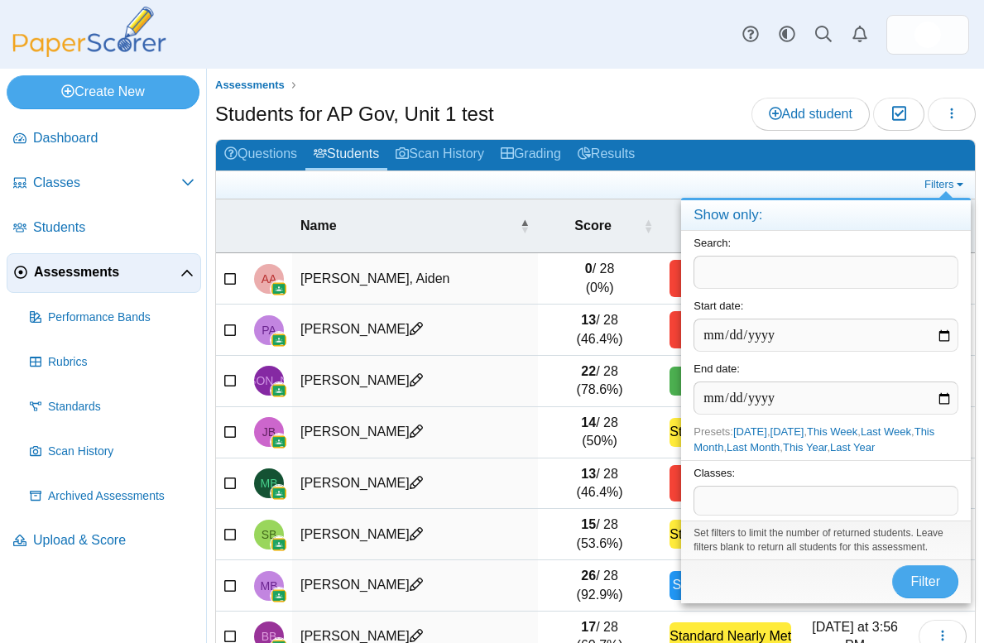
click at [749, 263] on input "text" at bounding box center [825, 272] width 265 height 33
click at [813, 501] on span at bounding box center [825, 500] width 263 height 28
click at [731, 504] on span at bounding box center [825, 500] width 263 height 28
click at [946, 187] on link "Filters" at bounding box center [945, 184] width 50 height 17
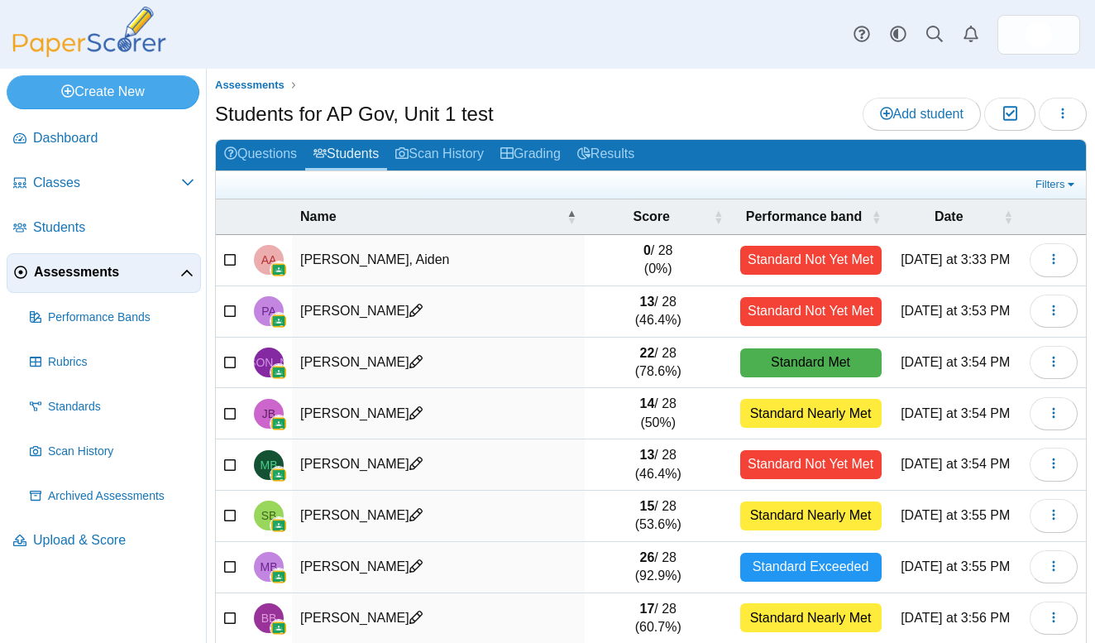
click at [983, 332] on div "Assessments Students for AP Gov, Unit 1 test Add student Moderation 0 Loading…" at bounding box center [651, 356] width 889 height 574
click at [522, 244] on td "[PERSON_NAME], Aiden" at bounding box center [438, 260] width 293 height 51
click at [371, 152] on link "Students" at bounding box center [346, 155] width 82 height 31
click at [625, 159] on link "Results" at bounding box center [606, 155] width 74 height 31
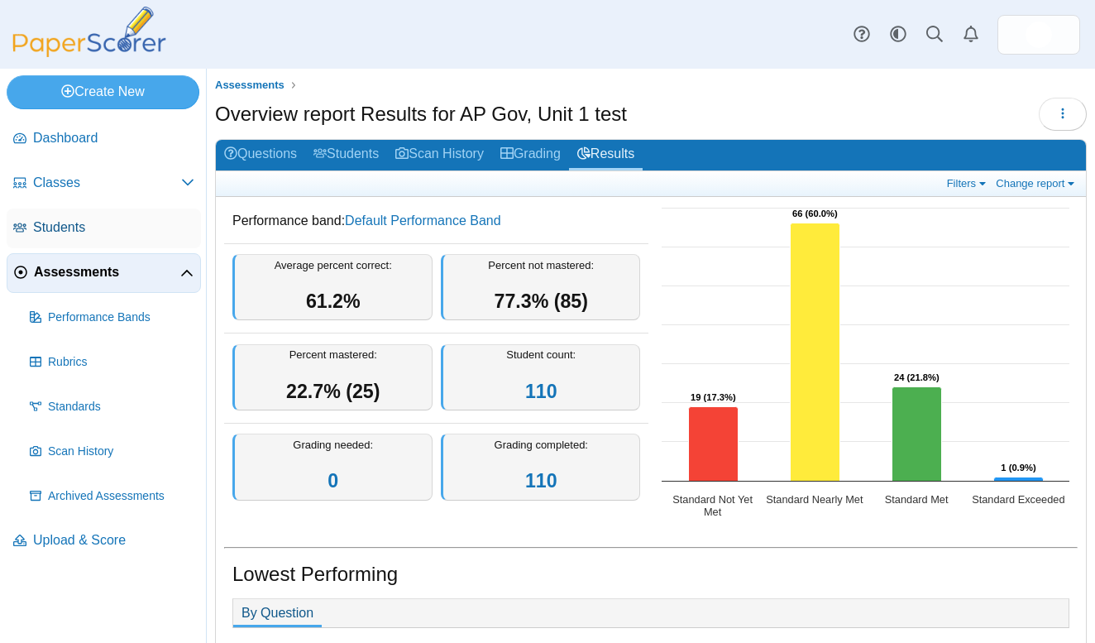
click at [74, 222] on link "Students" at bounding box center [104, 228] width 194 height 40
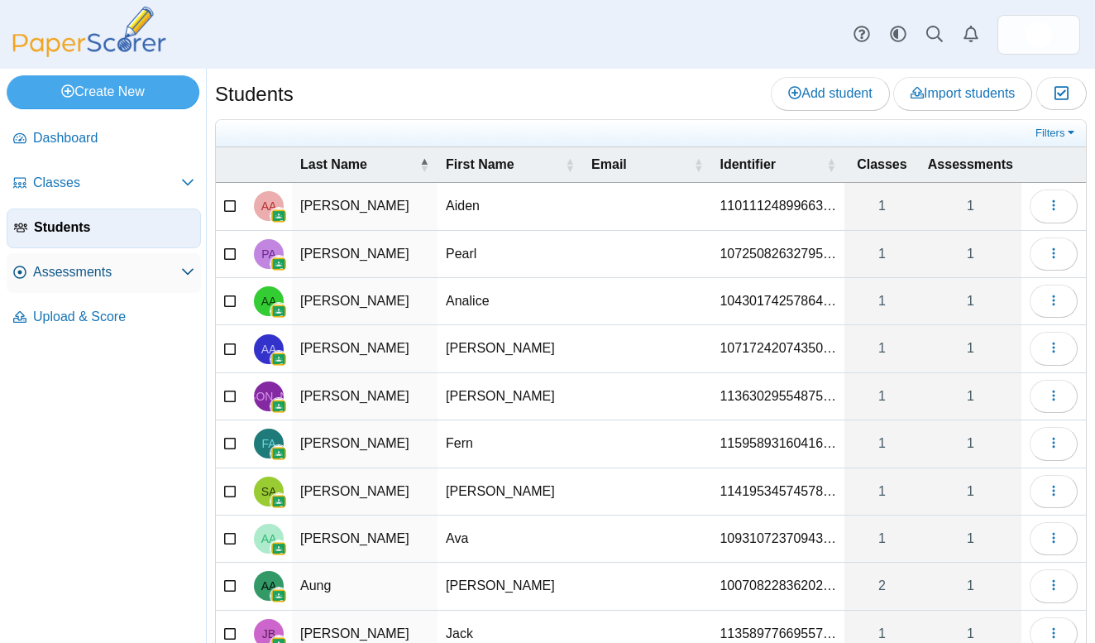
click at [117, 269] on span "Assessments" at bounding box center [107, 272] width 148 height 18
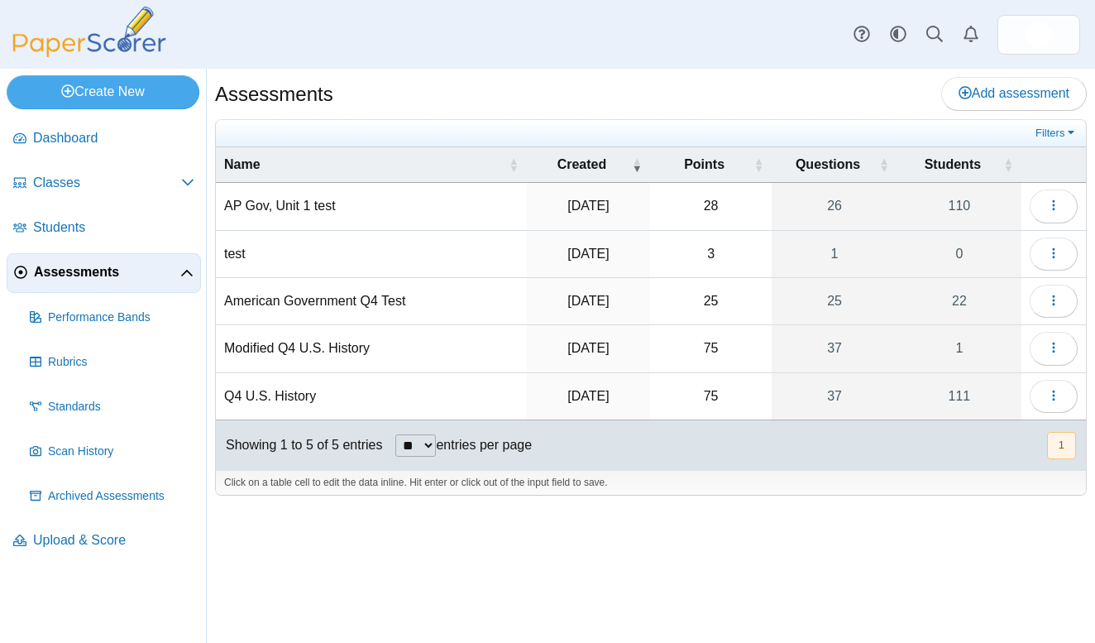
click at [286, 203] on td "AP Gov, Unit 1 test" at bounding box center [371, 206] width 311 height 47
click at [1049, 204] on icon "button" at bounding box center [1053, 205] width 13 height 13
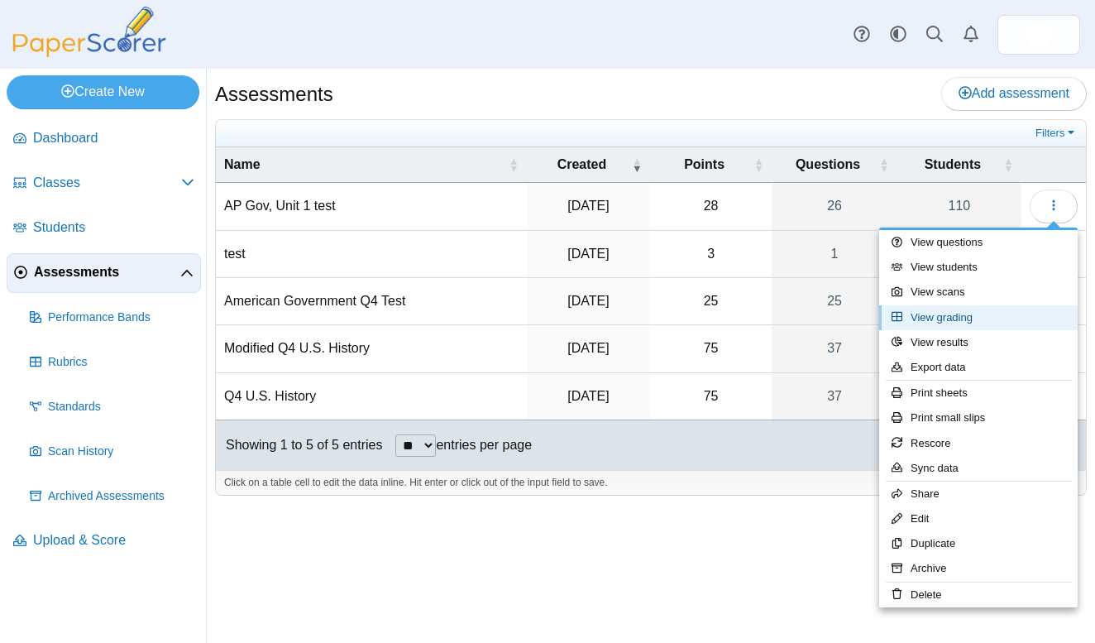
click at [945, 309] on link "View grading" at bounding box center [978, 317] width 199 height 25
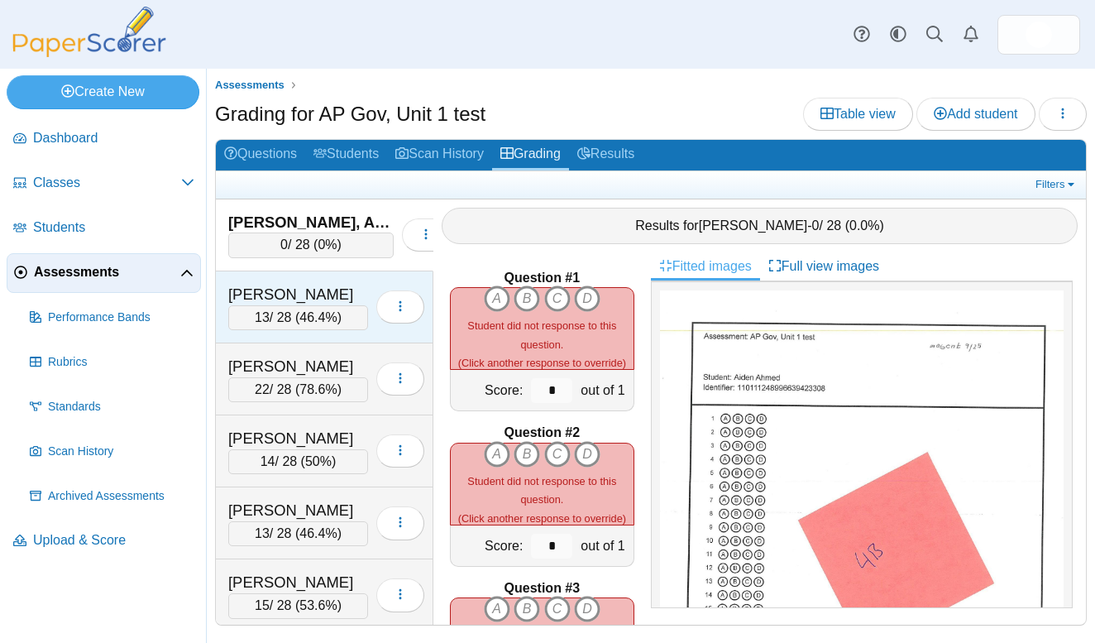
click at [314, 285] on div "Albritton, Pearl" at bounding box center [298, 295] width 140 height 22
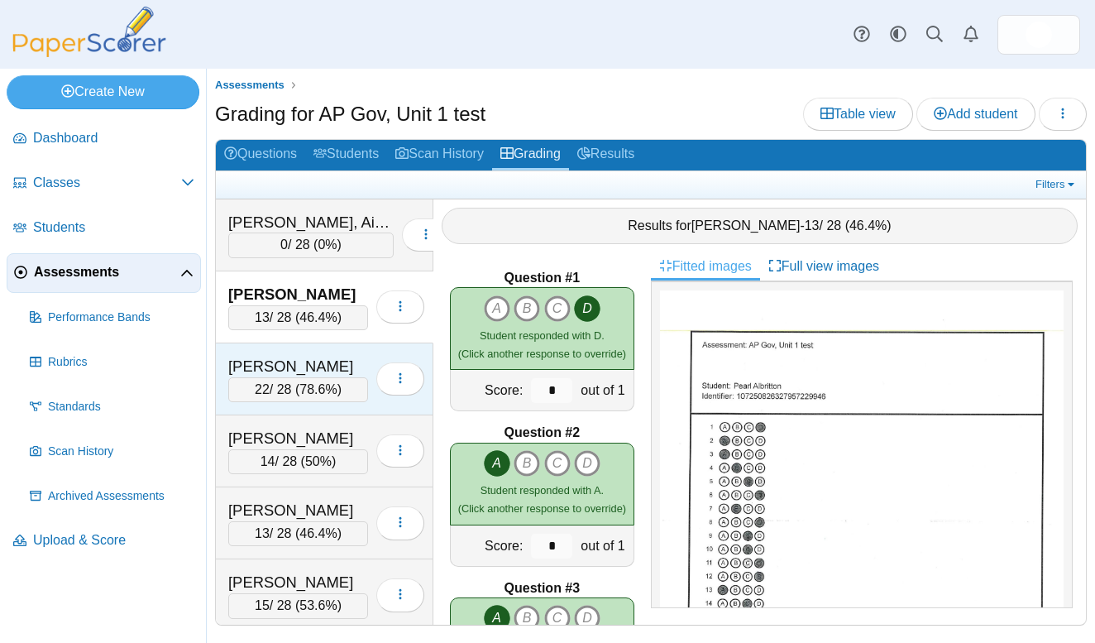
click at [294, 356] on div "Andrews, James" at bounding box center [298, 367] width 140 height 22
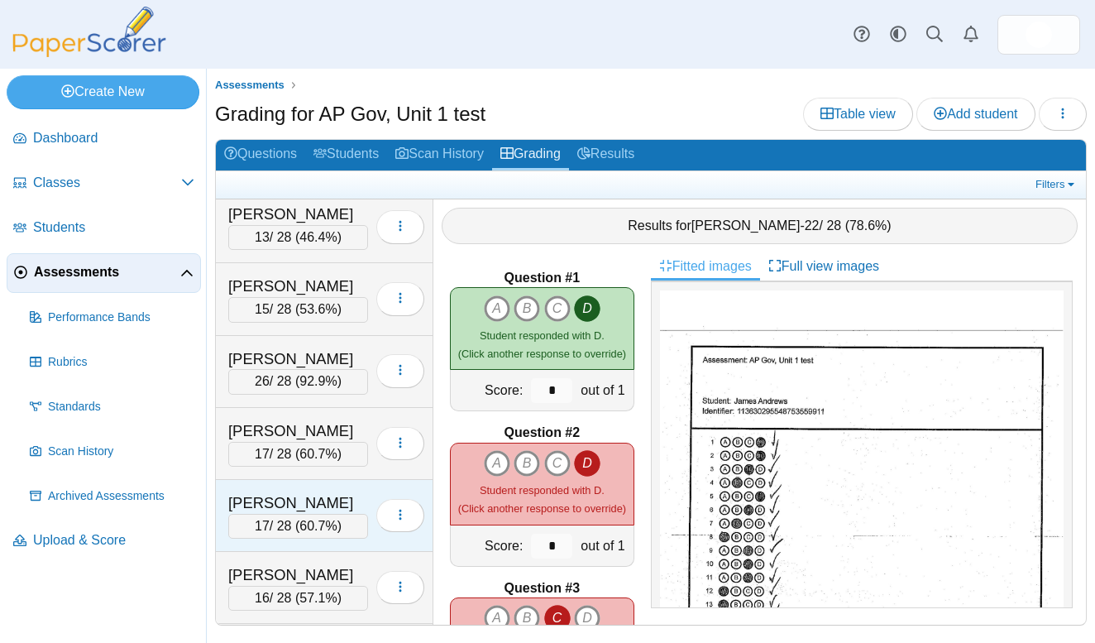
scroll to position [300, 0]
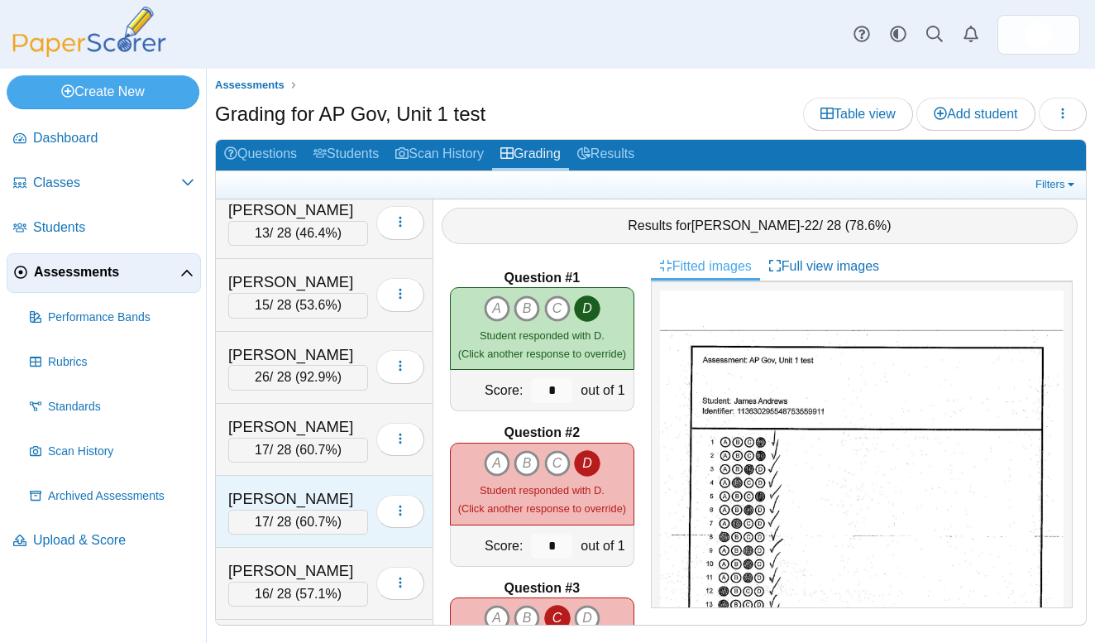
click at [352, 488] on div "Bolzner, Emma" at bounding box center [298, 499] width 140 height 22
